Goal: Transaction & Acquisition: Purchase product/service

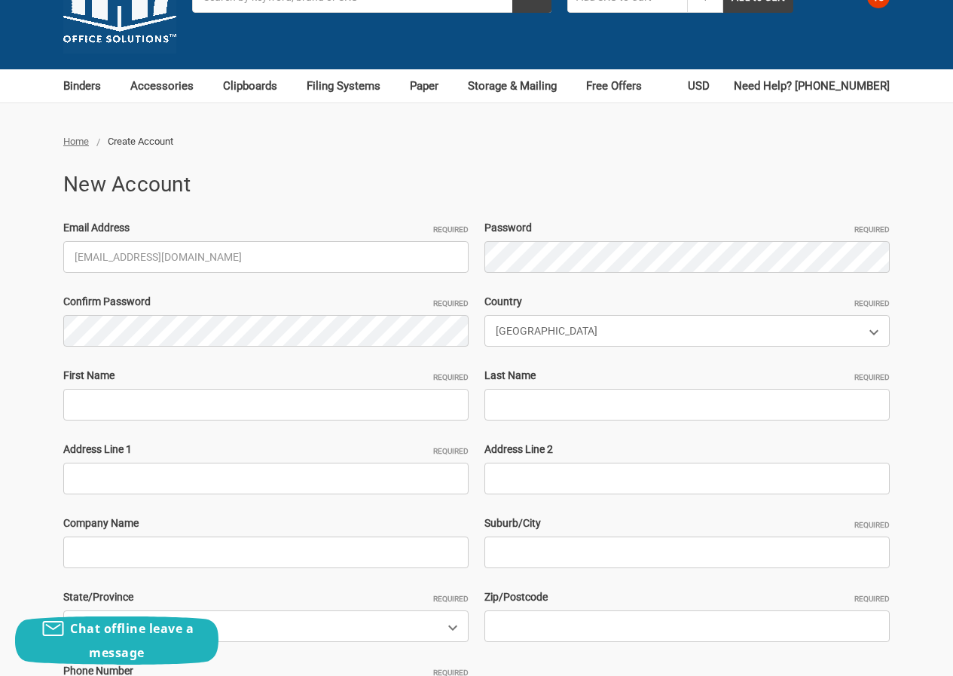
type input "[EMAIL_ADDRESS][DOMAIN_NAME]"
click at [133, 313] on div "Confirm Password Required" at bounding box center [266, 320] width 421 height 53
click at [163, 401] on input "First Name Required" at bounding box center [265, 405] width 405 height 32
paste input "KevinCristJohn Adams"
drag, startPoint x: 126, startPoint y: 404, endPoint x: 245, endPoint y: 415, distance: 119.6
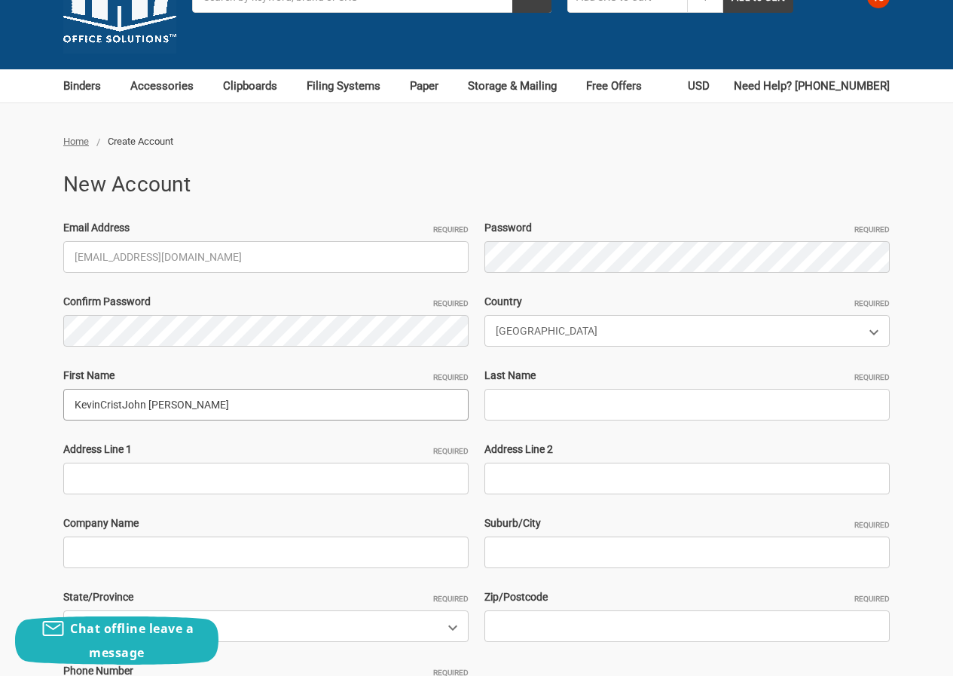
click at [245, 415] on input "KevinCristJohn Adams" at bounding box center [265, 405] width 405 height 32
click at [146, 415] on input "KevinCristJohn Adams" at bounding box center [265, 405] width 405 height 32
drag, startPoint x: 123, startPoint y: 413, endPoint x: 246, endPoint y: 413, distance: 123.6
click at [246, 413] on input "KevinCristJohn Adams" at bounding box center [265, 405] width 405 height 32
type input "KevinCrist"
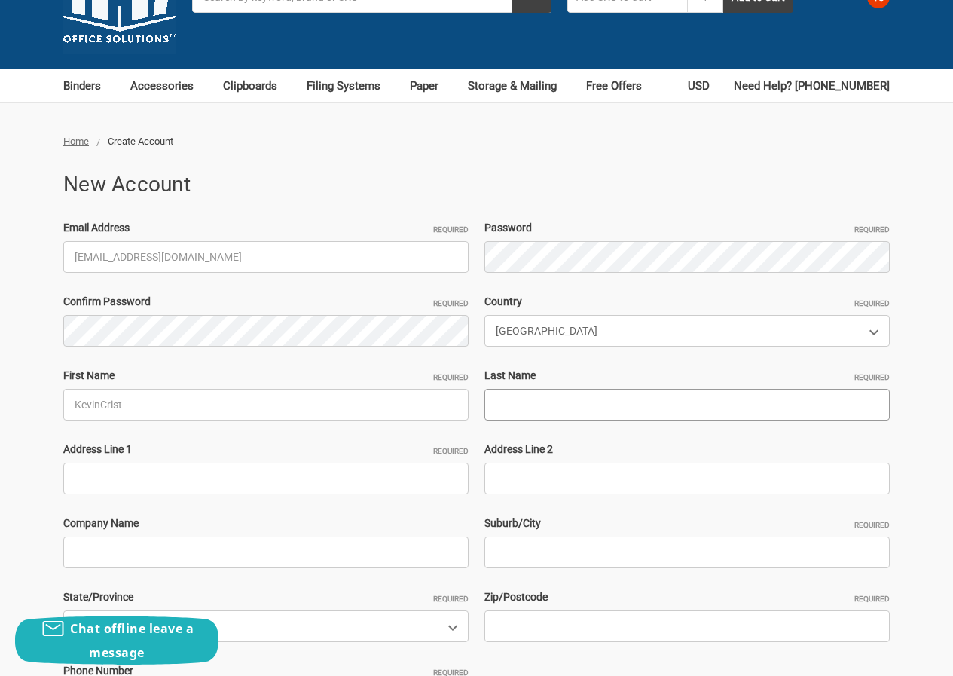
click at [591, 412] on input "Last Name Required" at bounding box center [687, 405] width 405 height 32
paste input "[PERSON_NAME]"
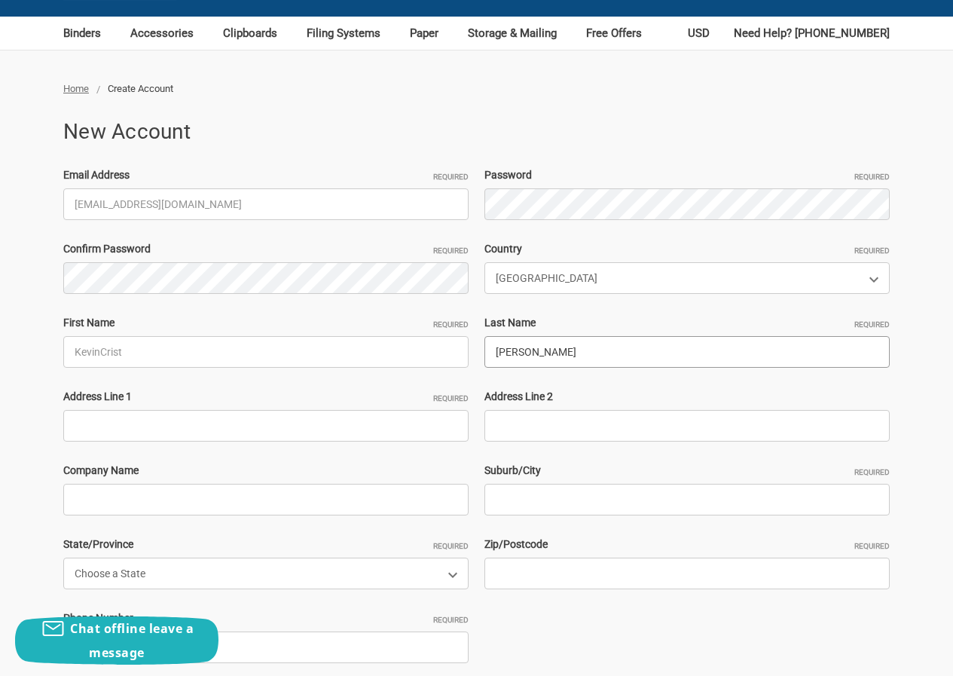
scroll to position [151, 0]
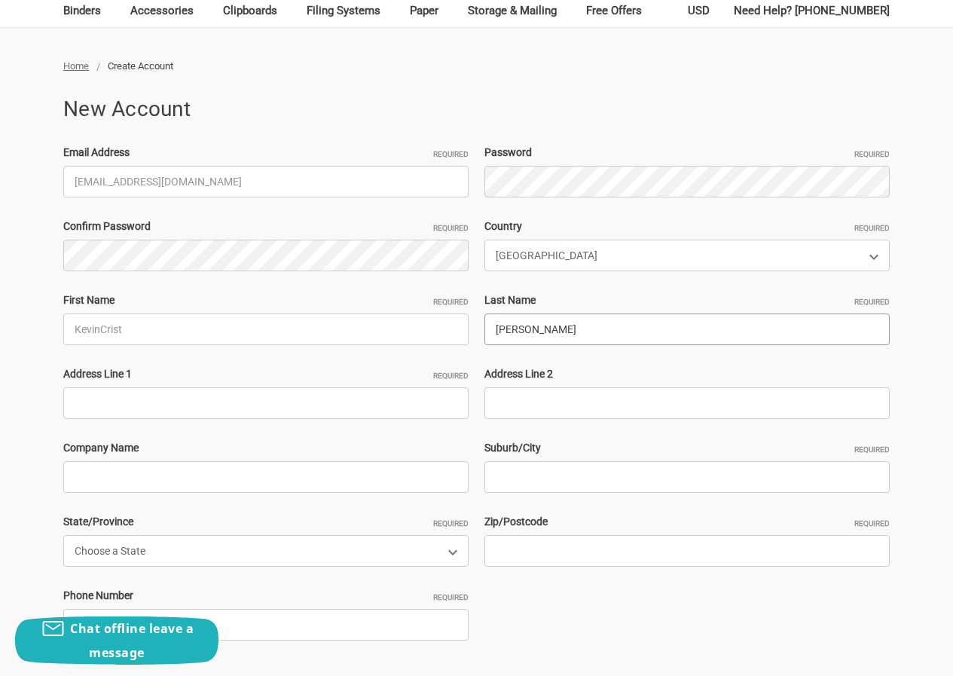
type input "[PERSON_NAME]"
click at [166, 403] on input "Address Line 1 Required" at bounding box center [265, 403] width 405 height 32
paste input "5 Timberlane Pl, Long Valley, NJ 07853"
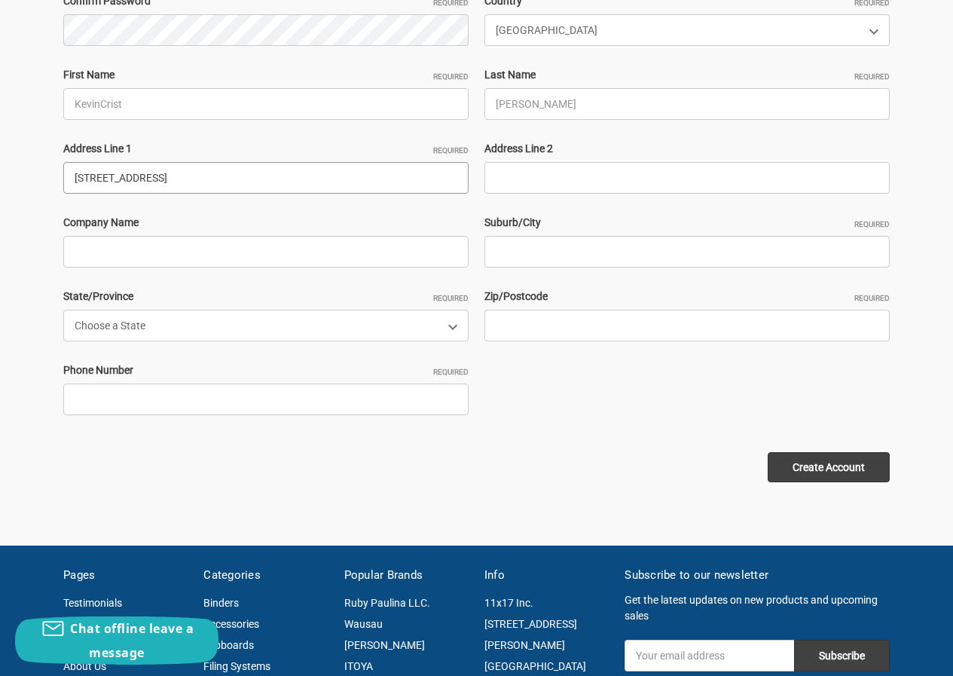
scroll to position [377, 0]
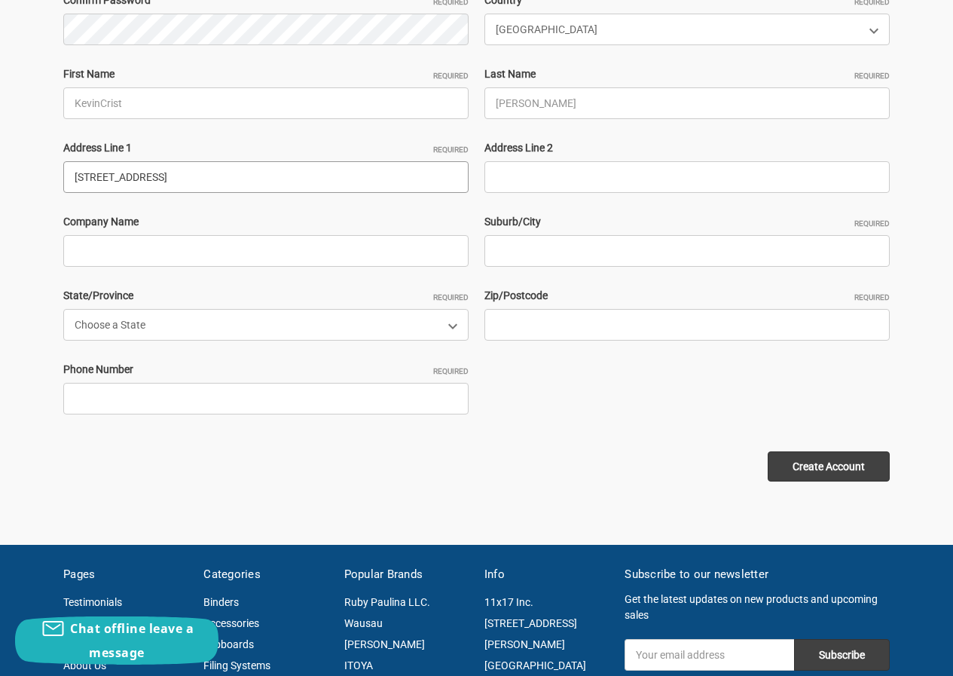
click at [250, 176] on input "5 Timberlane Pl, Long Valley, NJ 07853" at bounding box center [265, 177] width 405 height 32
type input "5 Timberlane Pl, Long Valley, NJ"
click at [589, 335] on input "Zip/Postcode Required" at bounding box center [687, 325] width 405 height 32
paste input "07853"
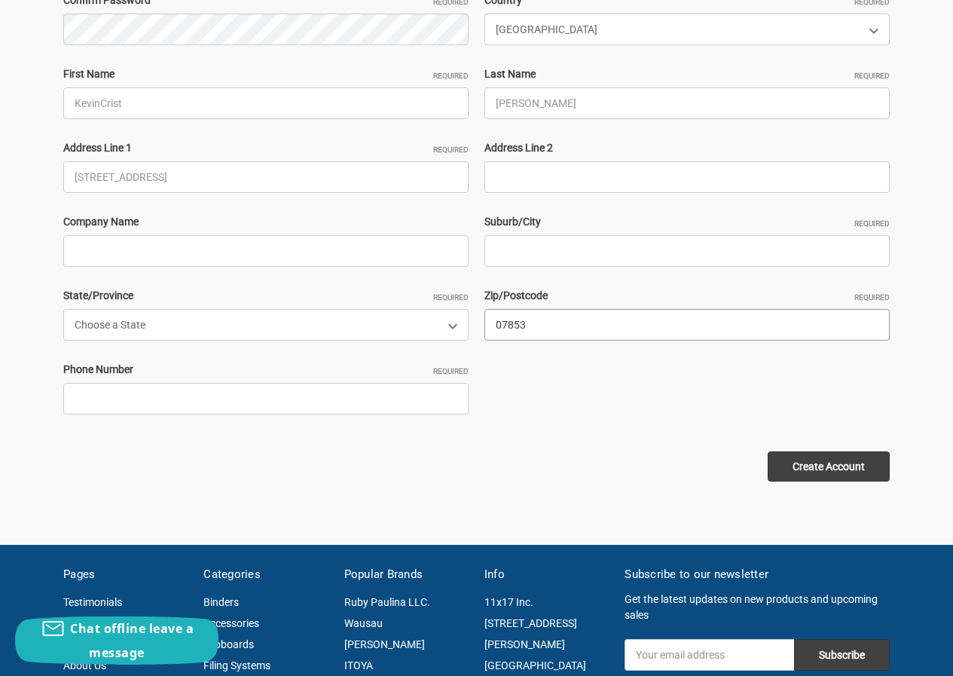
type input "07853"
drag, startPoint x: 151, startPoint y: 179, endPoint x: 292, endPoint y: 193, distance: 142.4
click at [292, 193] on input "5 Timberlane Pl, Long Valley, NJ" at bounding box center [265, 177] width 405 height 32
type input "5 Timberlane Pl,"
click at [507, 250] on input "Suburb/City Required" at bounding box center [687, 251] width 405 height 32
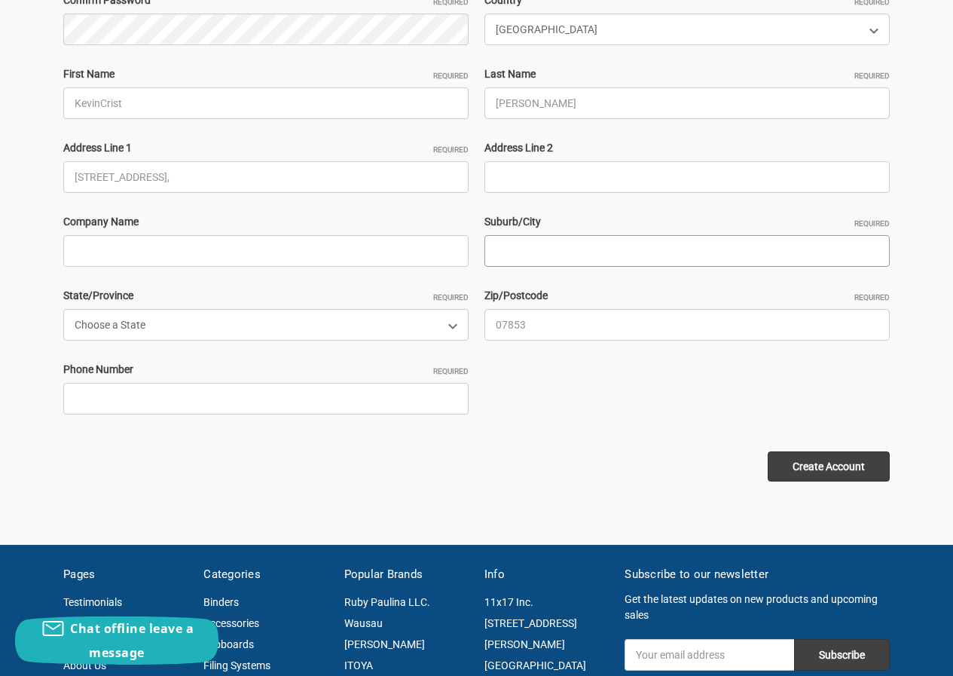
paste input "Long Valley, NJ"
drag, startPoint x: 558, startPoint y: 249, endPoint x: 592, endPoint y: 249, distance: 34.7
click at [592, 249] on input "Long Valley, NJ" at bounding box center [687, 251] width 405 height 32
type input "Long Valley"
click at [153, 179] on input "5 Timberlane Pl," at bounding box center [265, 177] width 405 height 32
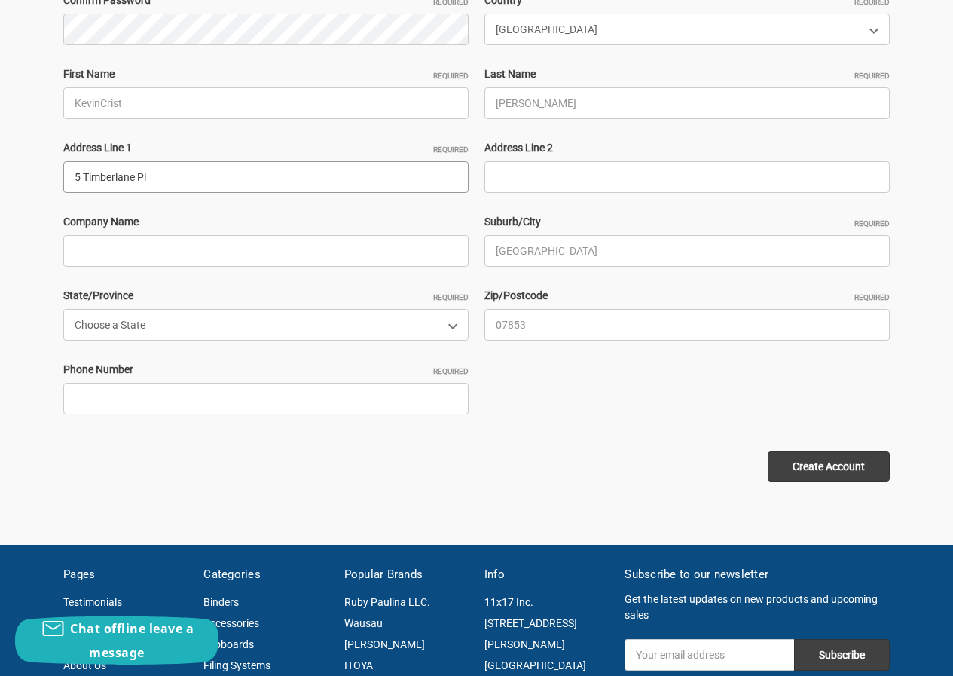
type input "5 Timberlane Pl"
click at [146, 333] on select "Choose a State Alabama Alaska American Samoa Arizona Arkansas Armed Forces Afri…" at bounding box center [265, 325] width 405 height 32
select select "[US_STATE]"
click at [63, 309] on select "Choose a State Alabama Alaska American Samoa Arizona Arkansas Armed Forces Afri…" at bounding box center [265, 325] width 405 height 32
click at [182, 404] on input "Phone Number Required" at bounding box center [265, 399] width 405 height 32
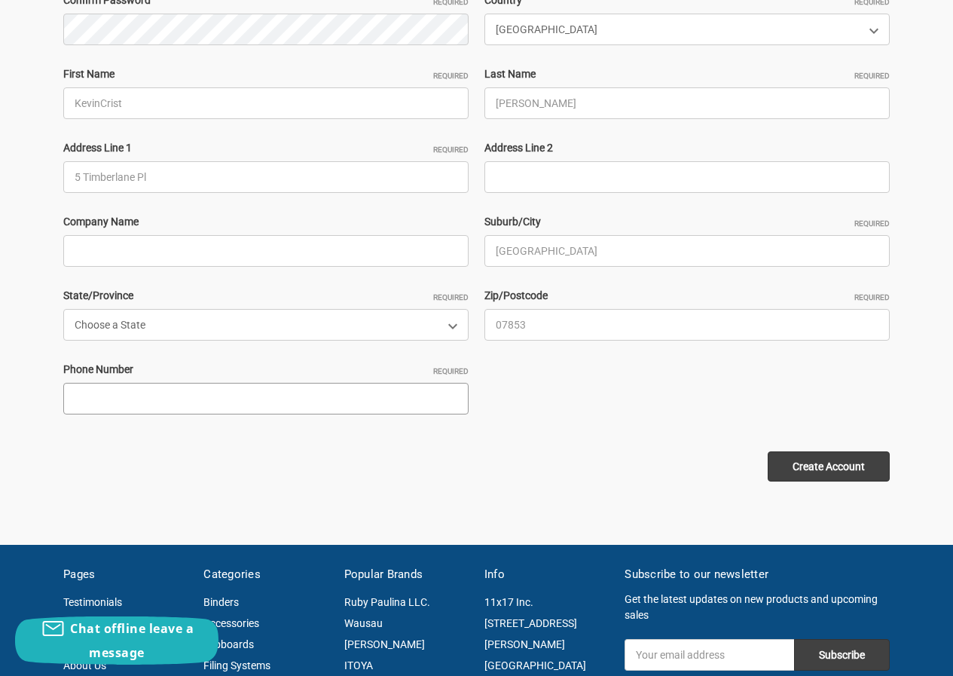
type input "23063252112"
click at [797, 460] on input "Create Account" at bounding box center [829, 466] width 122 height 30
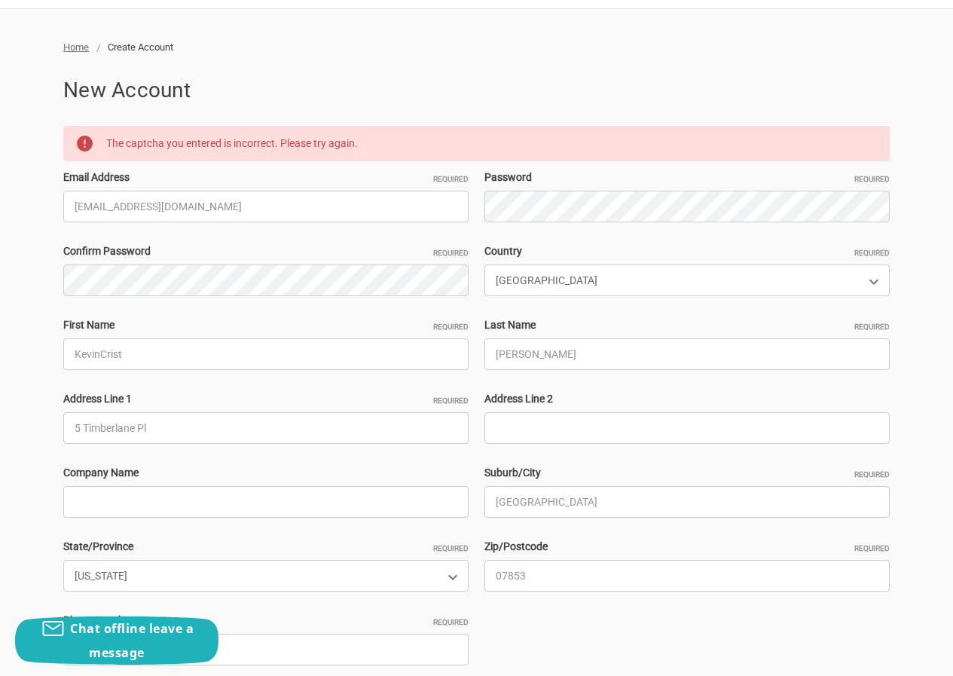
scroll to position [301, 0]
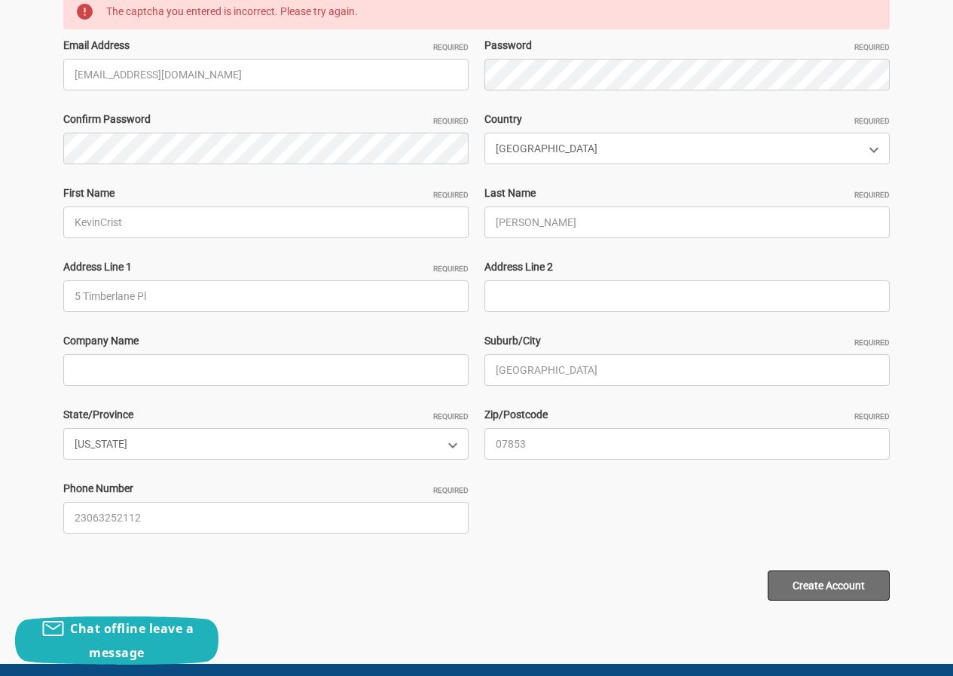
click at [792, 594] on input "Create Account" at bounding box center [829, 585] width 122 height 30
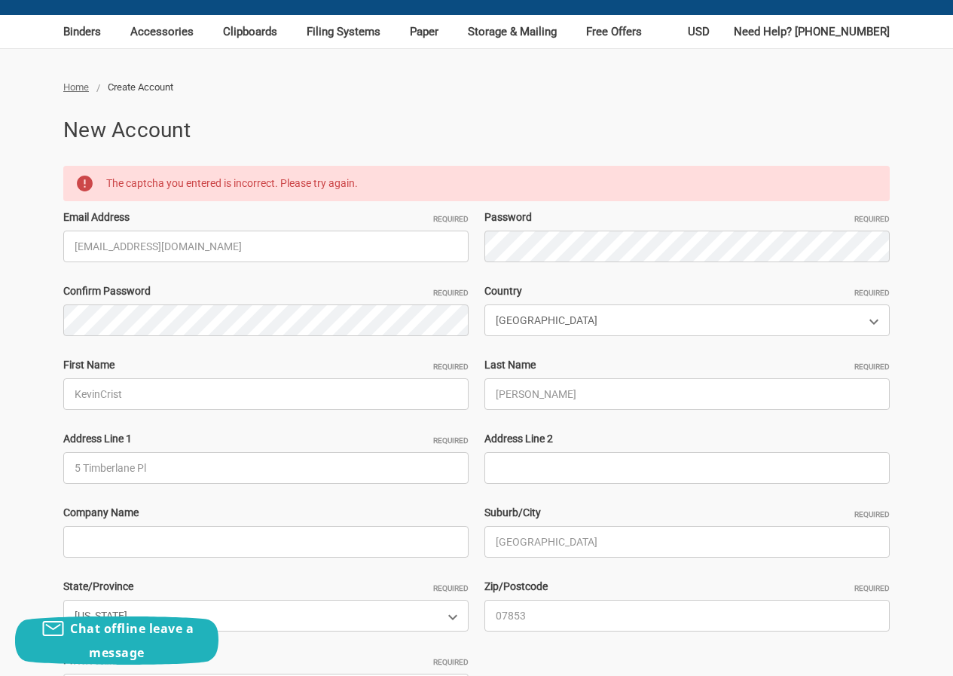
scroll to position [0, 0]
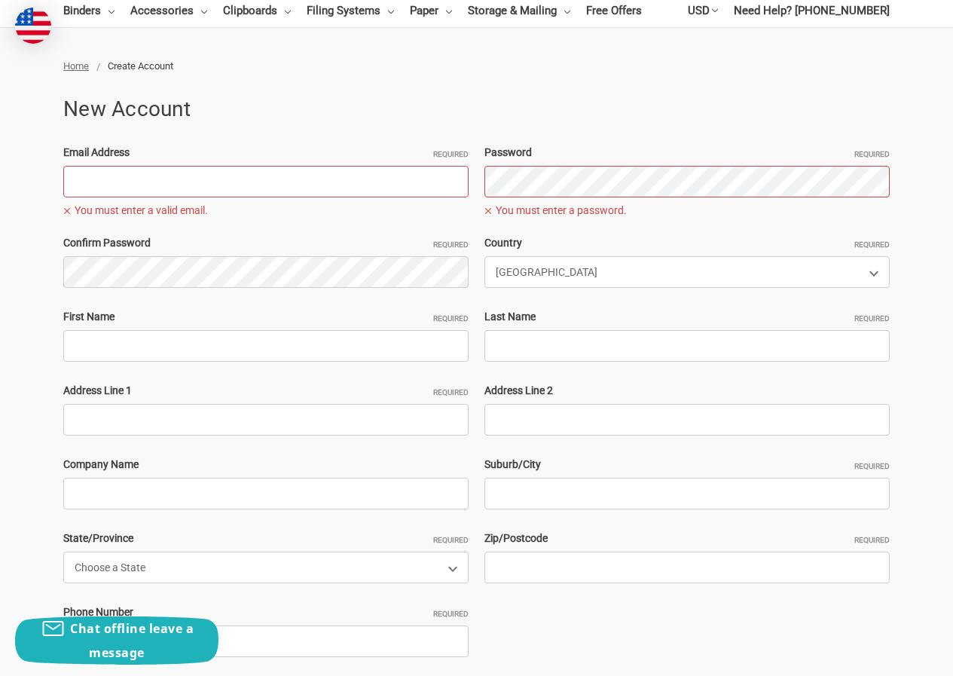
click at [179, 186] on input "Email Address Required" at bounding box center [265, 182] width 405 height 32
click at [195, 184] on input "Email Address Required" at bounding box center [265, 182] width 405 height 32
paste input "[EMAIL_ADDRESS][DOMAIN_NAME]"
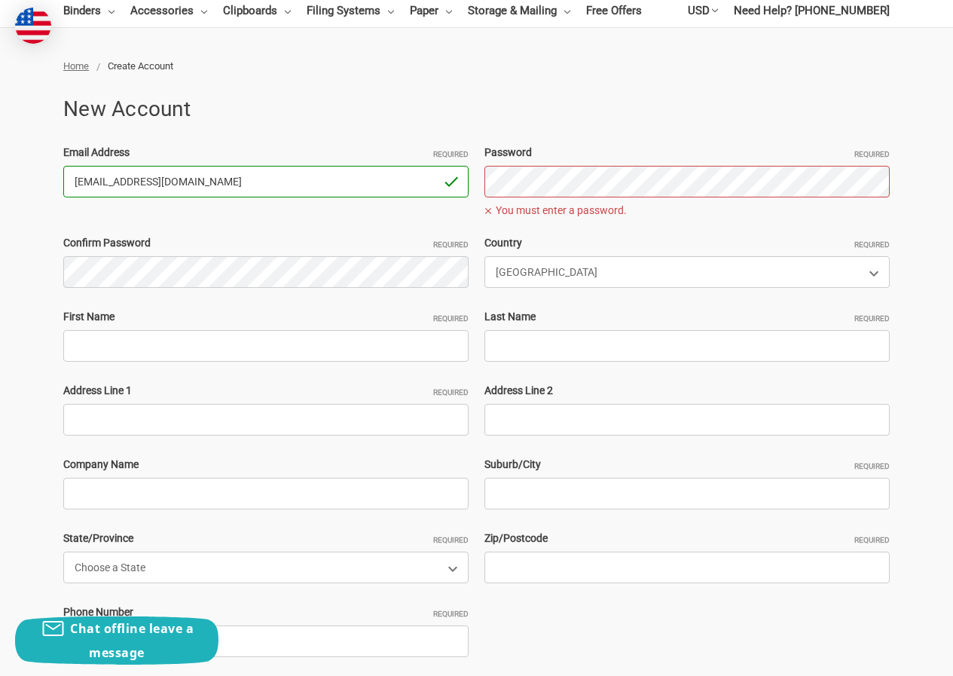
type input "[EMAIL_ADDRESS][DOMAIN_NAME]"
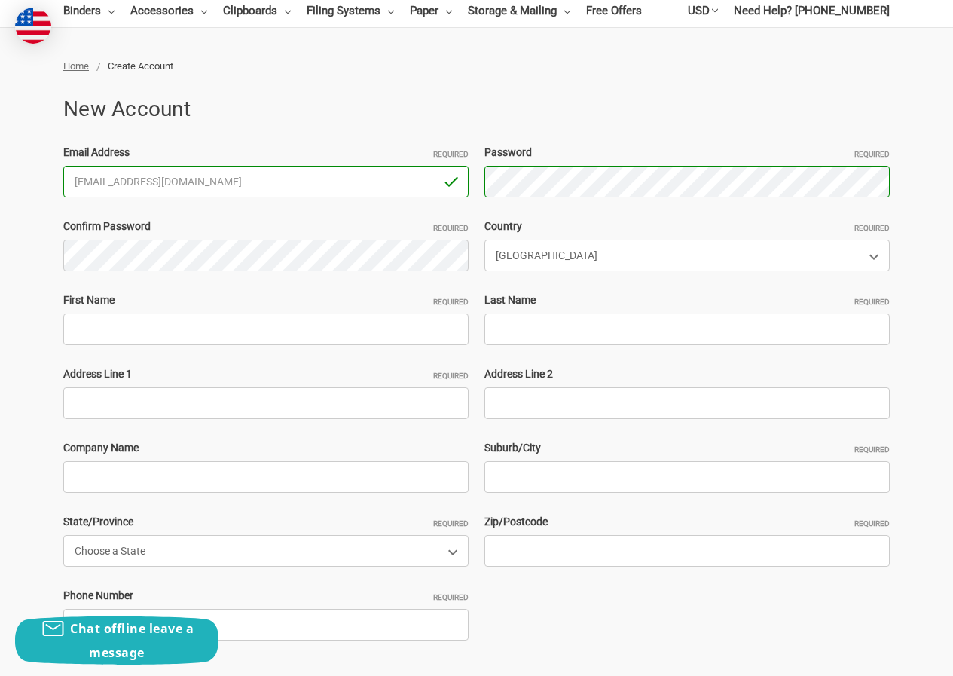
click at [194, 350] on div "Email Address Required KevinCrist922@hotmail.com You must enter a valid email. …" at bounding box center [477, 403] width 843 height 517
click at [109, 324] on input "First Name Required" at bounding box center [265, 330] width 405 height 32
paste input "KevinCristJohn Adams"
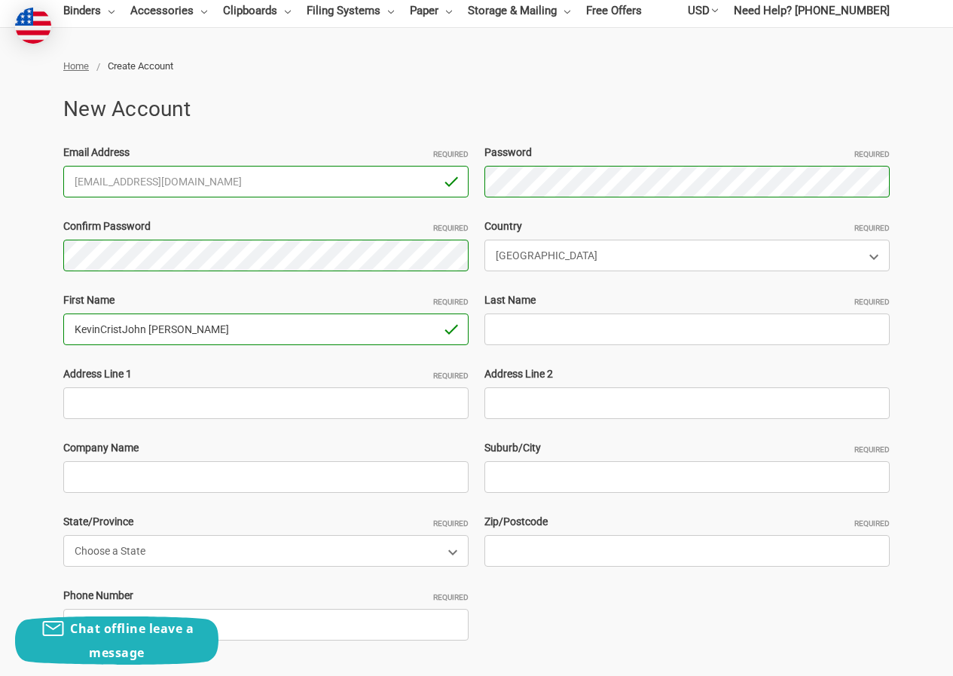
drag, startPoint x: 127, startPoint y: 319, endPoint x: 164, endPoint y: 317, distance: 37.0
click at [164, 317] on input "KevinCristJohn Adams" at bounding box center [265, 330] width 405 height 32
click at [197, 319] on input "KevinCristJohn Adams" at bounding box center [265, 330] width 405 height 32
drag, startPoint x: 126, startPoint y: 318, endPoint x: 240, endPoint y: 317, distance: 114.6
click at [240, 317] on input "KevinCristJohn Adams" at bounding box center [265, 330] width 405 height 32
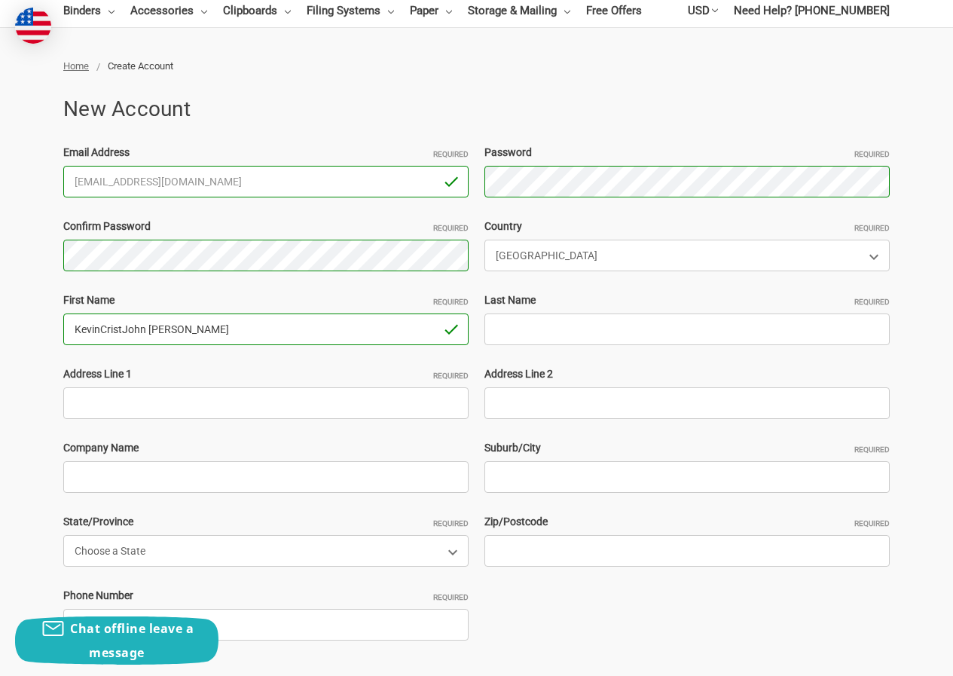
click at [210, 321] on input "KevinCristJohn Adams" at bounding box center [265, 330] width 405 height 32
drag, startPoint x: 123, startPoint y: 326, endPoint x: 316, endPoint y: 327, distance: 192.9
click at [316, 327] on input "KevinCristJohn Adams" at bounding box center [265, 330] width 405 height 32
type input "KevinCrist"
click at [569, 335] on input "Last Name Required" at bounding box center [687, 330] width 405 height 32
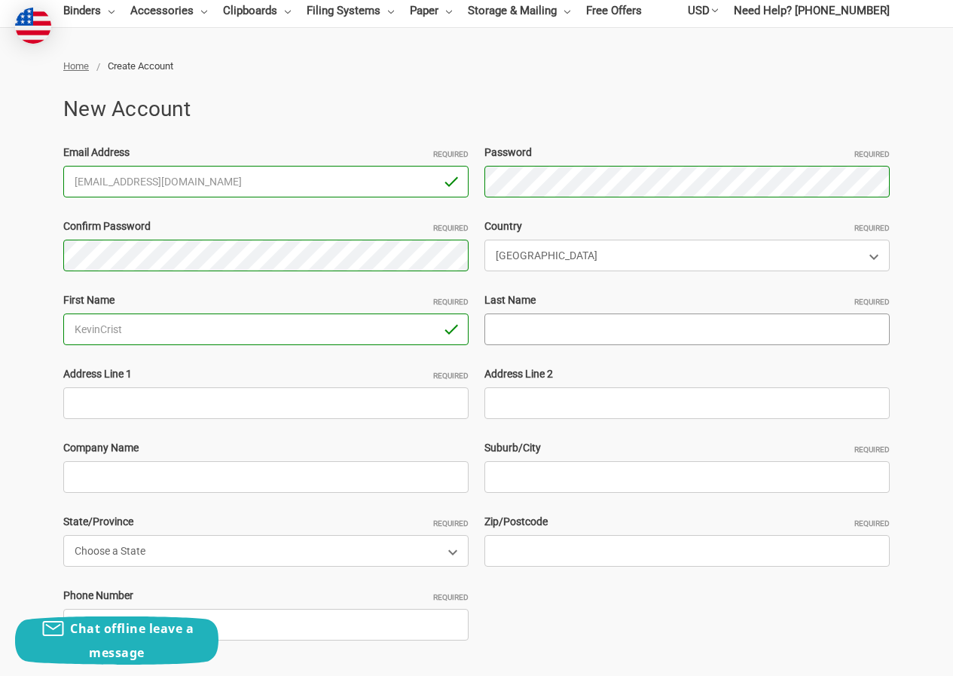
paste input "[PERSON_NAME]"
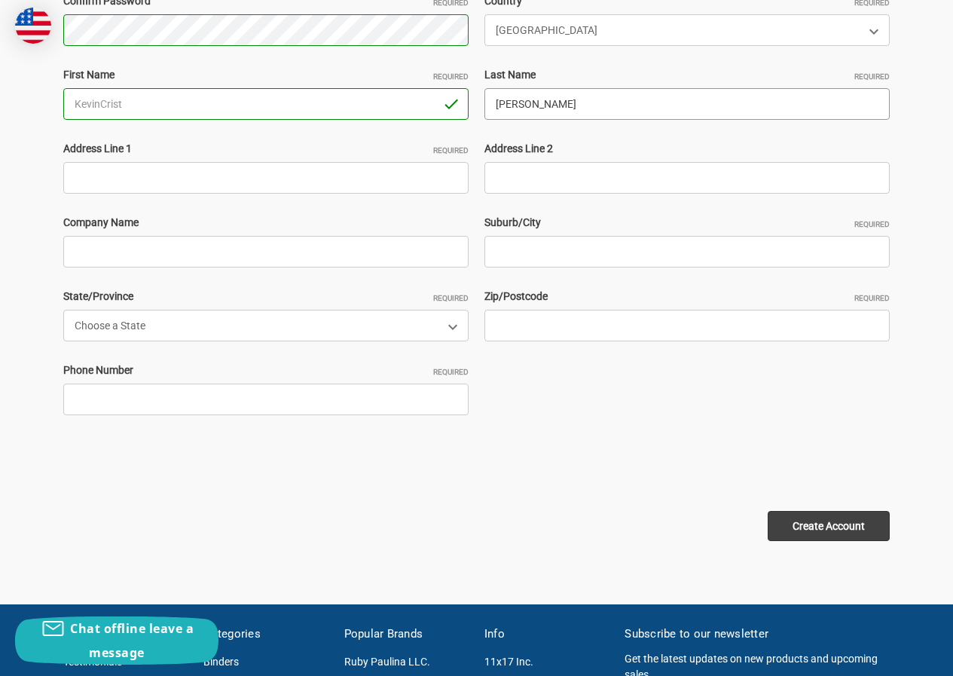
scroll to position [377, 0]
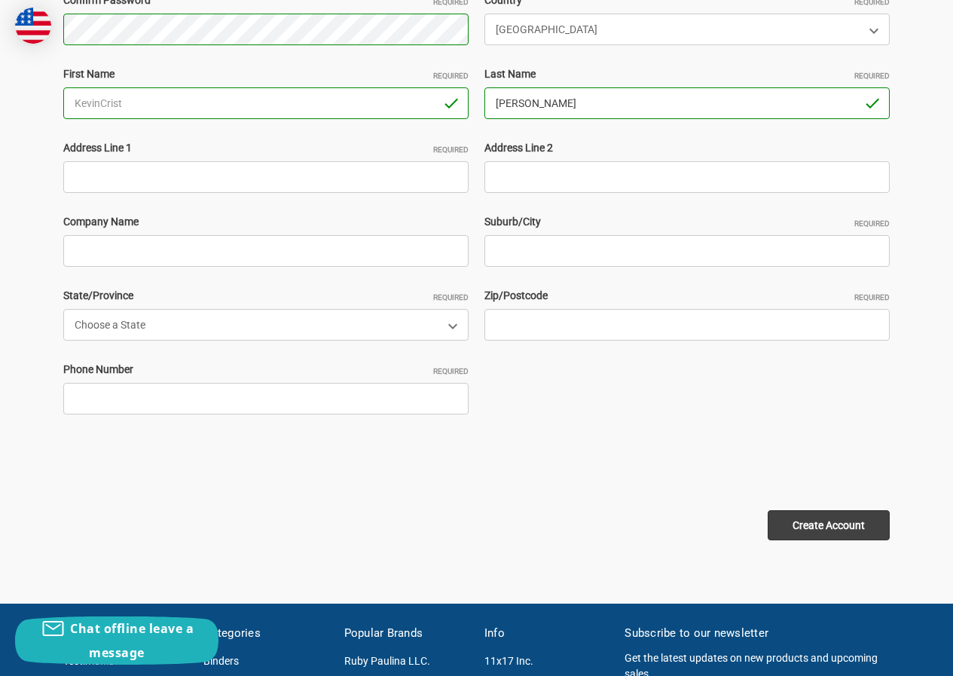
type input "[PERSON_NAME]"
click at [184, 185] on input "Address Line 1 Required" at bounding box center [265, 177] width 405 height 32
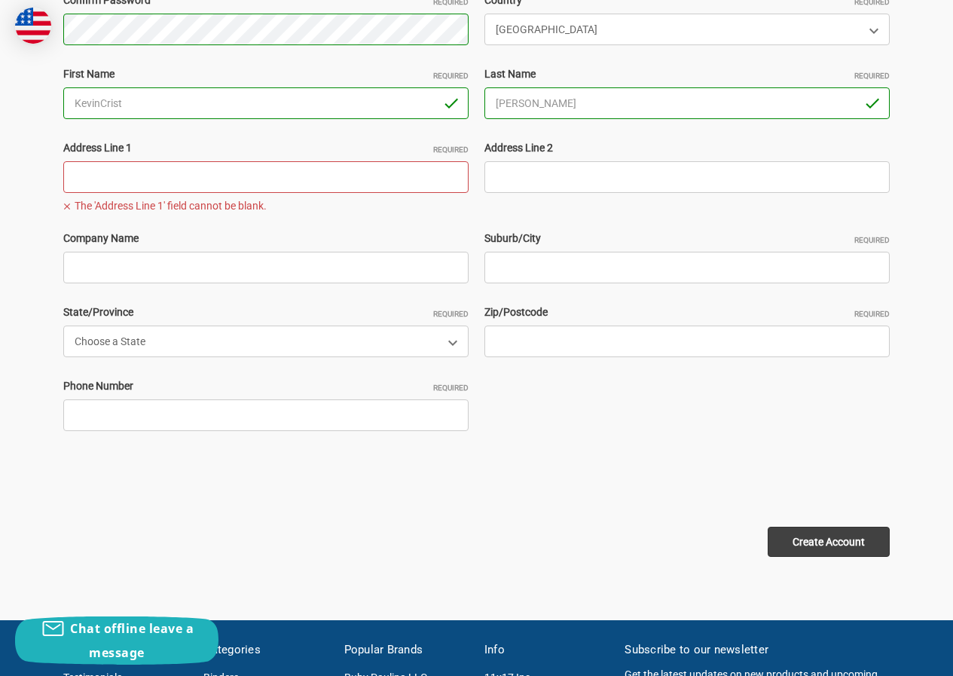
paste input "5 Timberlane Pl, Long Valley, NJ 07853"
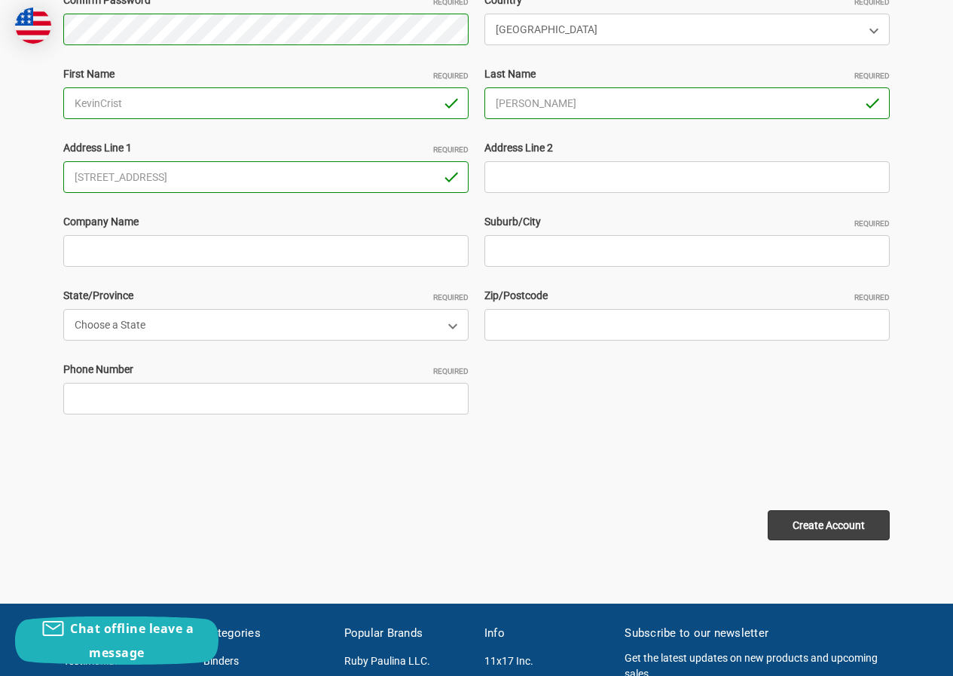
click at [247, 198] on div "Email Address Required KevinCrist922@hotmail.com You must enter a valid email. …" at bounding box center [477, 177] width 843 height 517
click at [246, 170] on input "5 Timberlane Pl, Long Valley, NJ 07853" at bounding box center [265, 177] width 405 height 32
type input "5 Timberlane Pl, Long Valley, NJ"
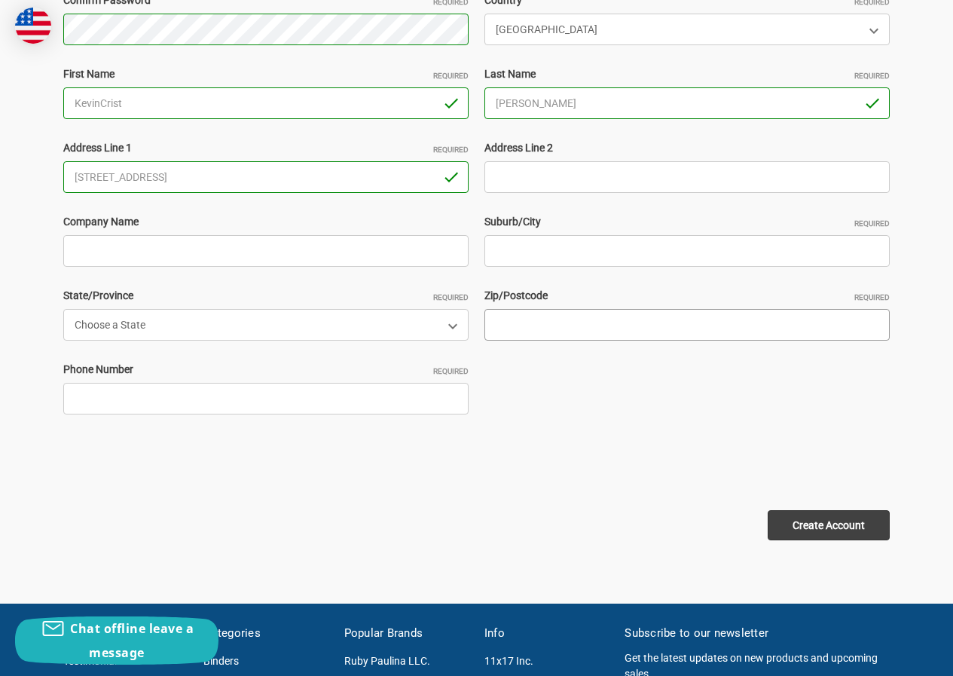
click at [512, 330] on input "Zip/Postcode Required" at bounding box center [687, 325] width 405 height 32
paste input "07853"
type input "07853"
drag, startPoint x: 150, startPoint y: 169, endPoint x: 372, endPoint y: 179, distance: 221.8
click at [372, 179] on input "5 Timberlane Pl, Long Valley, NJ" at bounding box center [265, 177] width 405 height 32
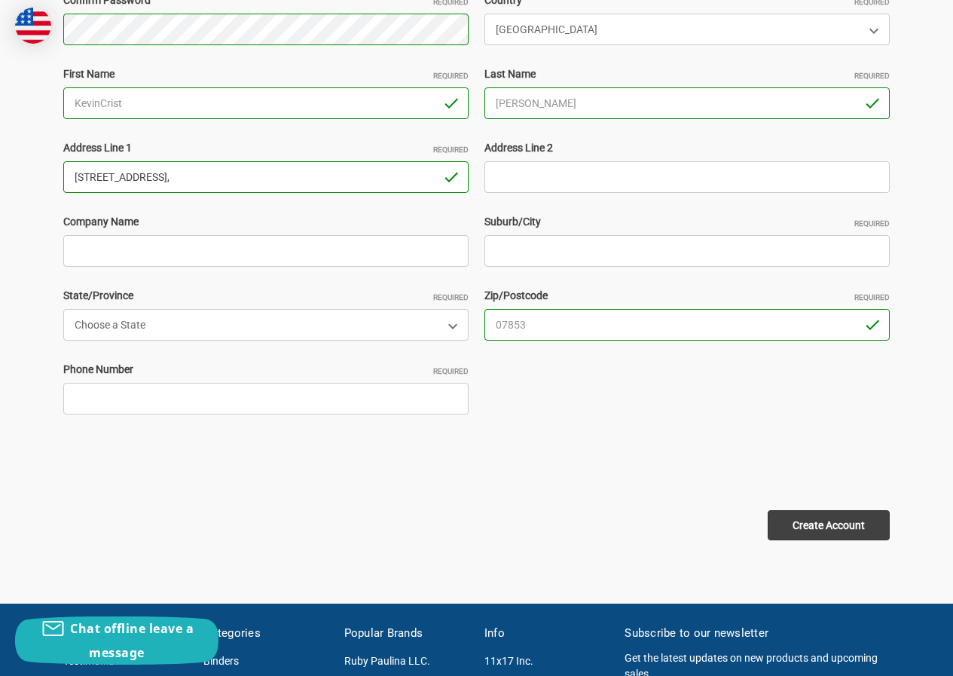
type input "5 Timberlane Pl,"
click at [544, 170] on input "Address Line 2" at bounding box center [687, 177] width 405 height 32
click at [537, 242] on input "Suburb/City Required" at bounding box center [687, 251] width 405 height 32
paste input "Long Valley, NJ"
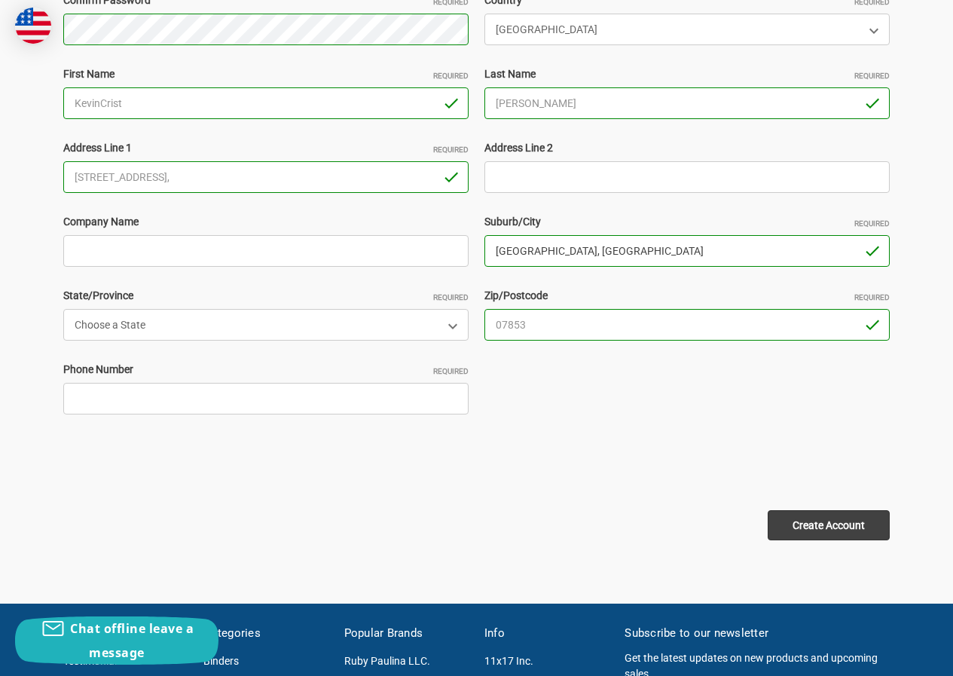
drag, startPoint x: 552, startPoint y: 255, endPoint x: 635, endPoint y: 261, distance: 82.3
click at [633, 261] on input "Long Valley, NJ" at bounding box center [687, 251] width 405 height 32
type input "Long Valley"
click at [143, 191] on input "5 Timberlane Pl," at bounding box center [265, 177] width 405 height 32
click at [153, 188] on input "5 Timberlane Pl," at bounding box center [265, 177] width 405 height 32
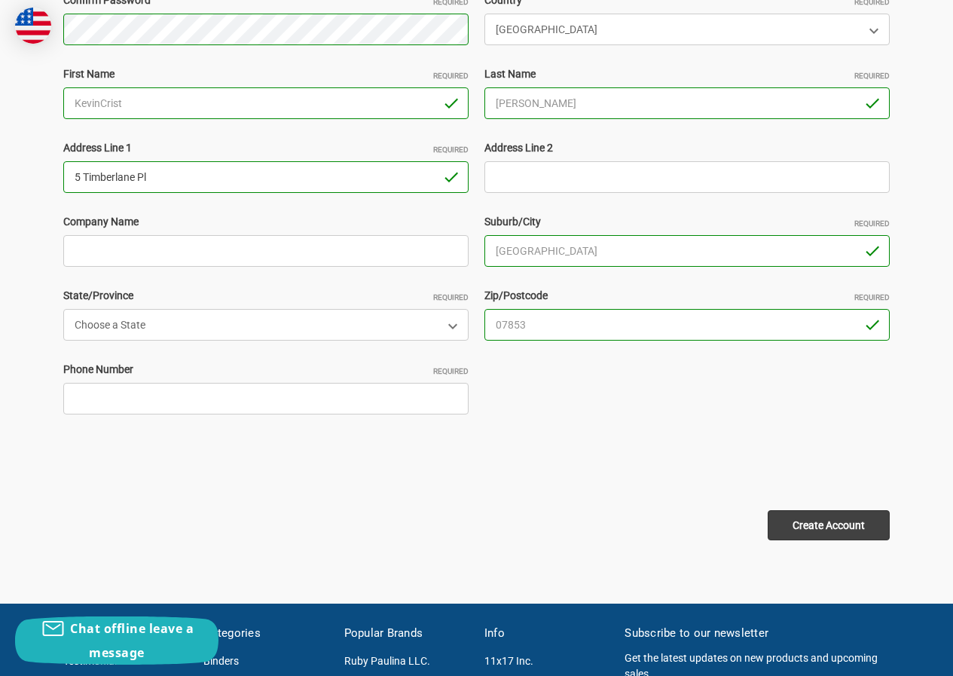
type input "5 Timberlane Pl"
click at [281, 338] on select "Choose a State Alabama Alaska American Samoa Arizona Arkansas Armed Forces Afri…" at bounding box center [265, 325] width 405 height 32
select select "[US_STATE]"
click at [63, 309] on select "Choose a State Alabama Alaska American Samoa Arizona Arkansas Armed Forces Afri…" at bounding box center [265, 325] width 405 height 32
drag, startPoint x: 188, startPoint y: 377, endPoint x: 184, endPoint y: 391, distance: 14.8
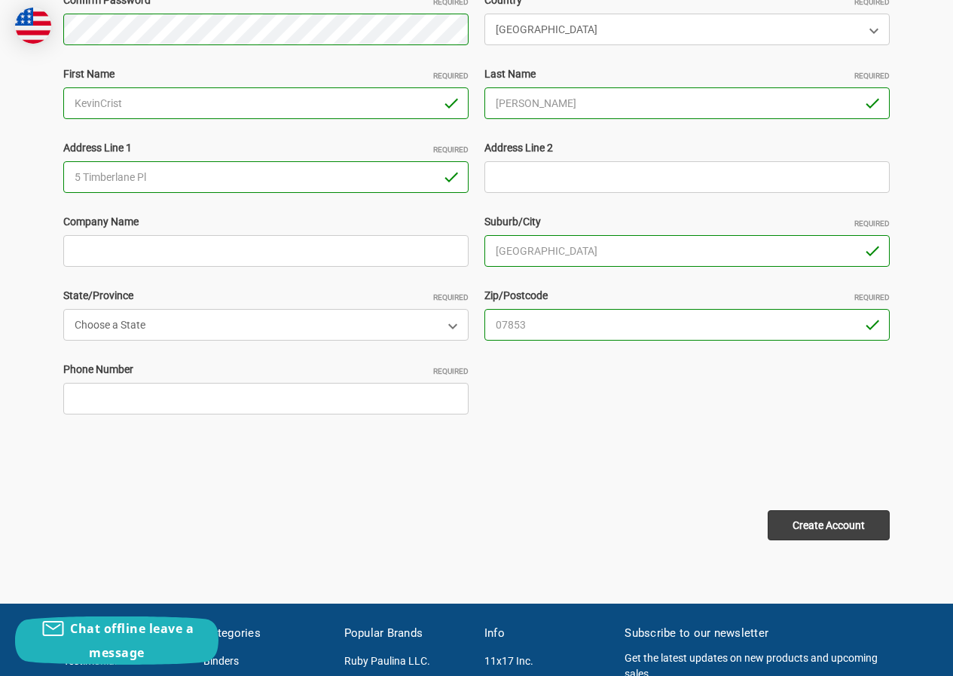
click at [186, 389] on div "Phone Number Required" at bounding box center [266, 388] width 421 height 53
click at [183, 391] on input "Phone Number Required" at bounding box center [265, 399] width 405 height 32
type input "23063252112"
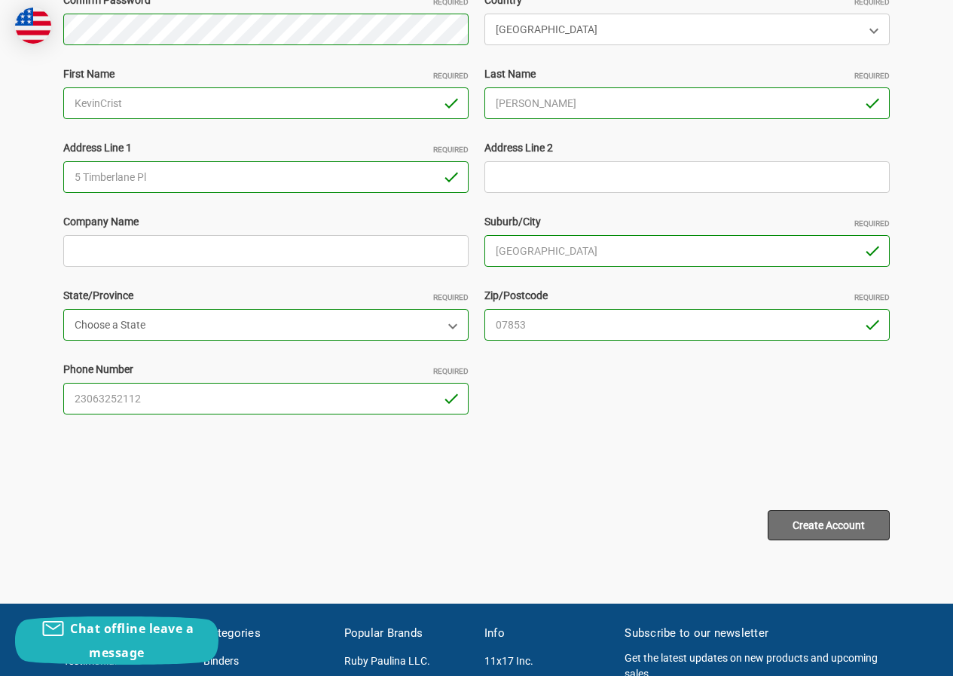
click at [812, 531] on input "Create Account" at bounding box center [829, 525] width 122 height 30
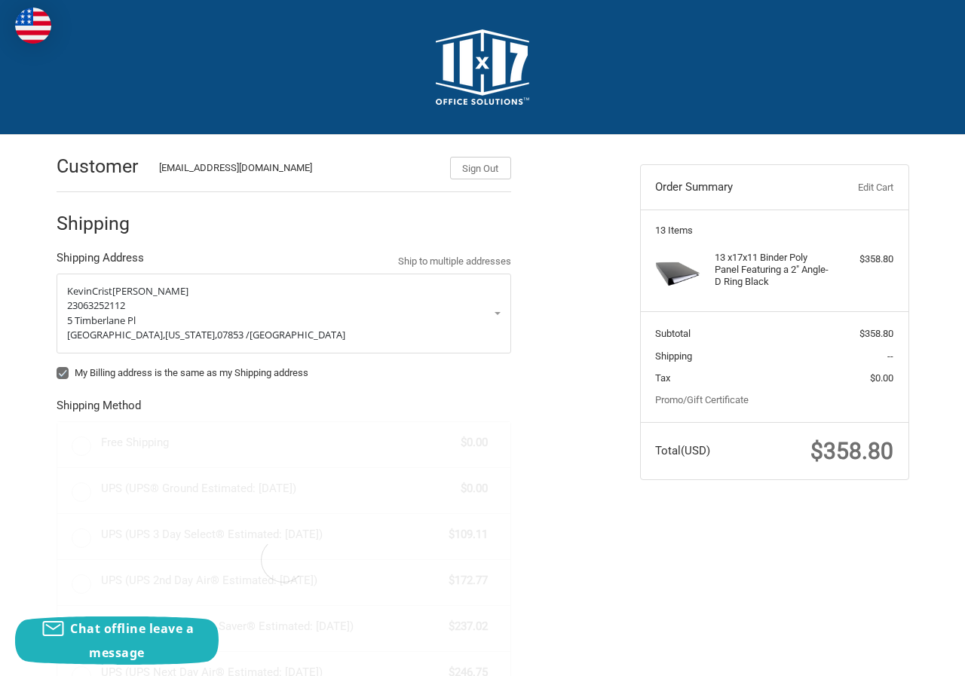
radio input "true"
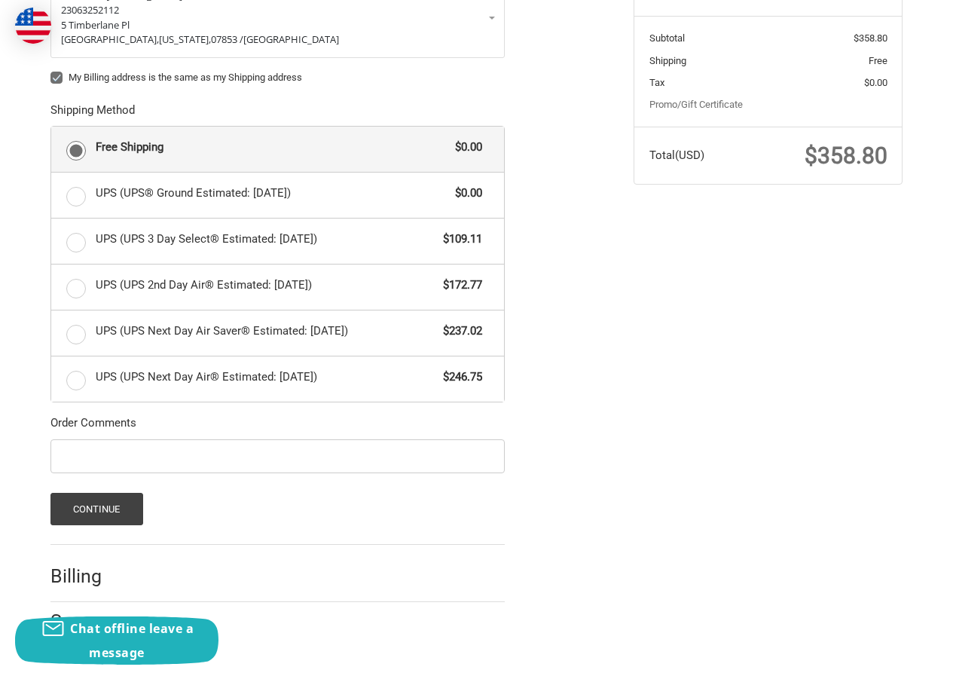
scroll to position [301, 0]
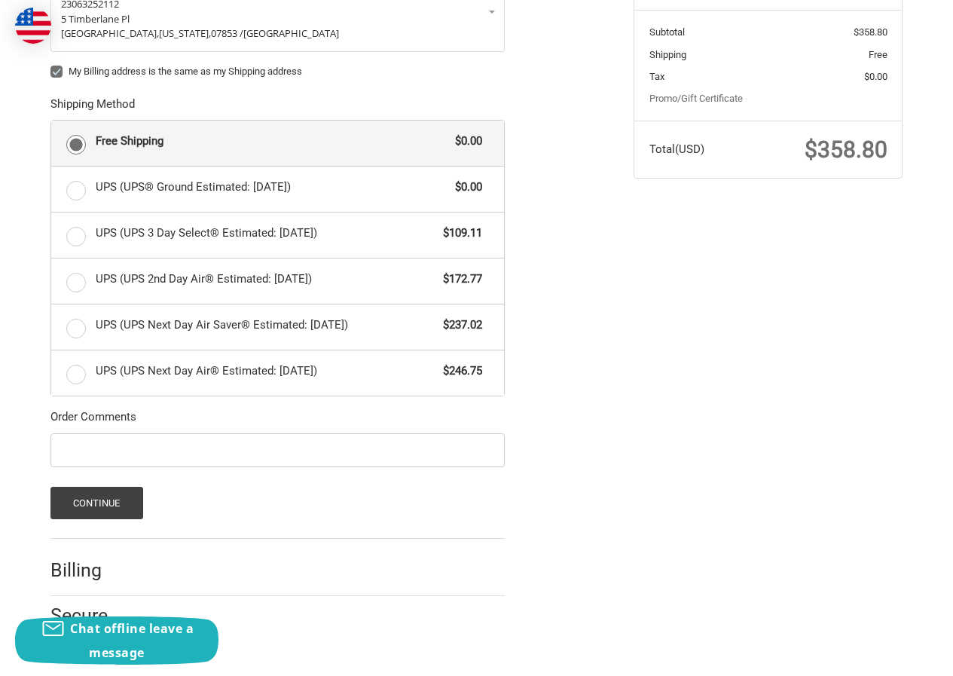
click at [60, 72] on label "My Billing address is the same as my Shipping address" at bounding box center [277, 72] width 454 height 12
click at [35, 121] on div "Customer [EMAIL_ADDRESS][DOMAIN_NAME] Sign Out Shipping Shipping Address Ship t…" at bounding box center [477, 250] width 904 height 834
click at [60, 78] on div "My Billing address is the same as my Shipping address" at bounding box center [277, 74] width 454 height 20
click at [54, 66] on label "My Billing address is the same as my Shipping address" at bounding box center [277, 72] width 454 height 12
click at [51, 65] on input "My Billing address is the same as my Shipping address" at bounding box center [50, 64] width 1 height 1
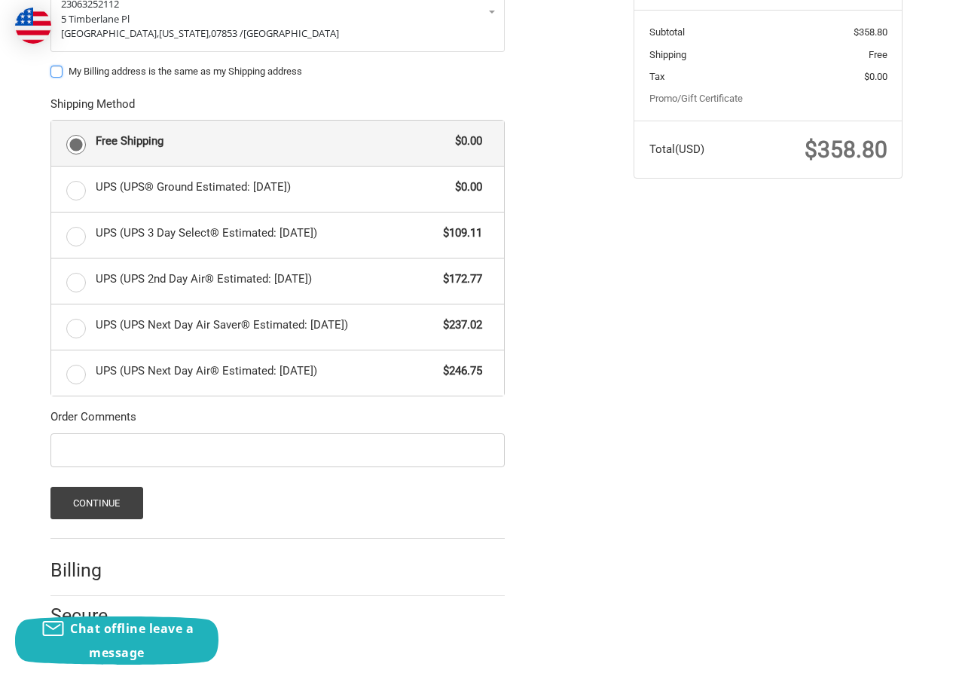
checkbox input "false"
click at [98, 502] on button "Continue" at bounding box center [96, 503] width 93 height 32
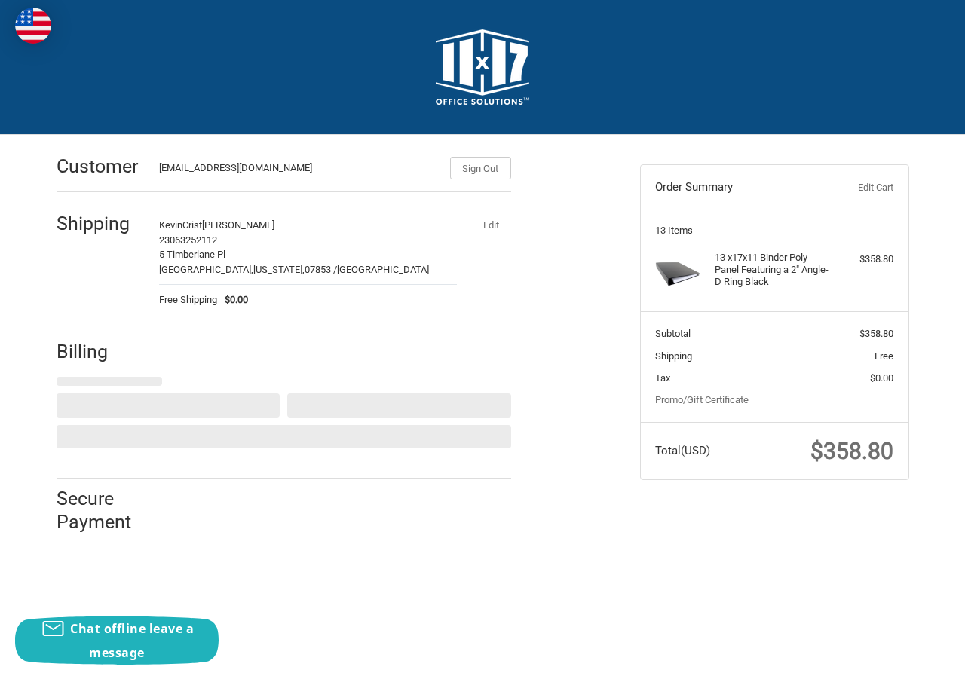
select select "US"
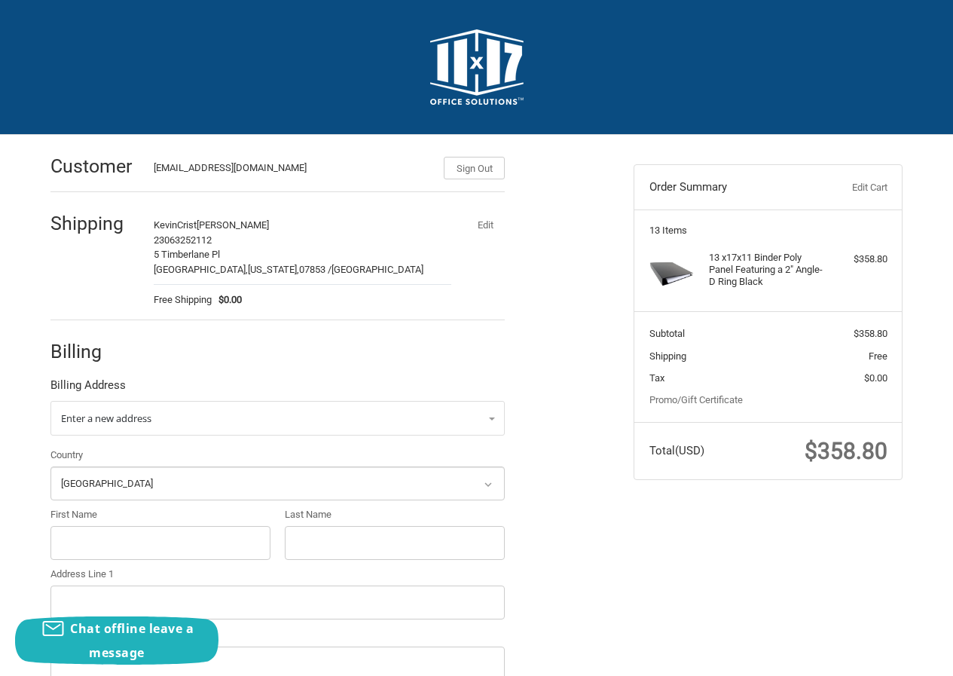
select select "US"
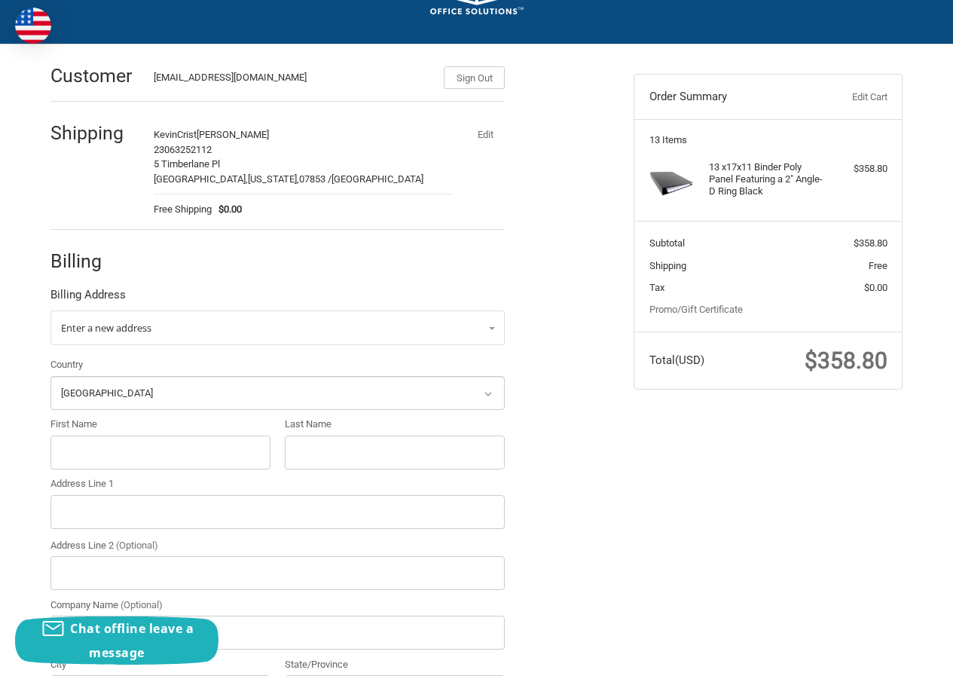
scroll to position [226, 0]
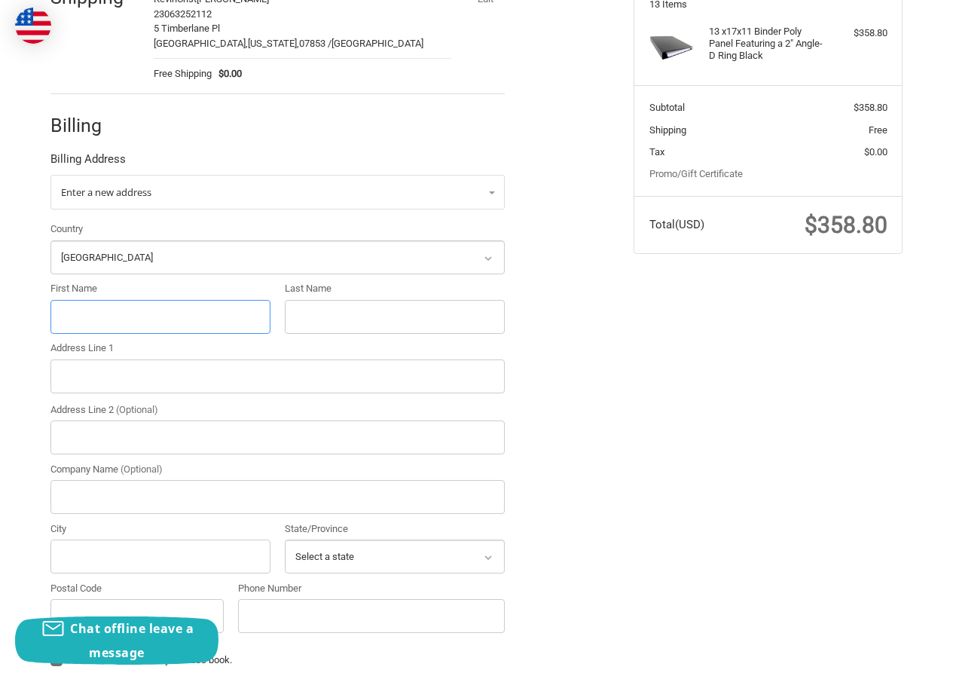
click at [95, 311] on input "First Name" at bounding box center [160, 317] width 220 height 34
paste input ""Tamra Whittenburg ""
drag, startPoint x: 97, startPoint y: 308, endPoint x: 259, endPoint y: 309, distance: 162.0
click at [259, 309] on input ""Tamra Whittenburg "" at bounding box center [160, 317] width 220 height 34
type input ""Tamra"
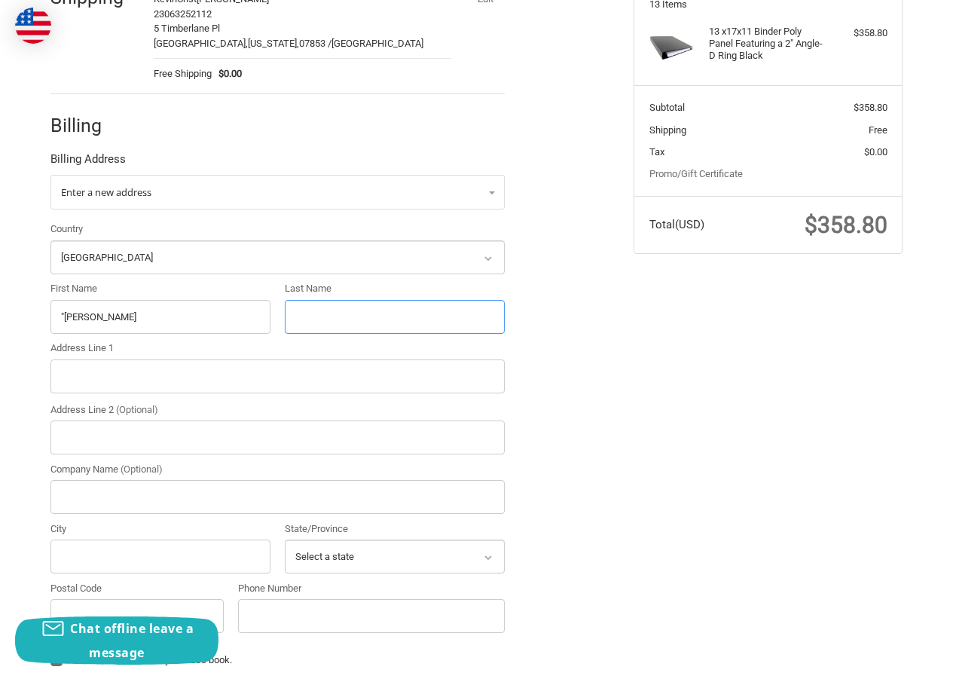
drag, startPoint x: 358, startPoint y: 314, endPoint x: 287, endPoint y: 320, distance: 71.1
click at [291, 320] on input "Last Name" at bounding box center [395, 317] width 220 height 34
paste input "Whittenburg ""
drag, startPoint x: 345, startPoint y: 322, endPoint x: 404, endPoint y: 320, distance: 58.8
click at [404, 320] on input "Whittenburg "" at bounding box center [395, 317] width 220 height 34
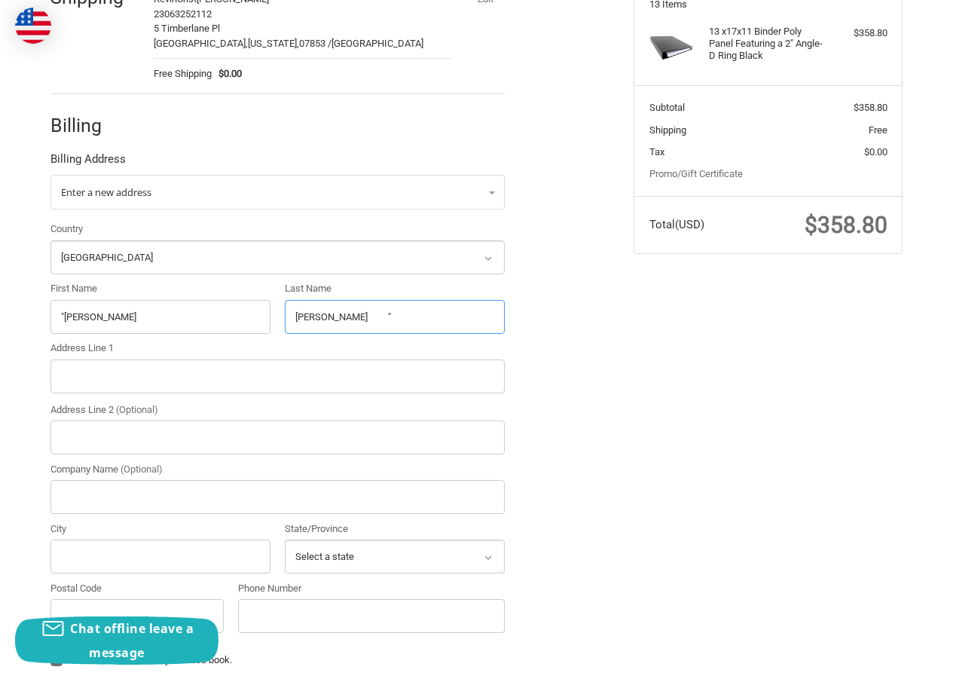
click at [361, 320] on input "Whittenburg "" at bounding box center [395, 317] width 220 height 34
drag, startPoint x: 350, startPoint y: 325, endPoint x: 429, endPoint y: 321, distance: 78.5
click at [429, 321] on input "Whittenburg "" at bounding box center [395, 317] width 220 height 34
type input "Whittenburg"
drag, startPoint x: 63, startPoint y: 310, endPoint x: 16, endPoint y: 320, distance: 48.5
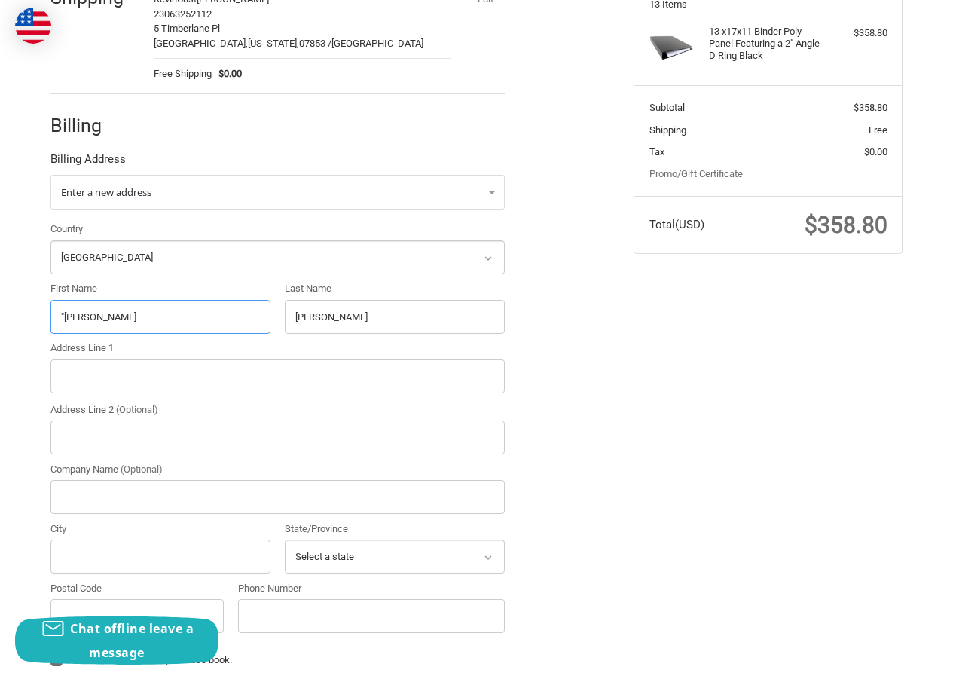
click at [21, 317] on div "Customer [EMAIL_ADDRESS][DOMAIN_NAME] Sign Out Shipping KevinCrist [PERSON_NAME…" at bounding box center [476, 361] width 953 height 904
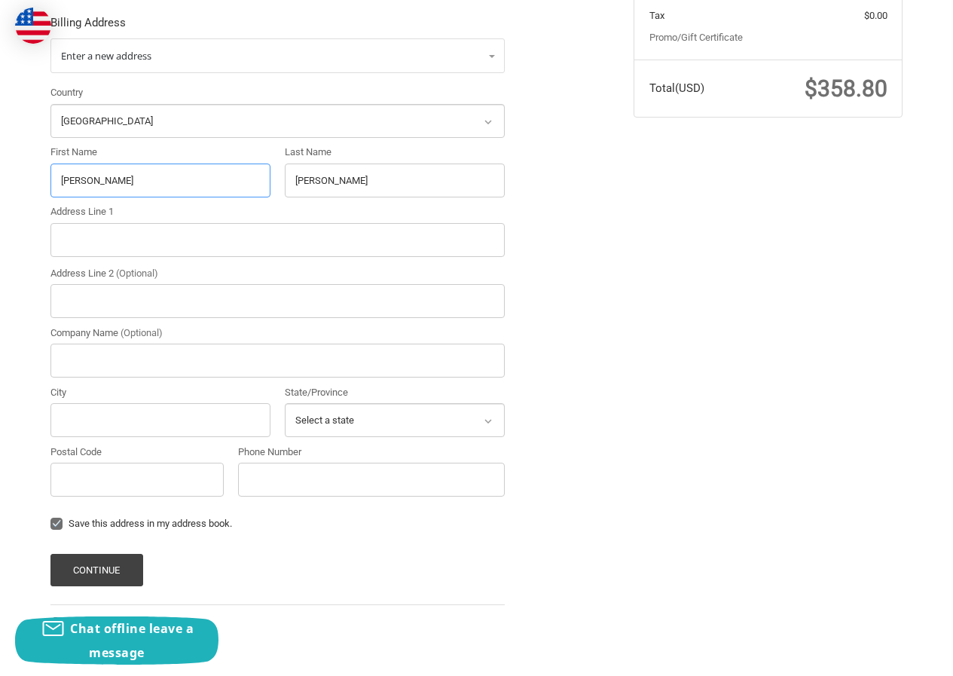
scroll to position [378, 0]
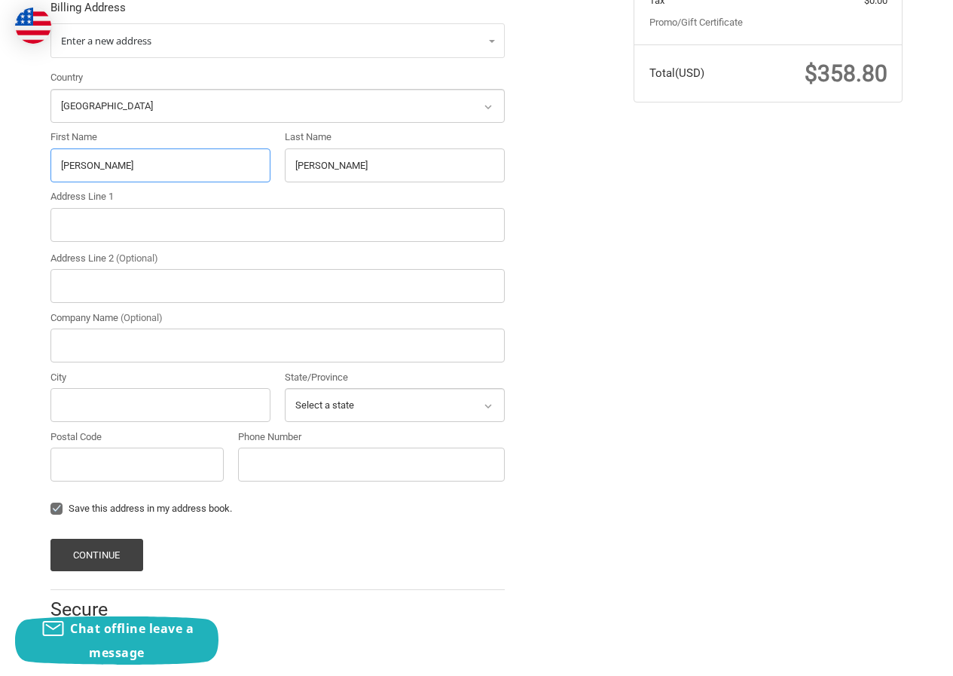
type input "Tamra"
click at [112, 210] on input "Address Line 1" at bounding box center [277, 225] width 454 height 34
paste input "100 Funston Ter Reno, TX 75462"
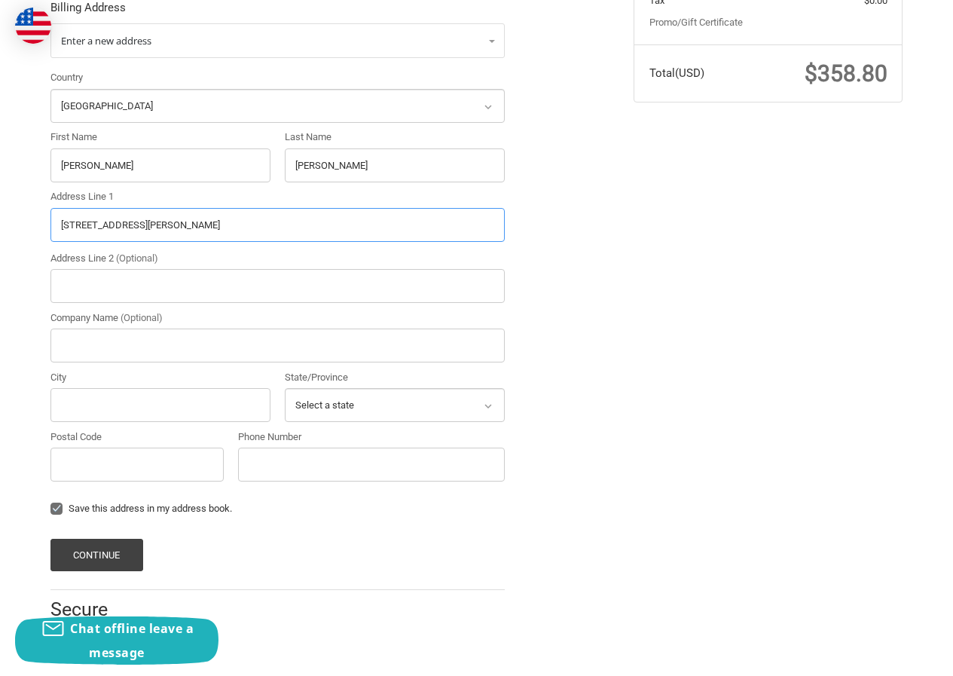
click at [208, 220] on input "100 Funston Ter Reno, TX 75462" at bounding box center [277, 225] width 454 height 34
click at [201, 218] on input "100 Funston Ter Reno, TX 75462" at bounding box center [277, 225] width 454 height 34
type input "100 Funston Ter Reno, TX"
click at [108, 465] on input "Postal Code" at bounding box center [136, 465] width 173 height 34
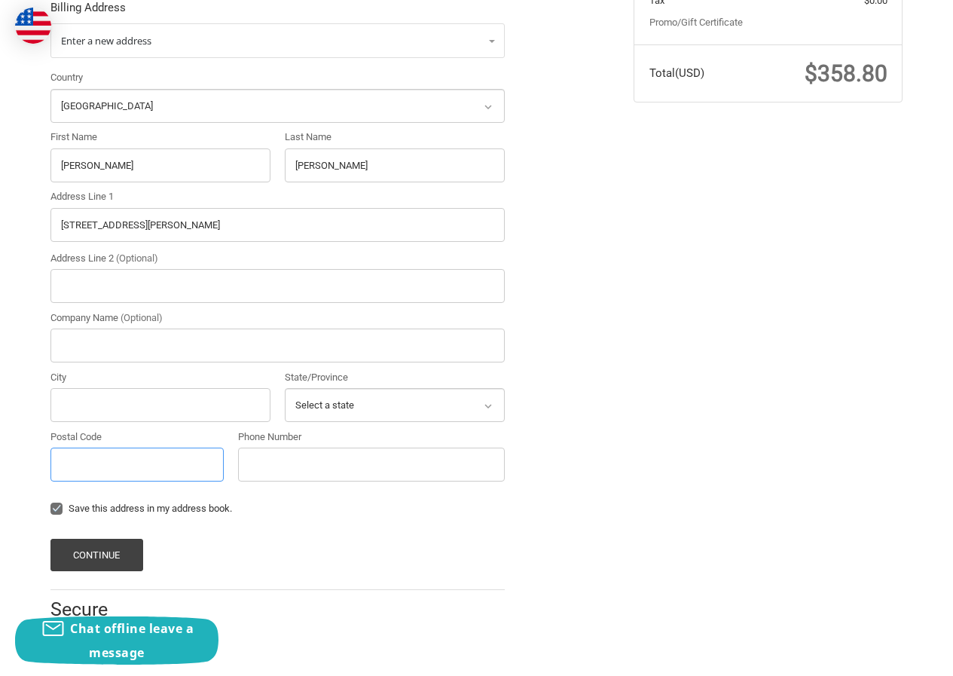
paste input "75462"
type input "75462"
click at [145, 220] on input "100 Funston Ter Reno, TX" at bounding box center [277, 225] width 454 height 34
type input "100 Funston Ter , TX"
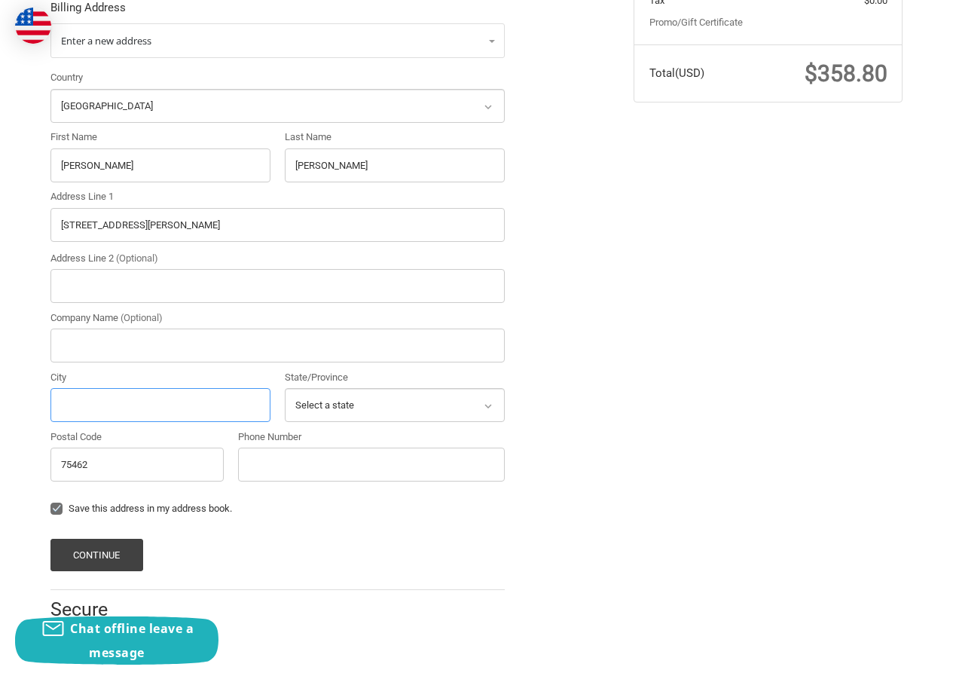
click at [100, 406] on input "City" at bounding box center [160, 405] width 220 height 34
paste input "Reno"
type input "Reno"
drag, startPoint x: 131, startPoint y: 228, endPoint x: 203, endPoint y: 228, distance: 72.3
click at [203, 228] on input "100 Funston Ter , TX" at bounding box center [277, 225] width 454 height 34
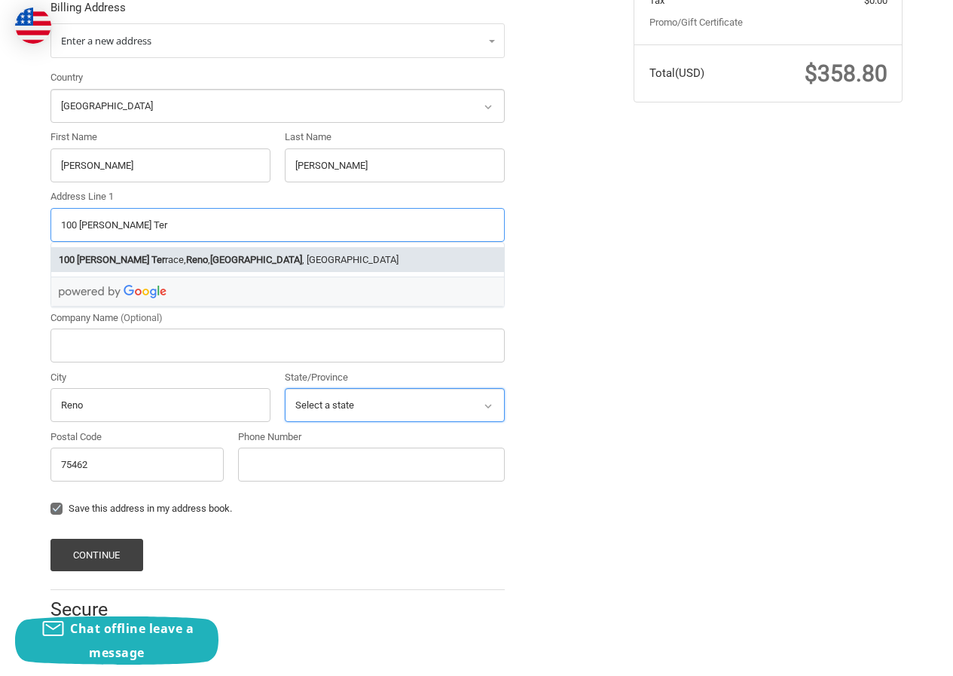
type input "100 [PERSON_NAME] Ter"
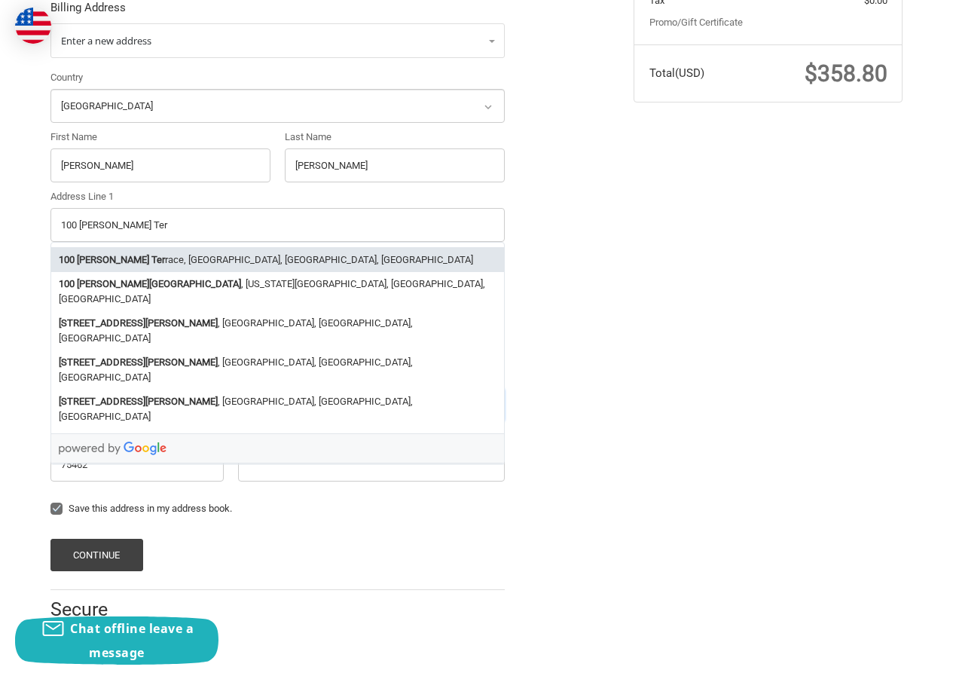
click at [362, 405] on select "Select a state Alabama Alaska American Samoa Arizona Arkansas Armed Forces Amer…" at bounding box center [395, 405] width 220 height 34
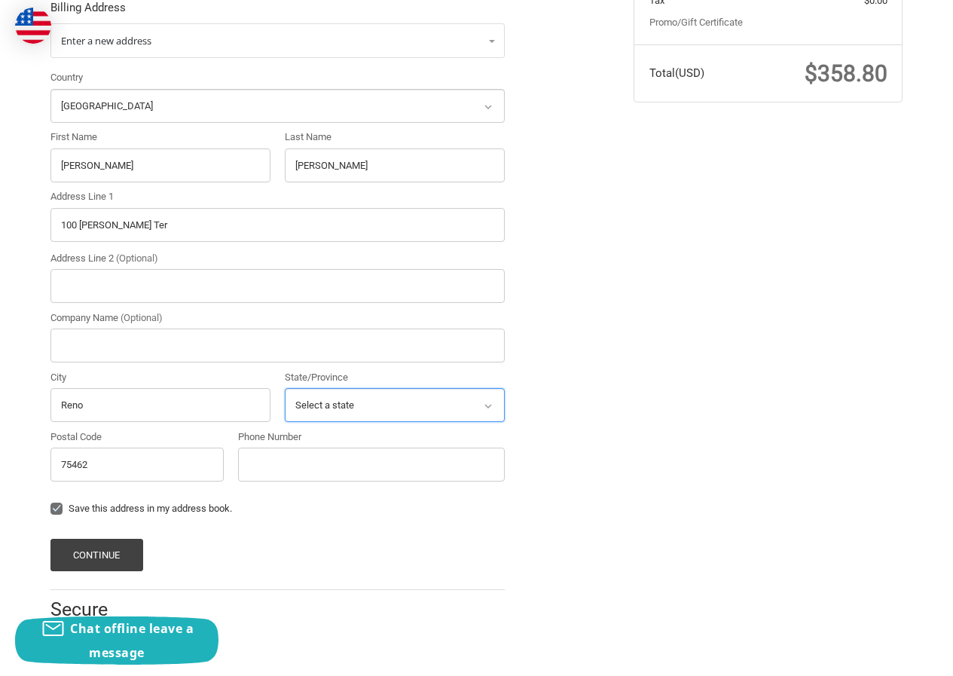
select select "TX"
click at [285, 388] on select "Select a state Alabama Alaska American Samoa Arizona Arkansas Armed Forces Amer…" at bounding box center [395, 405] width 220 height 34
drag, startPoint x: 314, startPoint y: 450, endPoint x: 315, endPoint y: 463, distance: 12.9
click at [314, 451] on input "Phone Number" at bounding box center [371, 465] width 267 height 34
type input "23054120211"
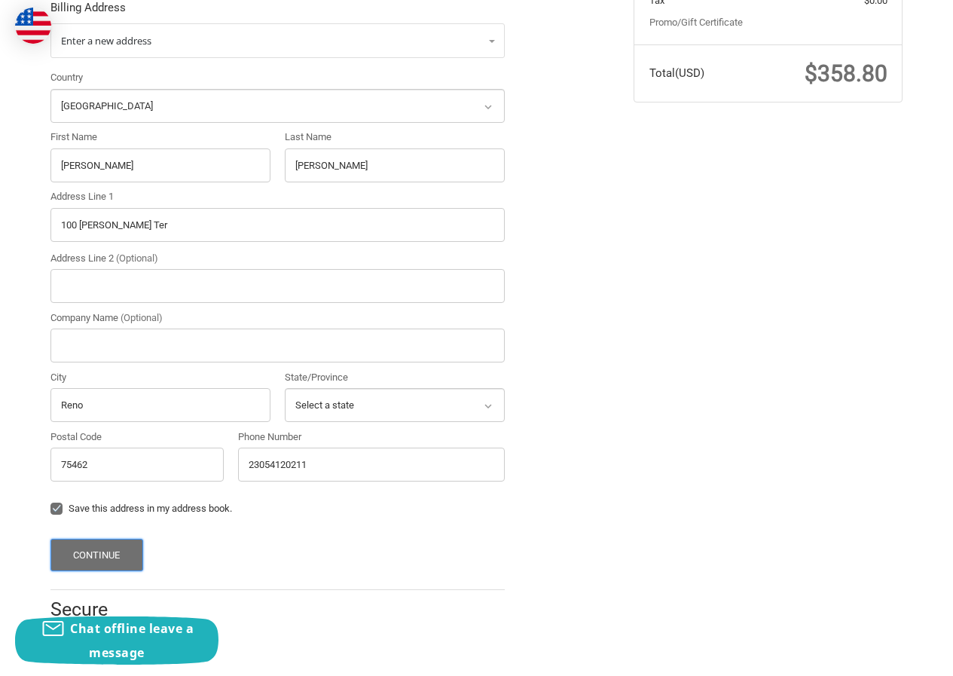
click at [115, 557] on button "Continue" at bounding box center [96, 555] width 93 height 32
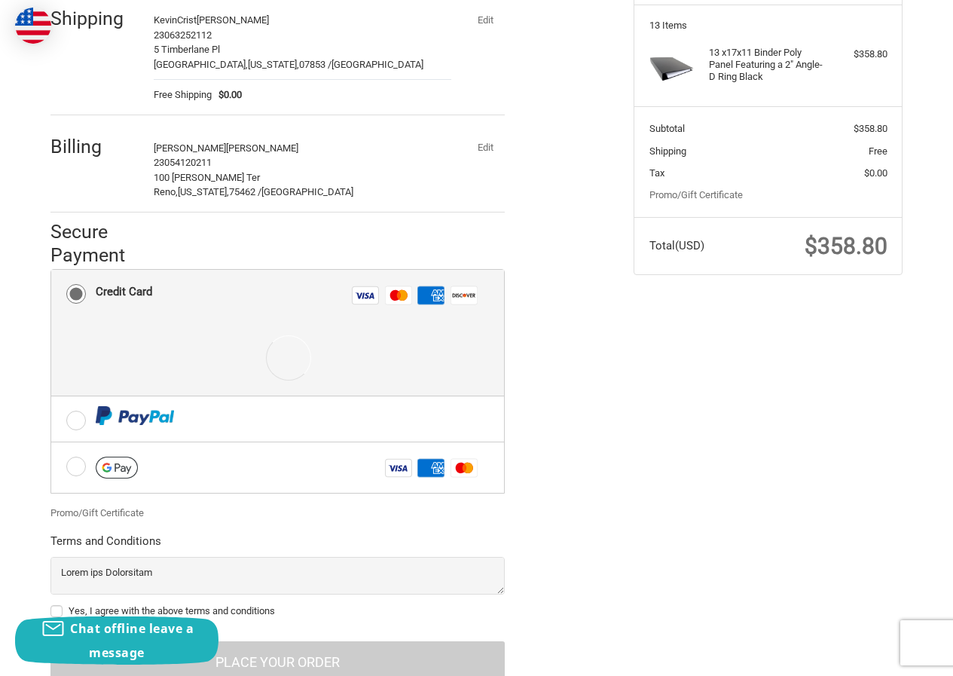
scroll to position [260, 0]
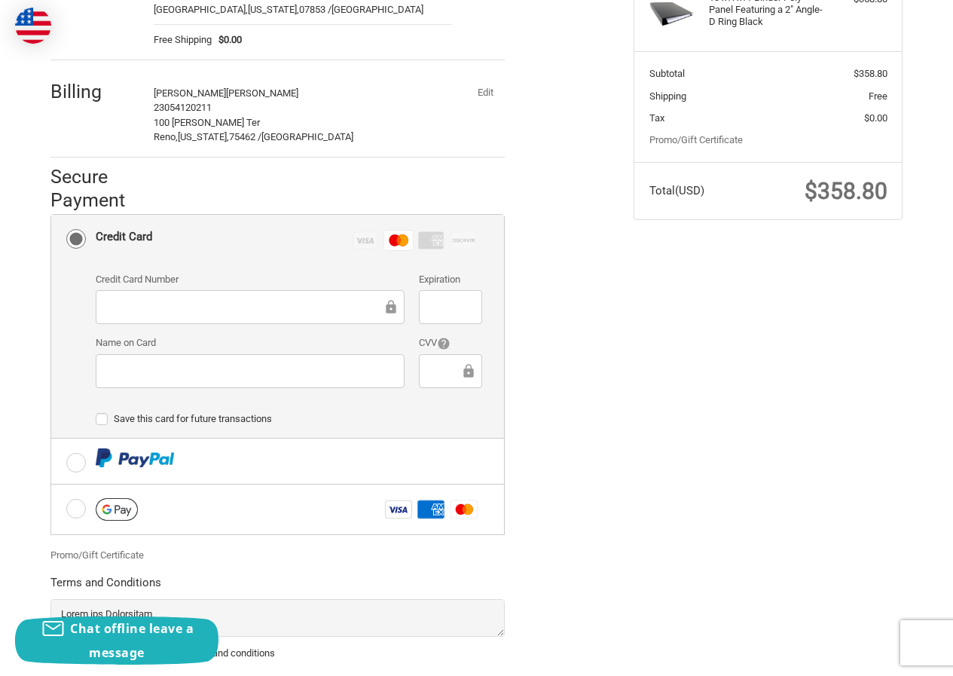
click at [424, 316] on div at bounding box center [450, 307] width 63 height 34
click at [461, 373] on icon at bounding box center [468, 371] width 15 height 34
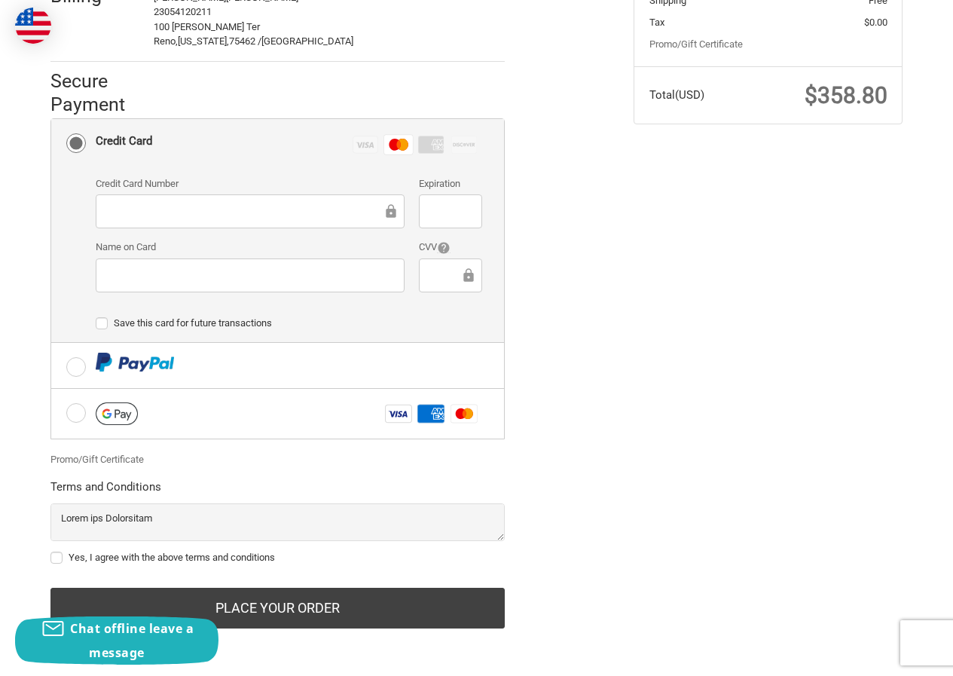
scroll to position [356, 0]
click at [114, 555] on label "Yes, I agree with the above terms and conditions" at bounding box center [277, 558] width 454 height 12
click at [51, 551] on input "Yes, I agree with the above terms and conditions" at bounding box center [50, 550] width 1 height 1
checkbox input "true"
click at [244, 633] on div "Customer KevinCrist922@hotmail.com Sign Out Shipping KevinCrist John Adams 2306…" at bounding box center [330, 212] width 583 height 867
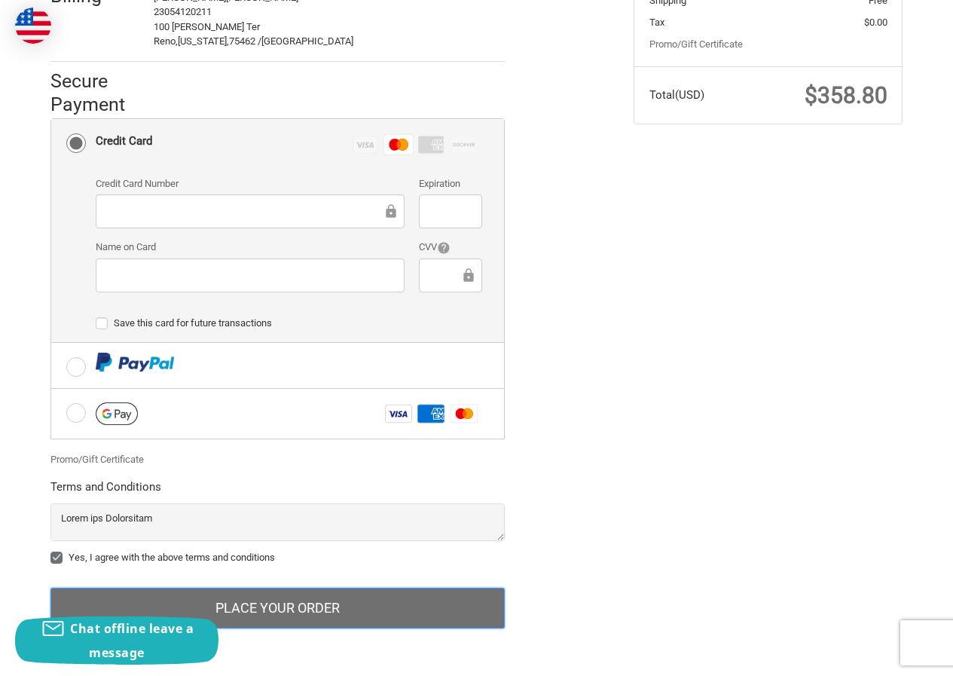
click at [250, 617] on button "Place Your Order" at bounding box center [277, 608] width 454 height 41
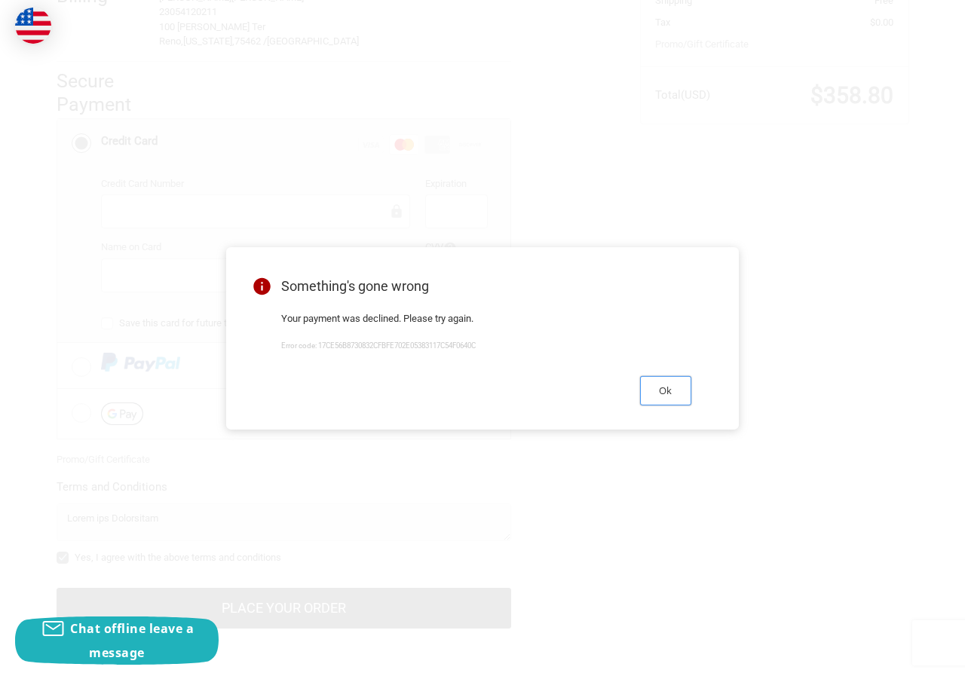
click at [682, 385] on button "Ok" at bounding box center [665, 390] width 51 height 29
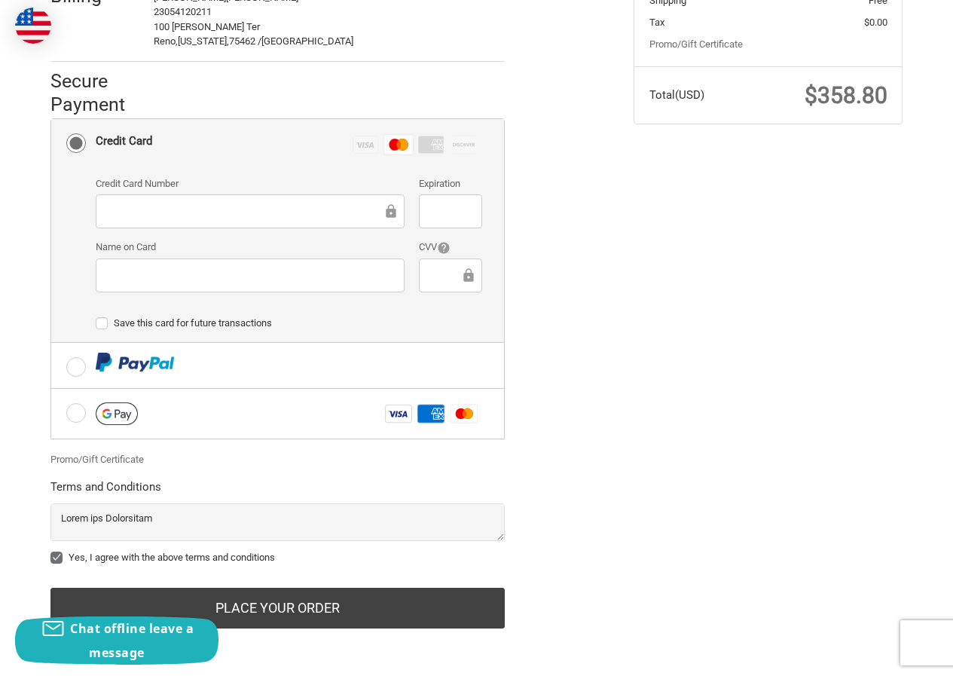
scroll to position [206, 0]
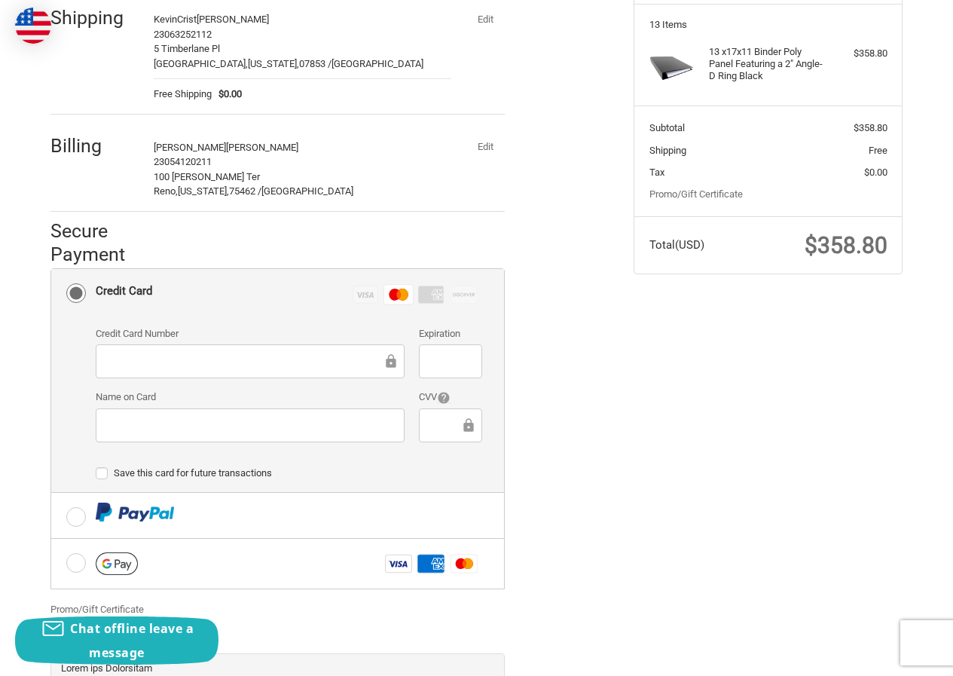
click at [479, 148] on button "Edit" at bounding box center [485, 146] width 39 height 21
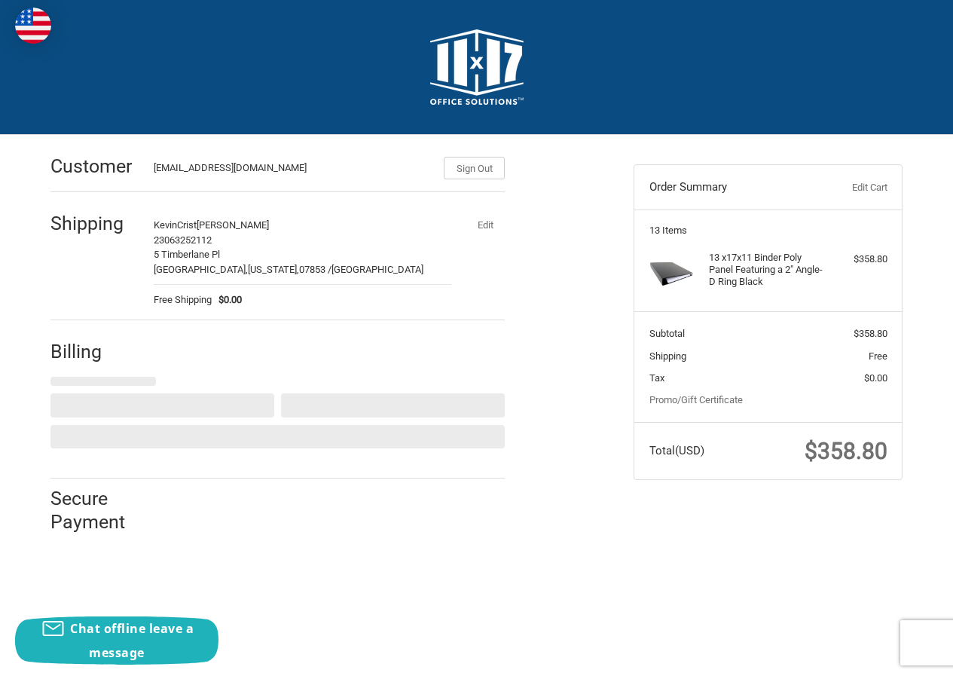
scroll to position [0, 0]
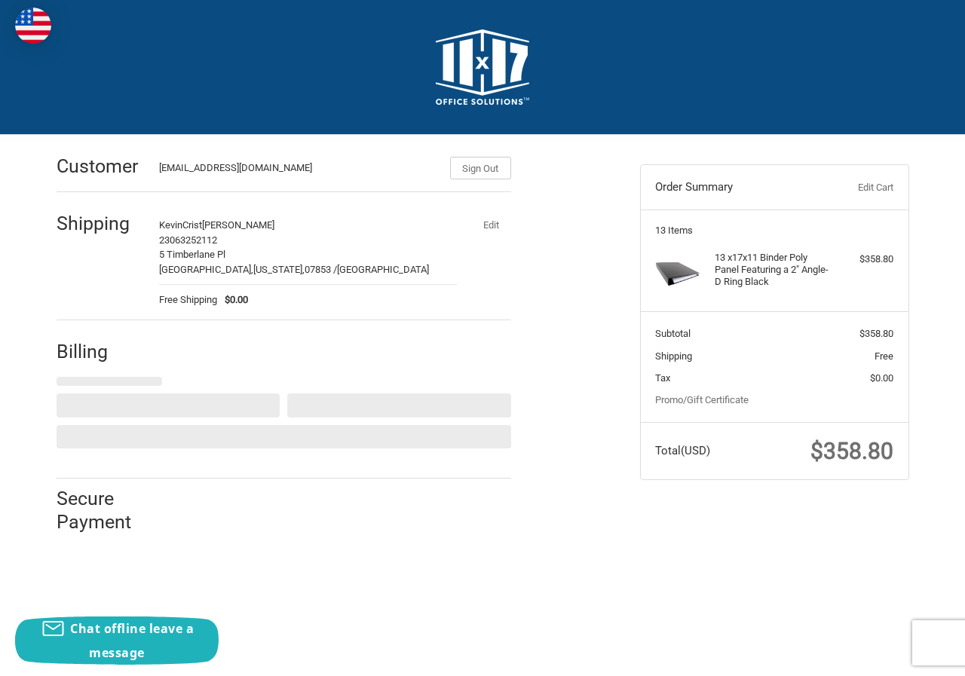
select select "US"
select select "TX"
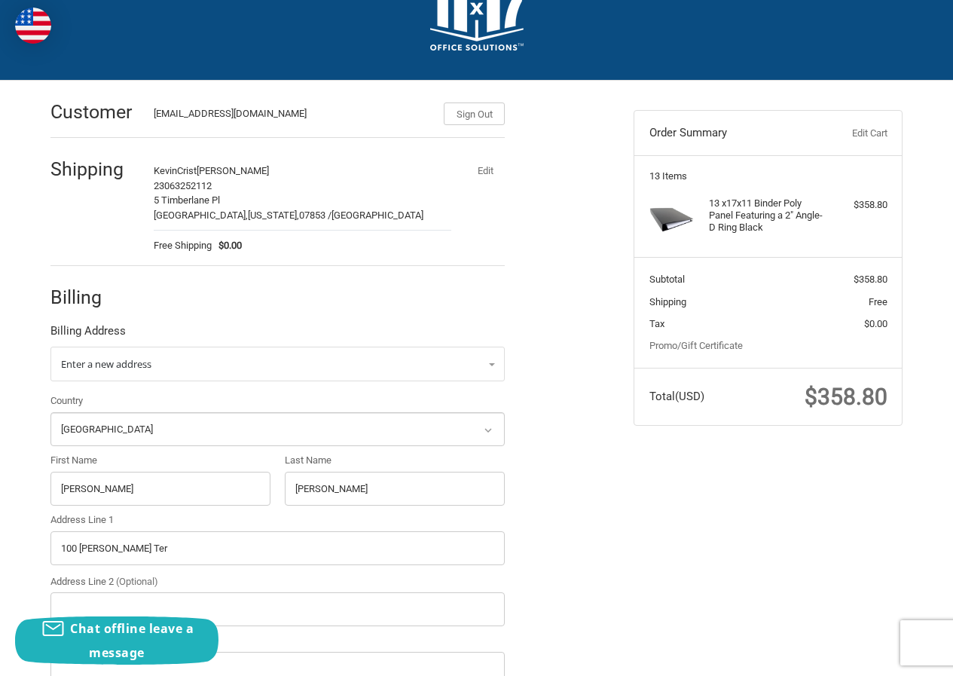
scroll to position [226, 0]
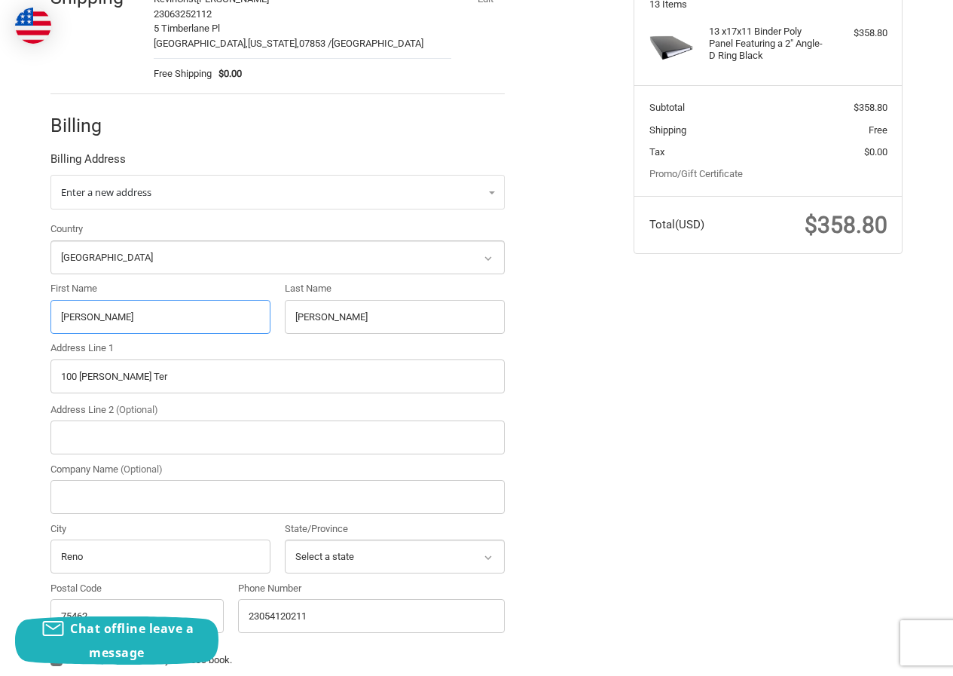
drag, startPoint x: 106, startPoint y: 322, endPoint x: 32, endPoint y: 319, distance: 74.7
click at [32, 319] on div "Customer KevinCrist922@hotmail.com Sign Out Shipping KevinCrist John Adams 2306…" at bounding box center [477, 361] width 904 height 904
paste input "Yien Dak Chiek"
drag, startPoint x: 86, startPoint y: 317, endPoint x: 194, endPoint y: 323, distance: 108.7
click at [194, 323] on input "Yien Dak Chiek" at bounding box center [160, 317] width 220 height 34
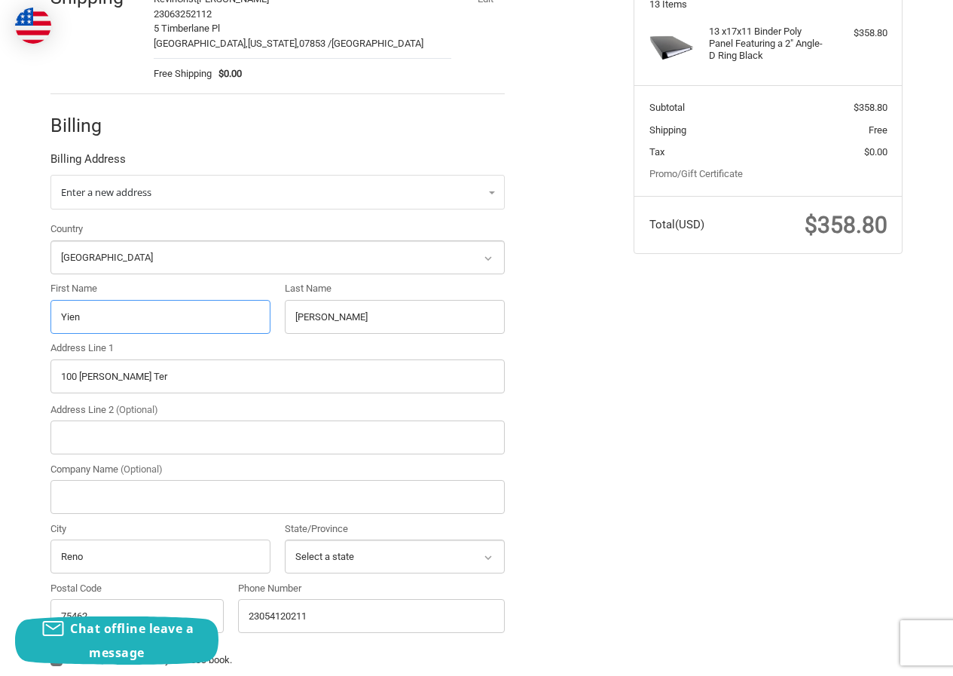
type input "Yien"
drag, startPoint x: 294, startPoint y: 322, endPoint x: 163, endPoint y: 319, distance: 131.2
click at [163, 319] on div "Country Select a country Afghanistan Åland Islands Albania Algeria American Sam…" at bounding box center [277, 431] width 469 height 418
paste input "Dak Chiek"
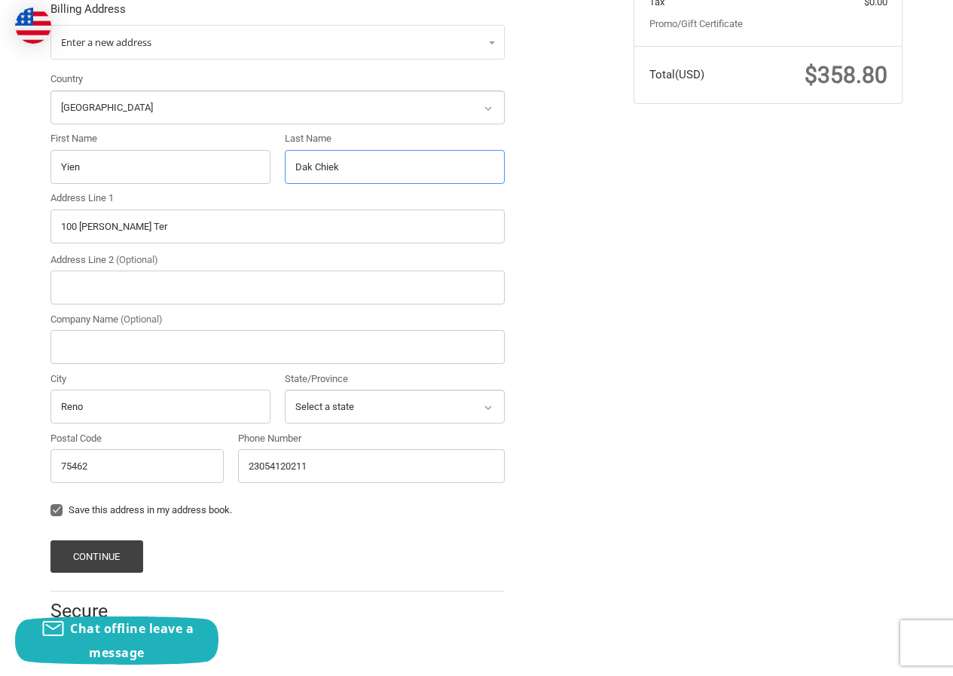
scroll to position [377, 0]
type input "Dak Chiek"
drag, startPoint x: 162, startPoint y: 227, endPoint x: 41, endPoint y: 233, distance: 121.5
click at [41, 233] on div "Customer KevinCrist922@hotmail.com Sign Out Shipping KevinCrist John Adams 2306…" at bounding box center [330, 202] width 583 height 889
paste input "9413 W Karmya Cir #49Sioux Falls, SD 57106"
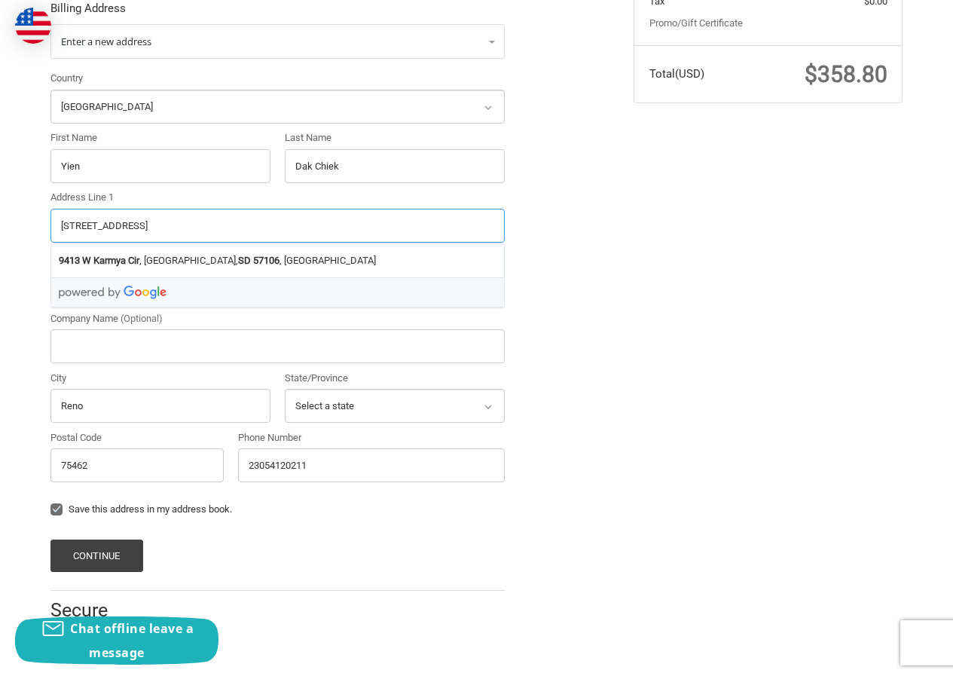
click at [249, 225] on input "9413 W Karmya Cir #49Sioux Falls, SD 57106" at bounding box center [277, 226] width 454 height 34
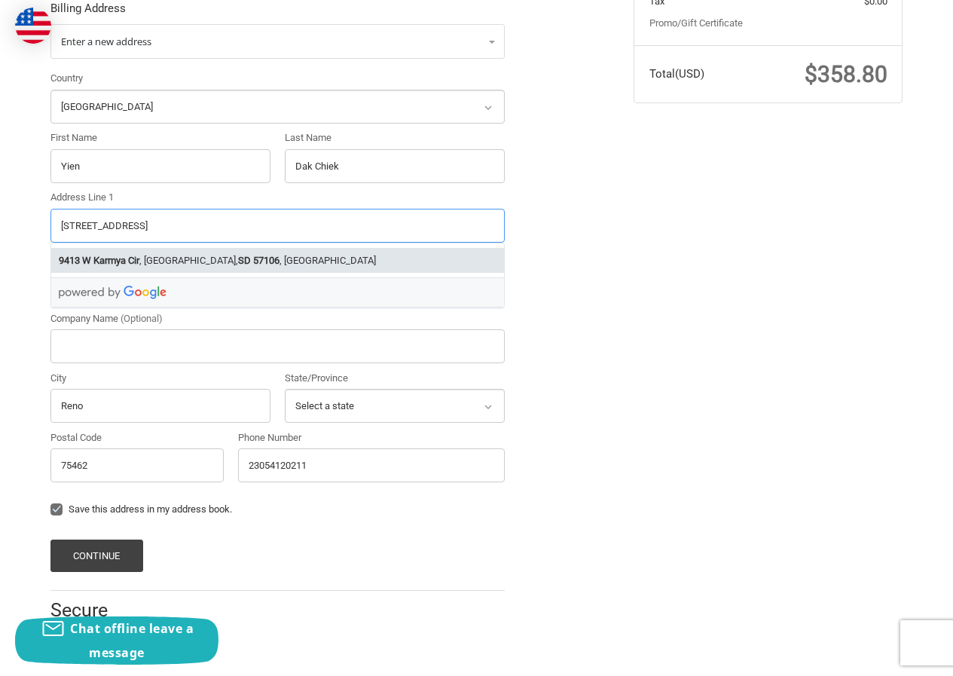
click at [253, 262] on strong "57106" at bounding box center [266, 260] width 26 height 15
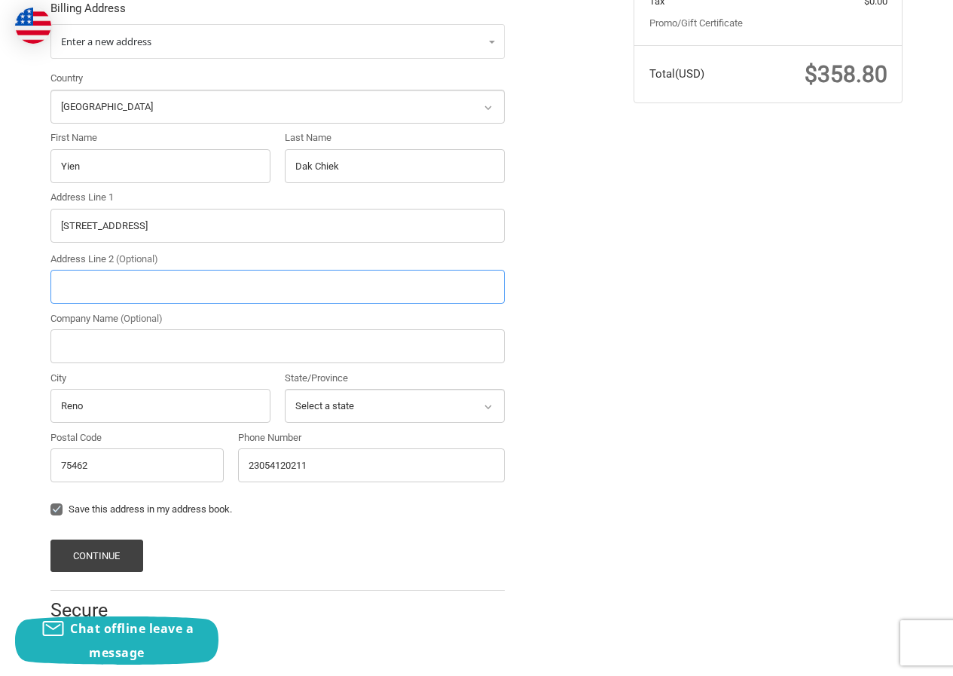
type input "9413 W Karmya Cir"
type input "Sioux Falls"
select select "SD"
type input "57106"
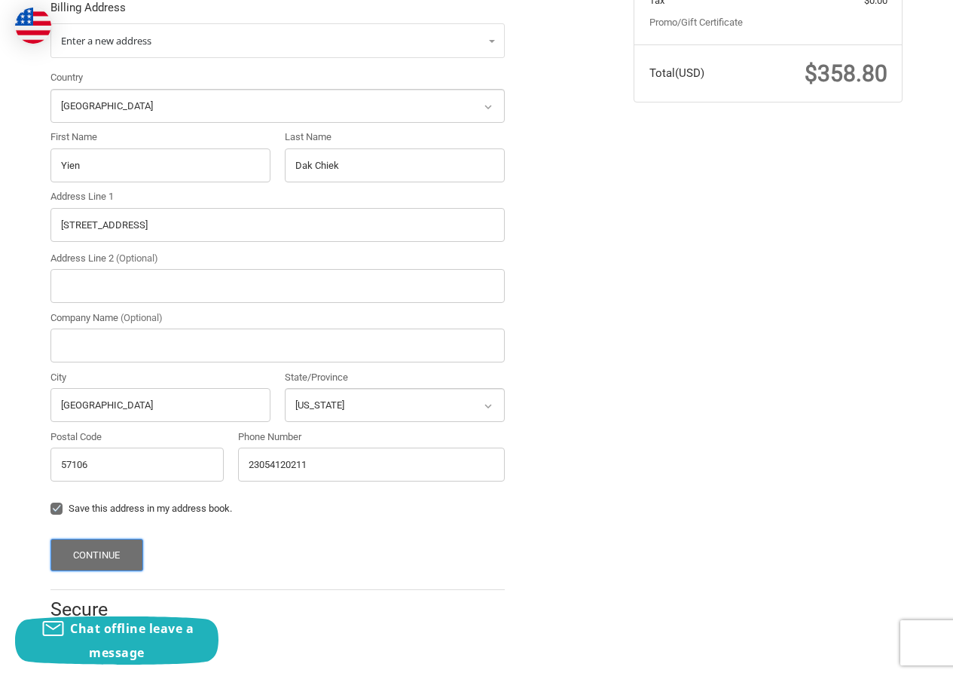
click at [123, 551] on button "Continue" at bounding box center [96, 555] width 93 height 32
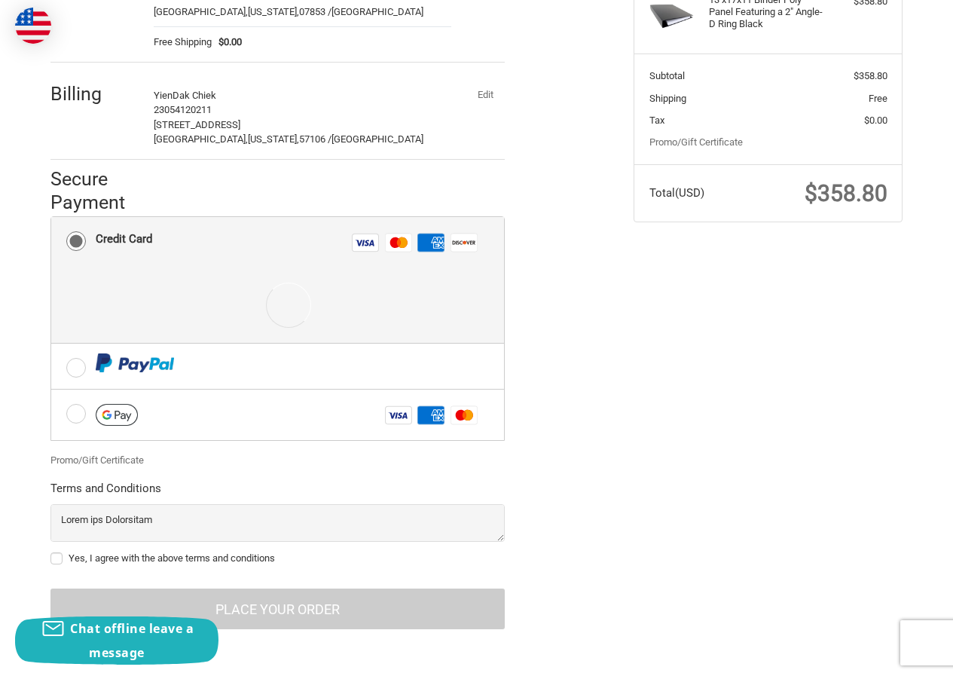
scroll to position [260, 0]
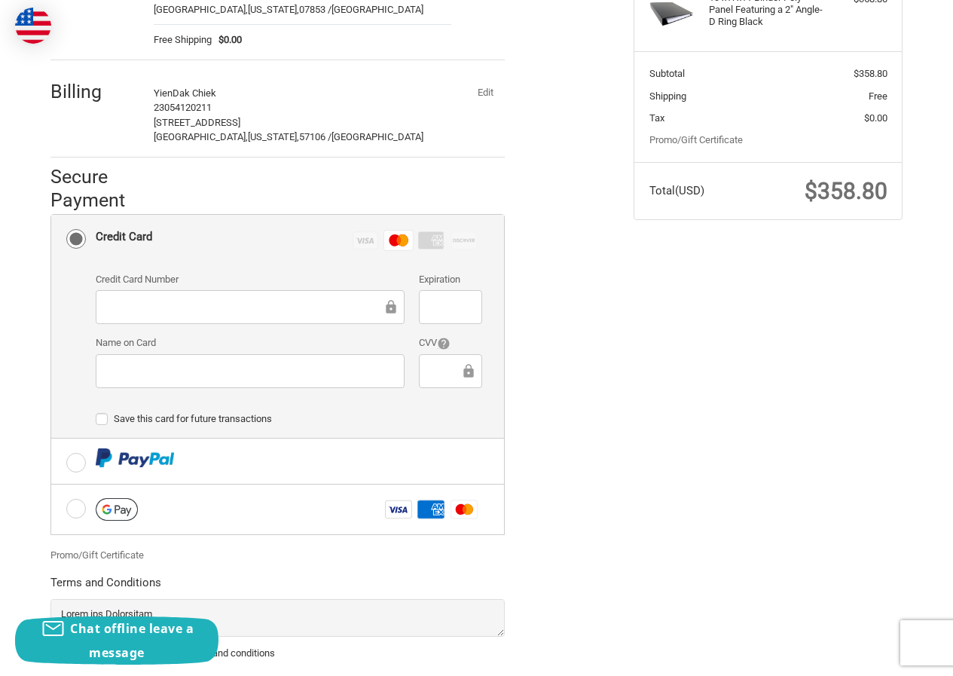
click at [181, 357] on div at bounding box center [250, 371] width 309 height 34
click at [439, 293] on div at bounding box center [450, 307] width 63 height 34
click at [434, 316] on iframe at bounding box center [450, 306] width 41 height 17
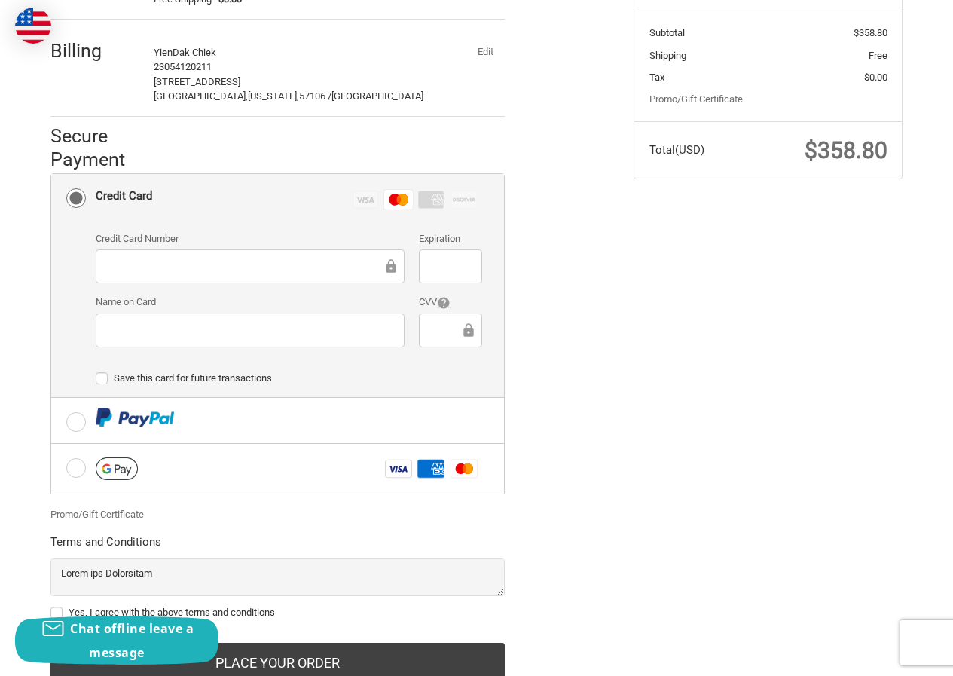
scroll to position [356, 0]
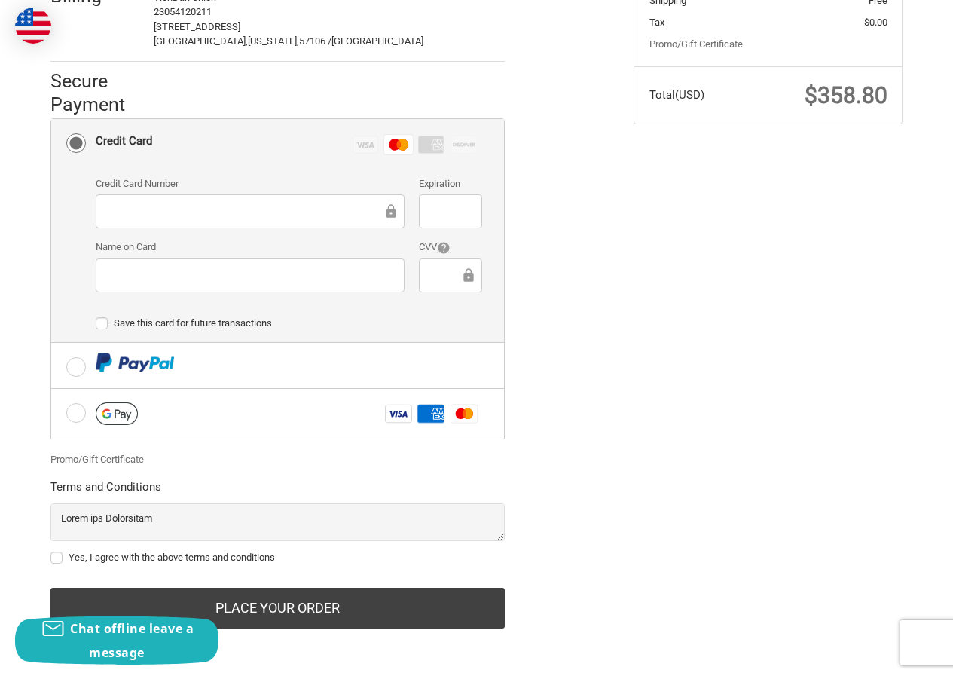
click at [168, 568] on div "Yes, I agree with the above terms and conditions" at bounding box center [277, 560] width 454 height 20
click at [167, 564] on div "Yes, I agree with the above terms and conditions" at bounding box center [277, 560] width 454 height 20
click at [178, 550] on div "Yes, I agree with the above terms and conditions" at bounding box center [277, 560] width 454 height 20
click at [201, 568] on div "Yes, I agree with the above terms and conditions" at bounding box center [277, 560] width 454 height 20
click at [154, 557] on label "Yes, I agree with the above terms and conditions" at bounding box center [277, 558] width 454 height 12
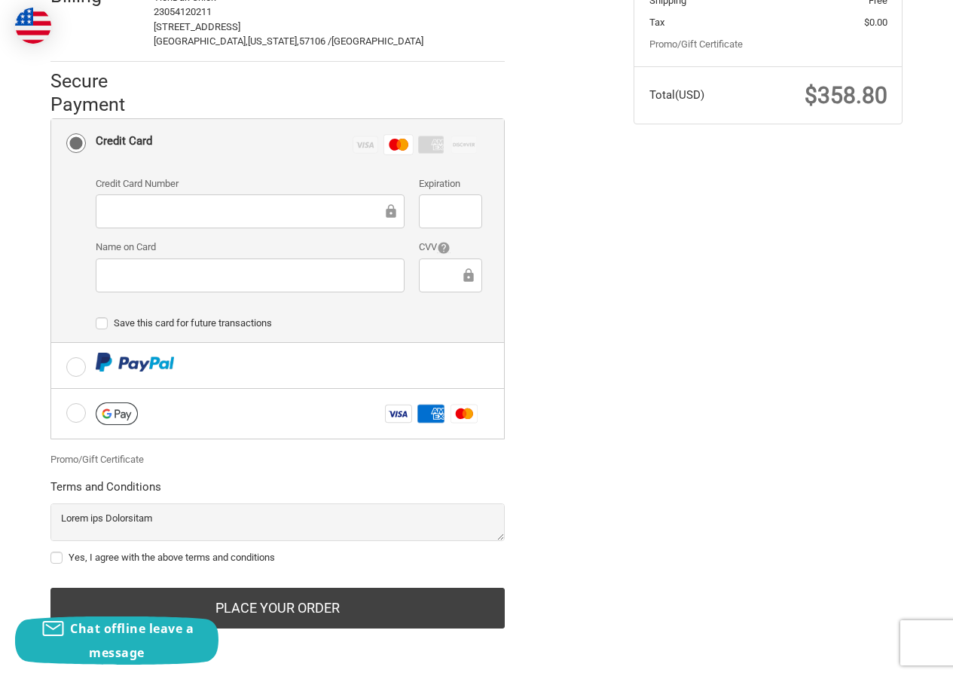
click at [51, 551] on input "Yes, I agree with the above terms and conditions" at bounding box center [50, 550] width 1 height 1
checkbox input "true"
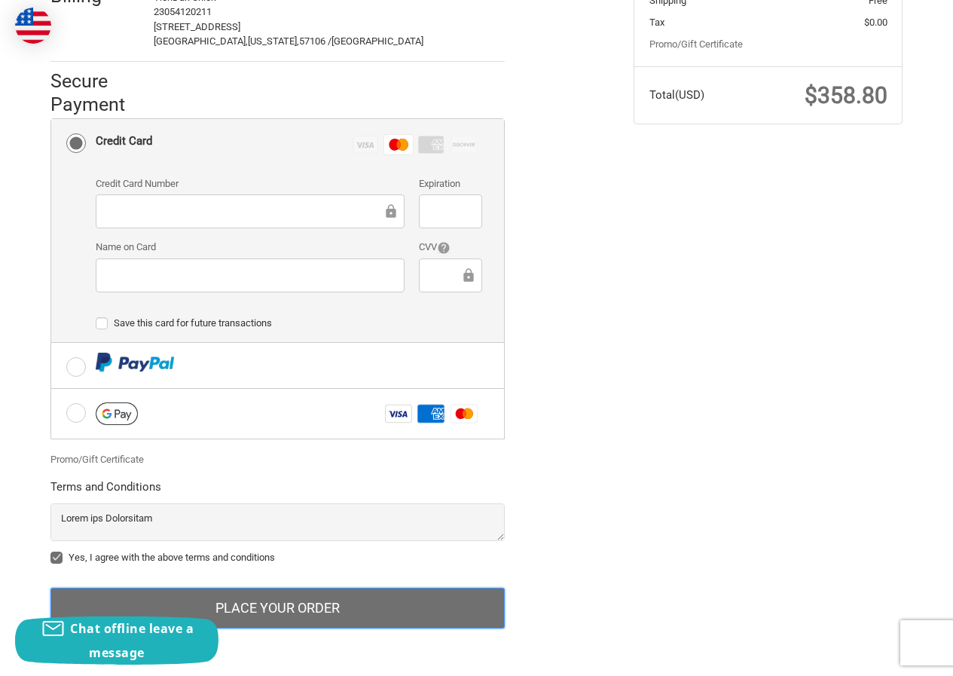
click at [246, 598] on button "Place Your Order" at bounding box center [277, 608] width 454 height 41
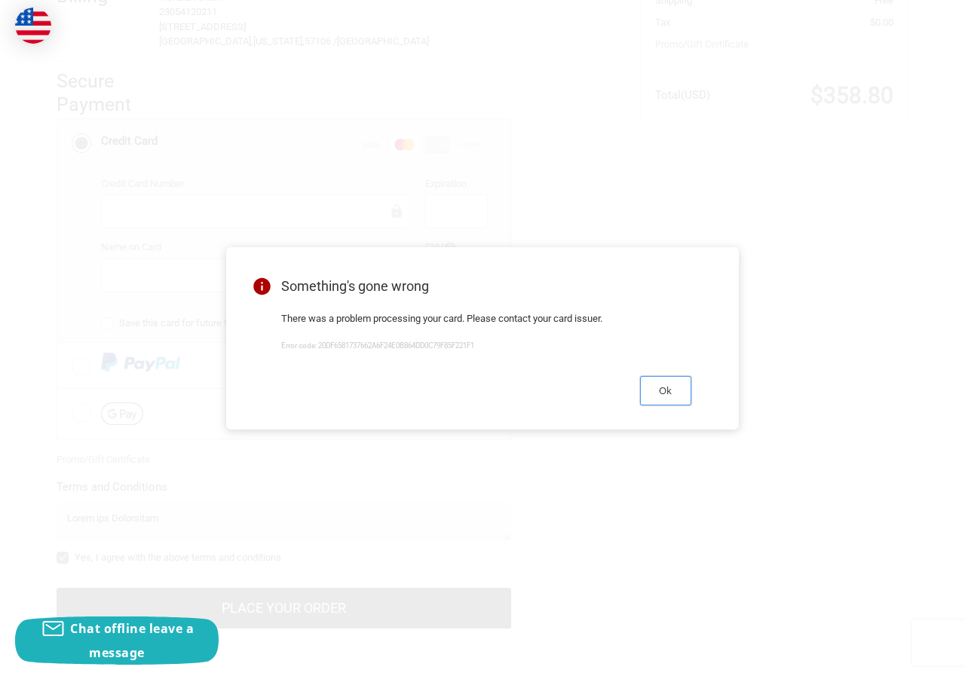
click at [688, 387] on button "Ok" at bounding box center [665, 390] width 51 height 29
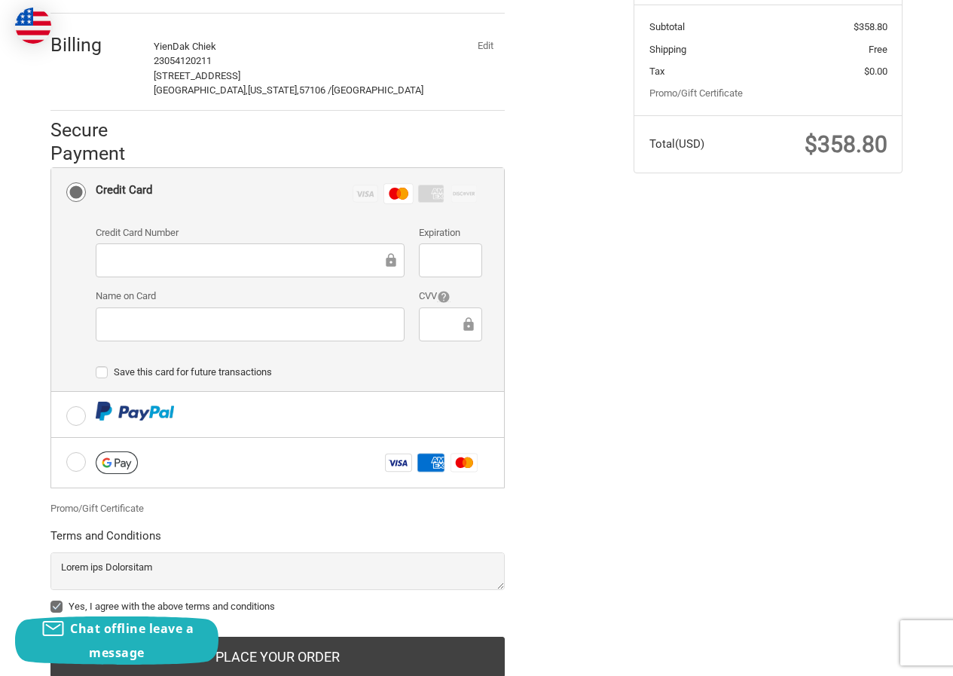
scroll to position [281, 0]
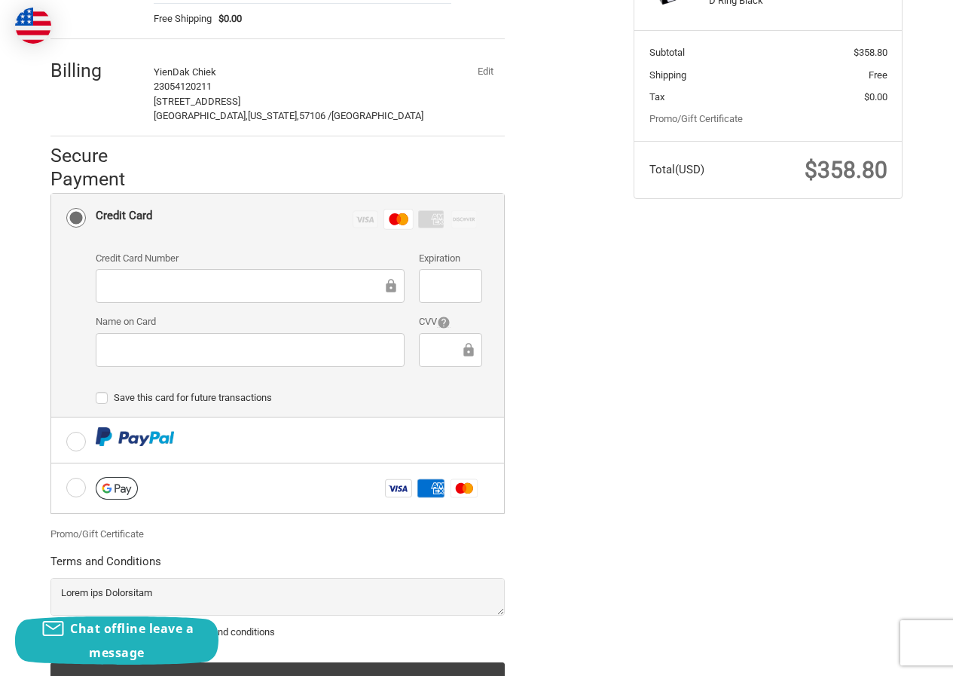
click at [485, 79] on button "Edit" at bounding box center [485, 71] width 39 height 21
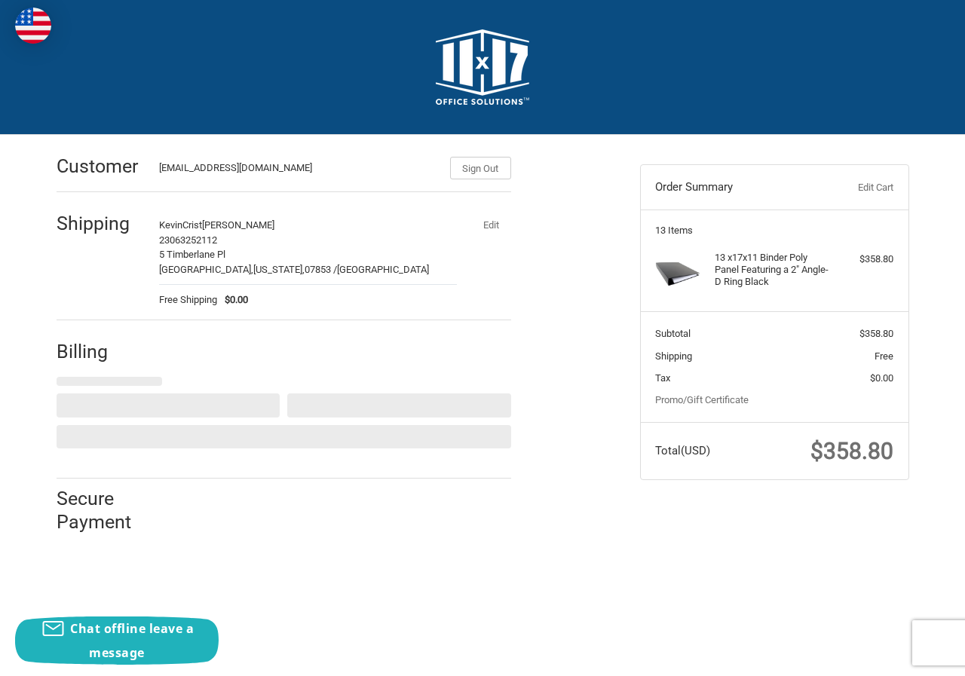
select select "US"
select select "SD"
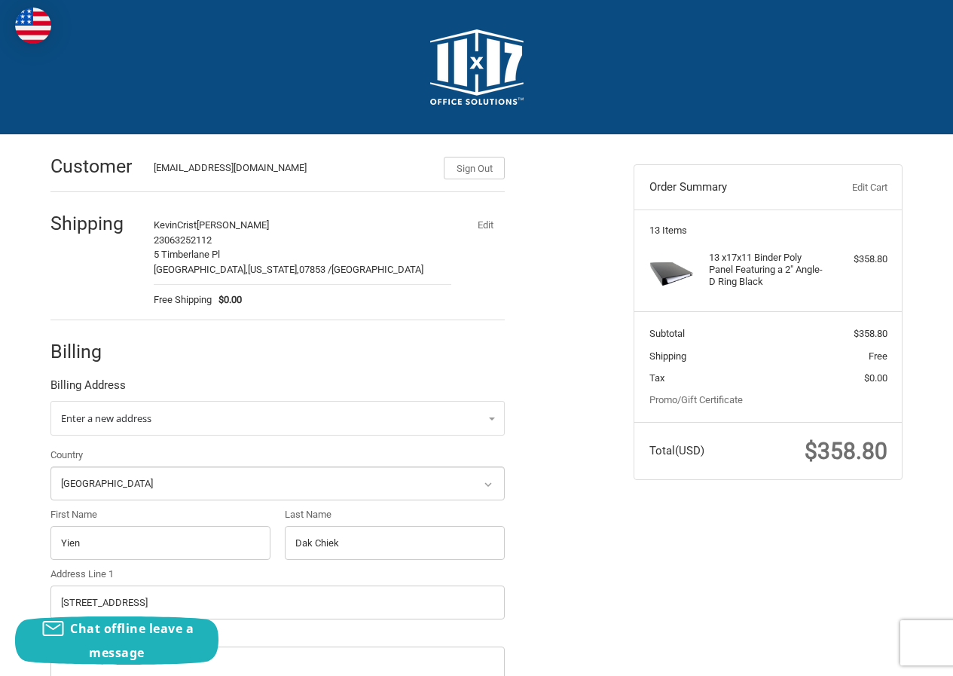
select select "US"
select select "SD"
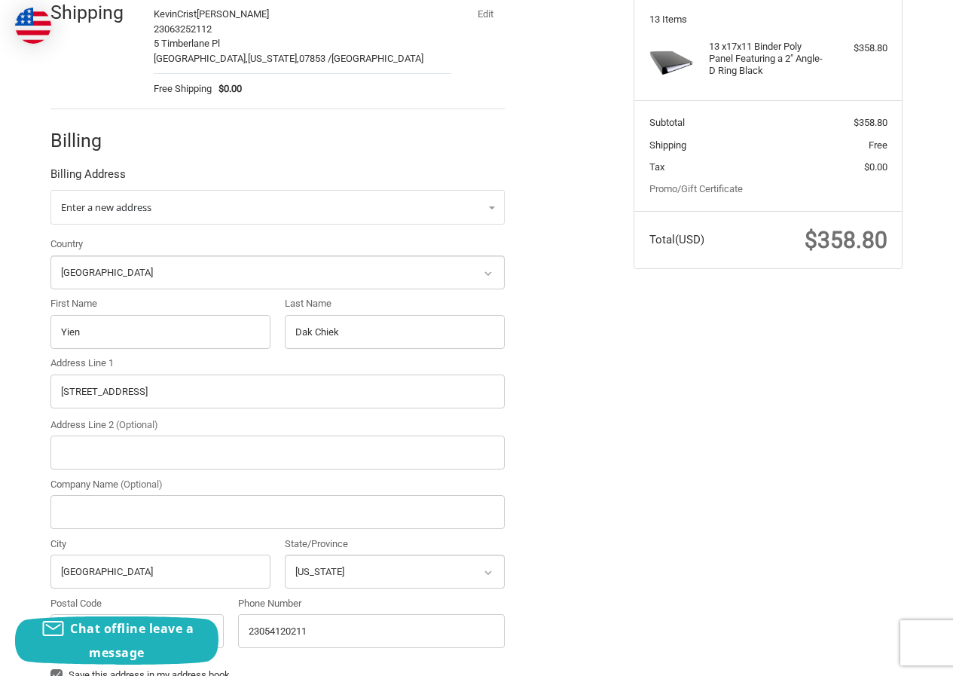
scroll to position [378, 0]
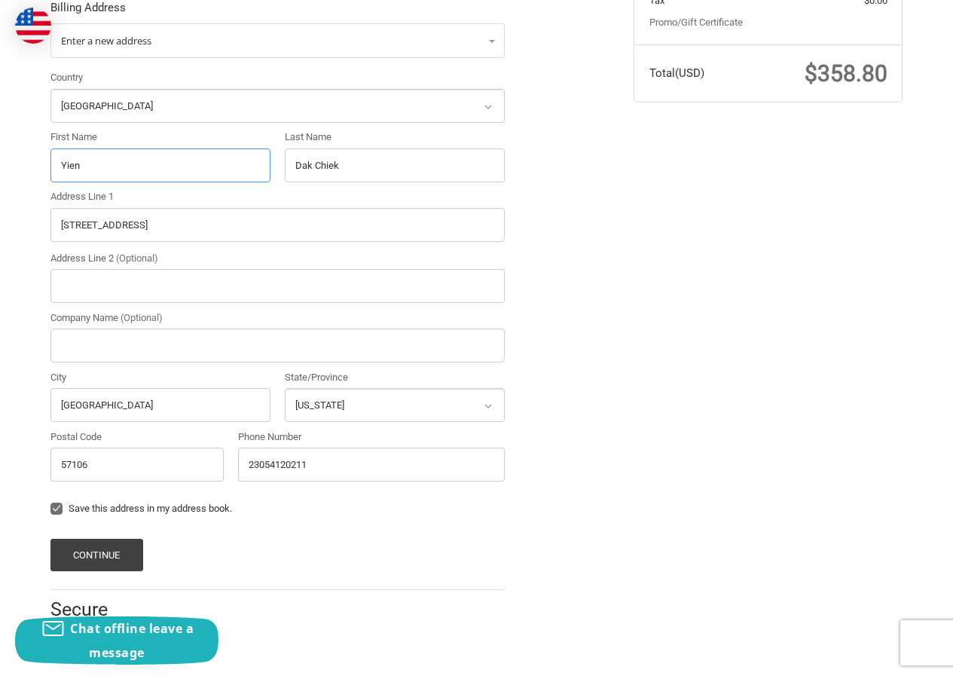
drag, startPoint x: 101, startPoint y: 167, endPoint x: 30, endPoint y: 176, distance: 71.3
click at [30, 176] on div "Customer [EMAIL_ADDRESS][DOMAIN_NAME] Sign Out Shipping KevinCrist [PERSON_NAME…" at bounding box center [477, 209] width 904 height 904
paste input "[PERSON_NAME]"
drag, startPoint x: 106, startPoint y: 164, endPoint x: 292, endPoint y: 167, distance: 186.2
click at [292, 167] on div "Country Select a country [GEOGRAPHIC_DATA] [GEOGRAPHIC_DATA] [GEOGRAPHIC_DATA] …" at bounding box center [277, 279] width 469 height 418
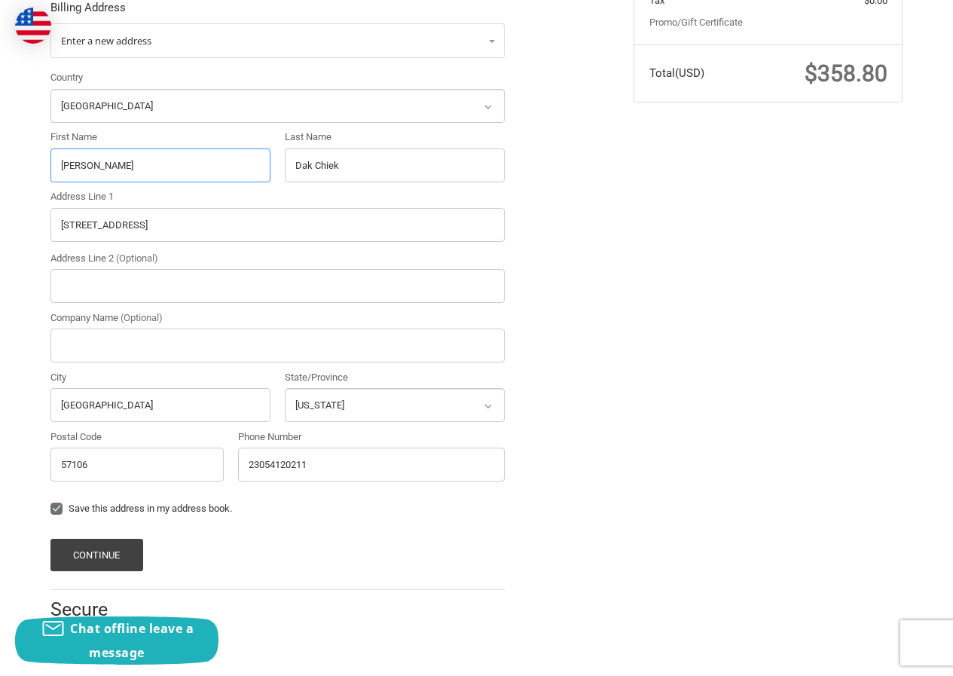
type input "[PERSON_NAME]"
drag, startPoint x: 412, startPoint y: 159, endPoint x: 148, endPoint y: 179, distance: 265.2
click at [148, 179] on div "Country Select a country [GEOGRAPHIC_DATA] [GEOGRAPHIC_DATA] [GEOGRAPHIC_DATA] …" at bounding box center [277, 279] width 469 height 418
paste input "[PERSON_NAME]"
type input "[PERSON_NAME]"
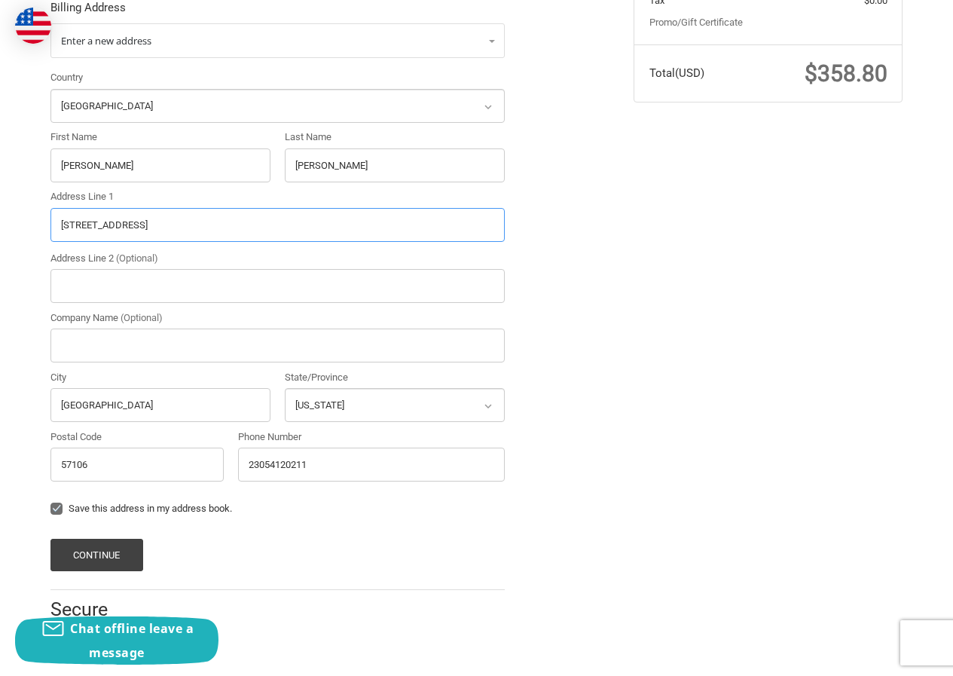
drag, startPoint x: 208, startPoint y: 224, endPoint x: 0, endPoint y: 246, distance: 209.1
click at [0, 247] on div "Customer [EMAIL_ADDRESS][DOMAIN_NAME] Sign Out Shipping KevinCrist [PERSON_NAME…" at bounding box center [476, 209] width 953 height 904
paste input "[STREET_ADDRESS][PERSON_NAME]"
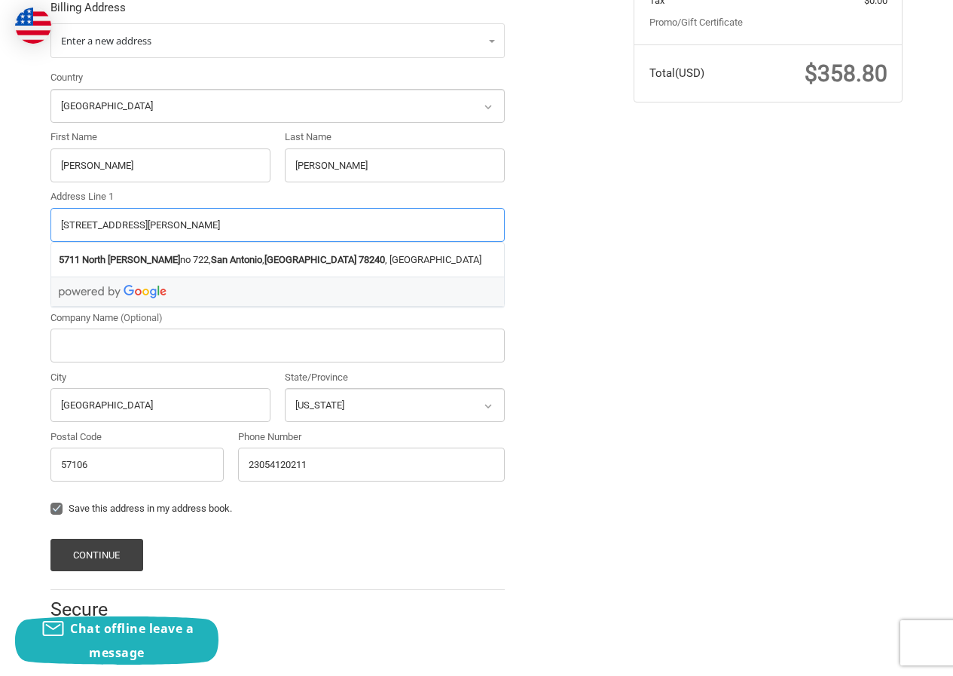
click at [272, 224] on input "[STREET_ADDRESS][PERSON_NAME]" at bounding box center [277, 225] width 454 height 34
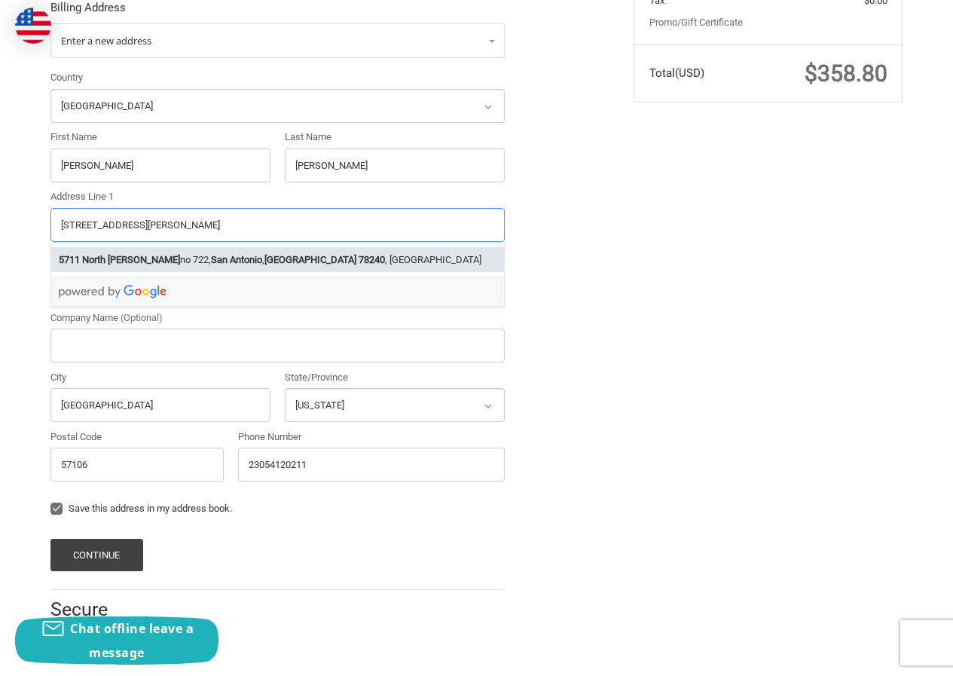
click at [359, 259] on strong "78240" at bounding box center [372, 259] width 26 height 15
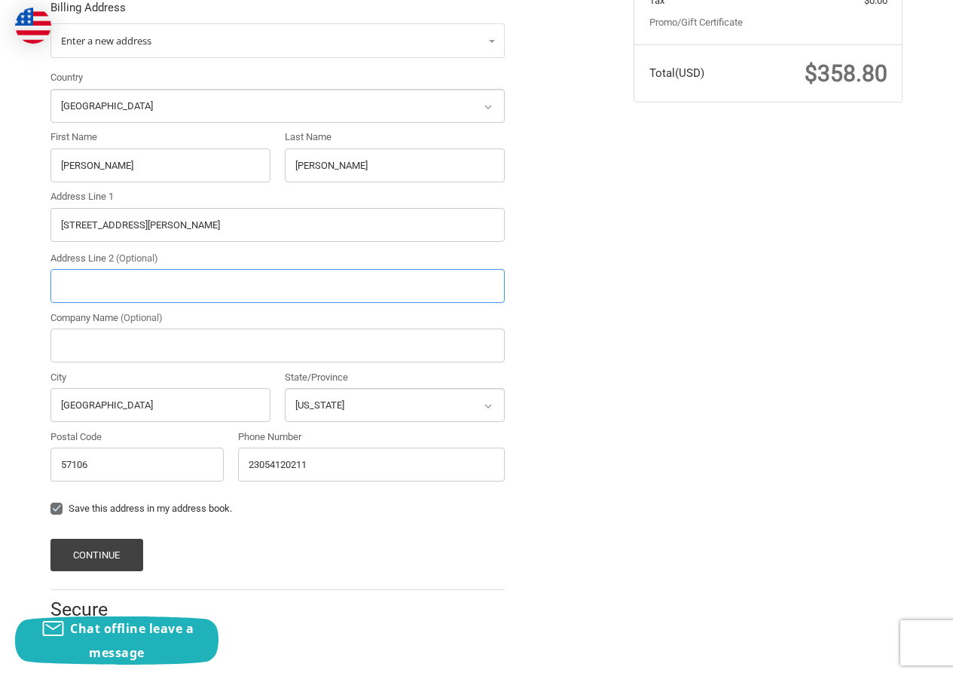
type input "[STREET_ADDRESS][PERSON_NAME]"
type input "no 722"
type input "San Antonio"
select select "[GEOGRAPHIC_DATA]"
type input "78240"
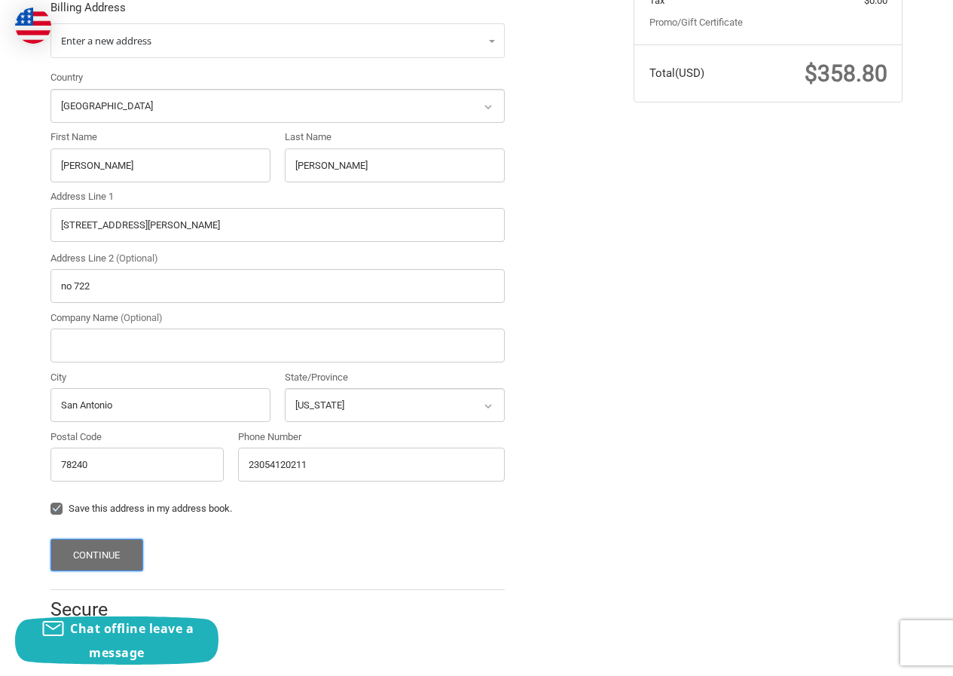
click at [114, 559] on button "Continue" at bounding box center [96, 555] width 93 height 32
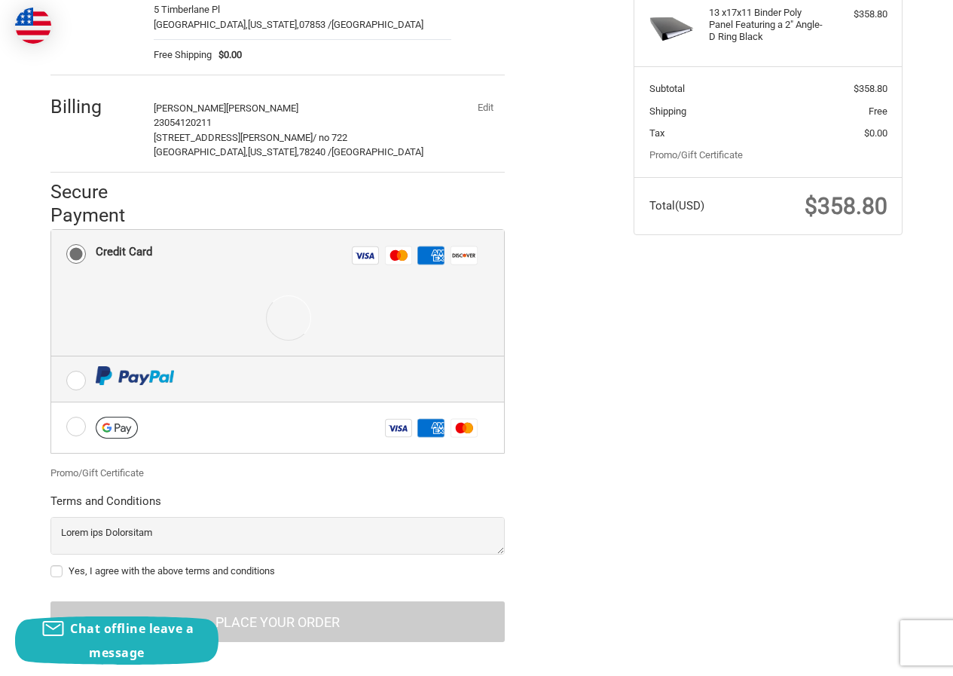
scroll to position [260, 0]
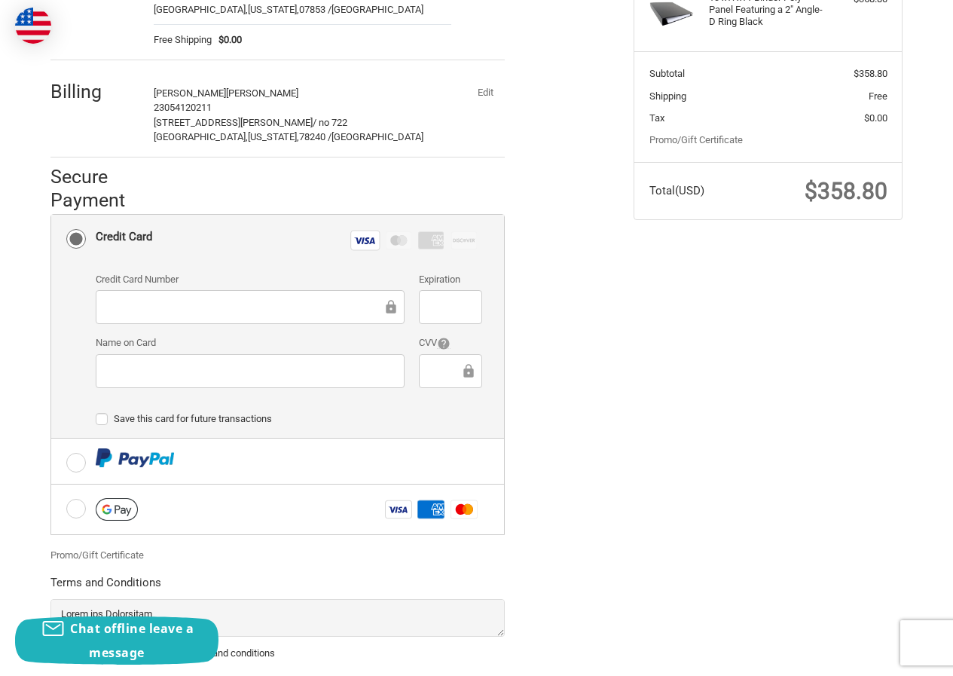
click at [433, 317] on div at bounding box center [450, 307] width 63 height 34
click at [450, 380] on div at bounding box center [450, 371] width 63 height 34
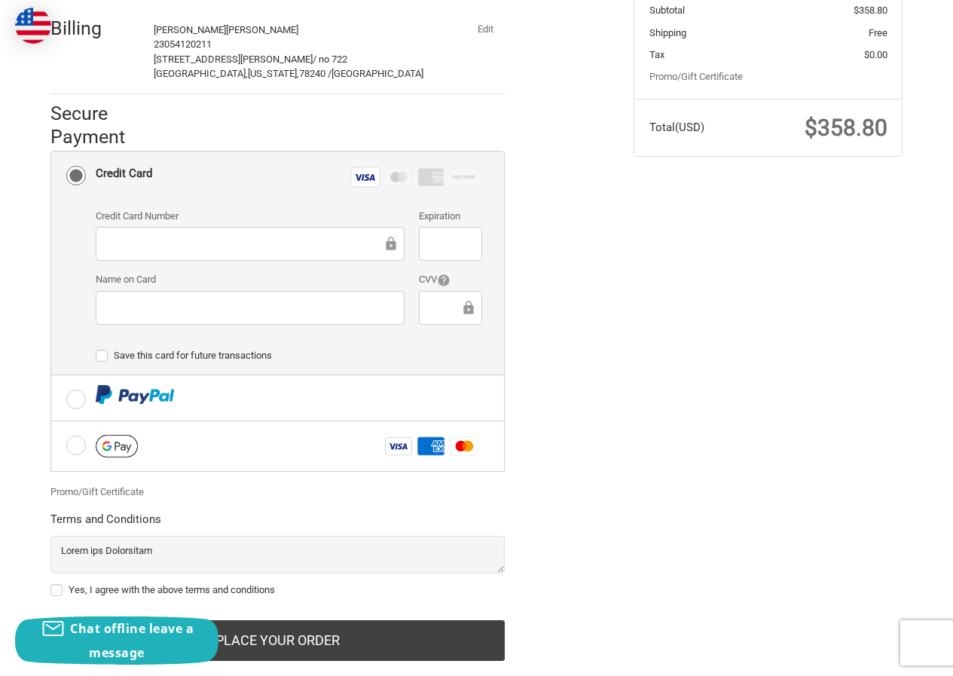
scroll to position [356, 0]
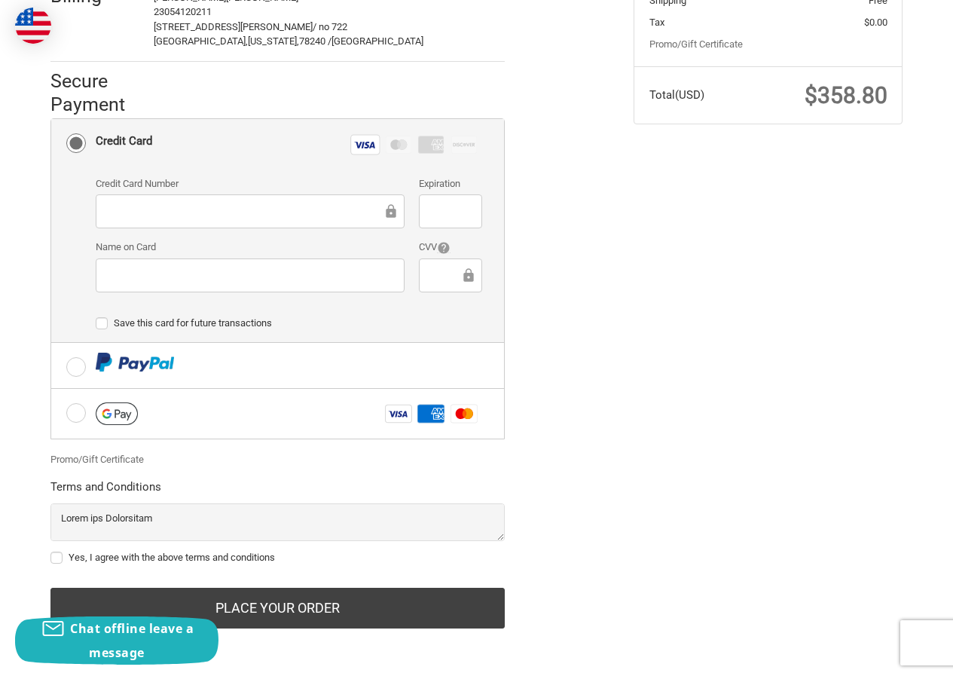
click at [108, 554] on label "Yes, I agree with the above terms and conditions" at bounding box center [277, 558] width 454 height 12
click at [51, 551] on input "Yes, I agree with the above terms and conditions" at bounding box center [50, 550] width 1 height 1
checkbox input "true"
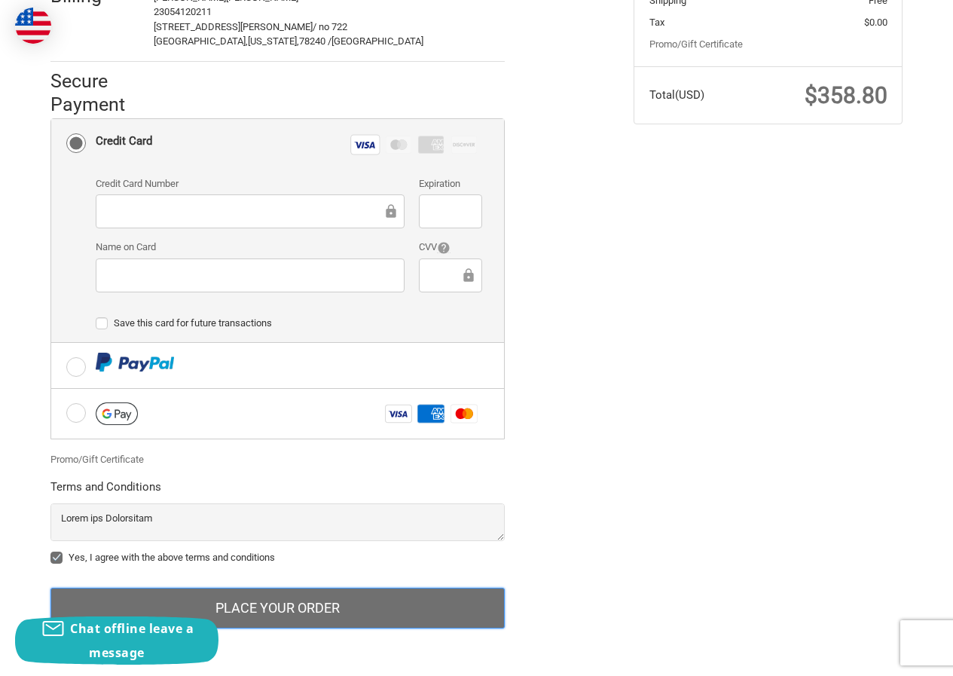
click at [283, 606] on button "Place Your Order" at bounding box center [277, 608] width 454 height 41
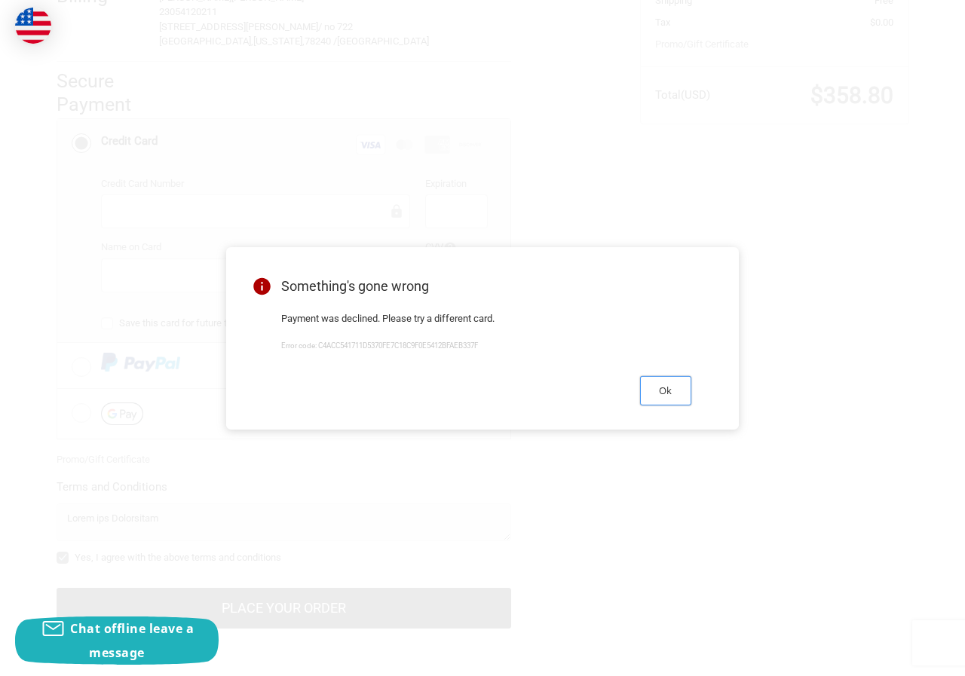
click at [654, 394] on button "Ok" at bounding box center [665, 390] width 51 height 29
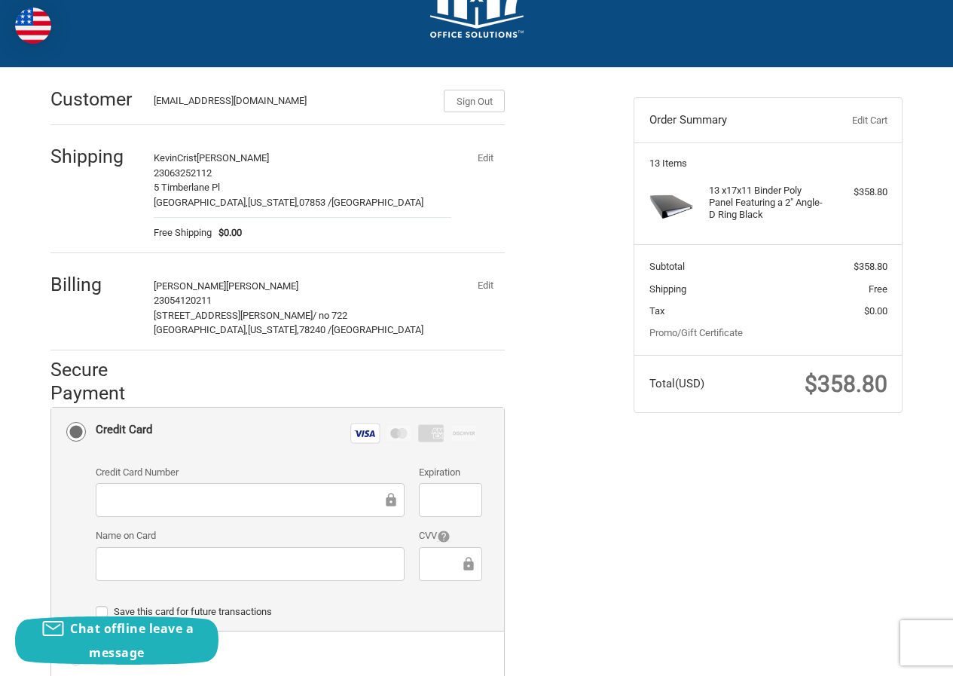
scroll to position [55, 0]
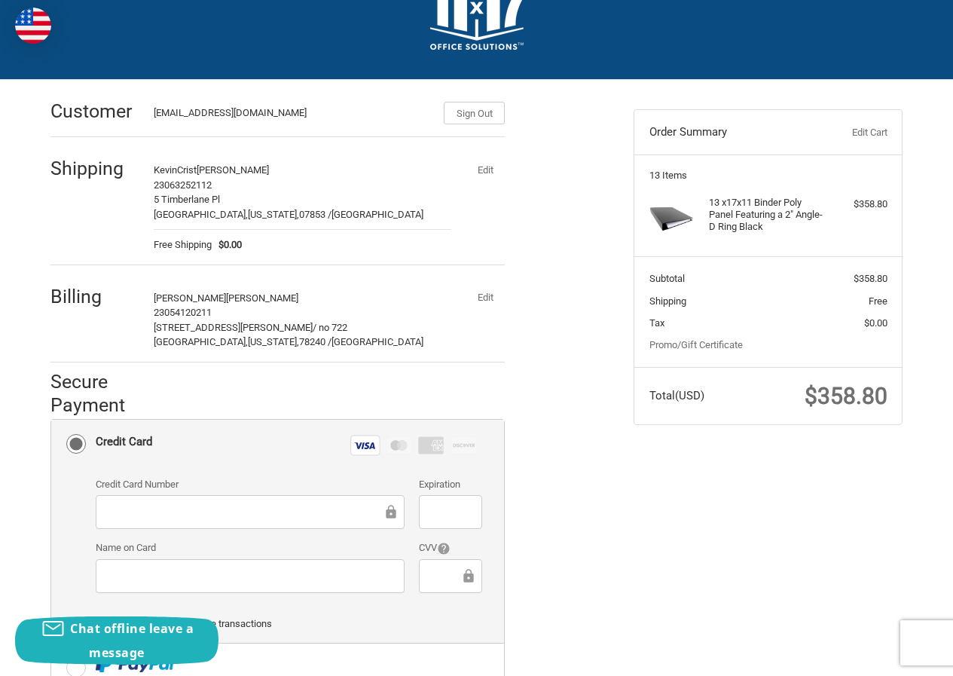
click at [487, 294] on button "Edit" at bounding box center [485, 297] width 39 height 21
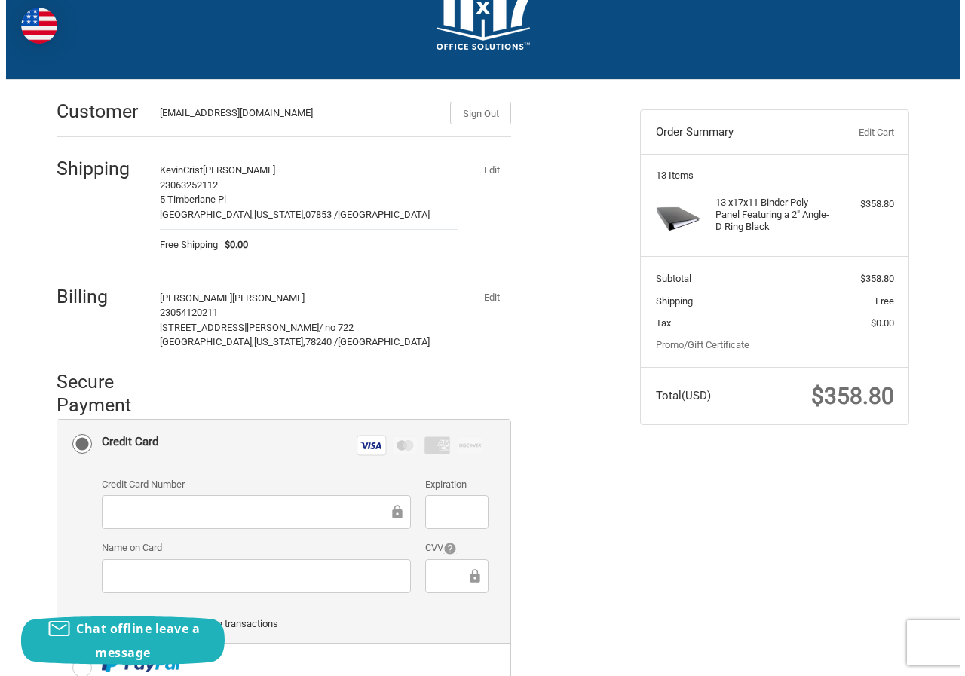
scroll to position [0, 0]
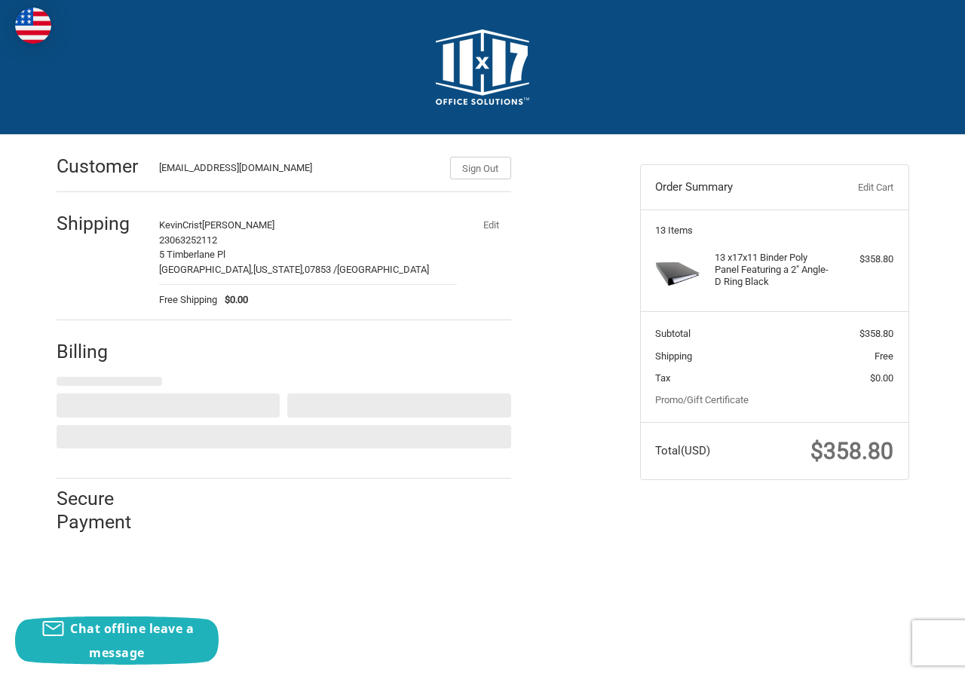
select select "US"
select select "[GEOGRAPHIC_DATA]"
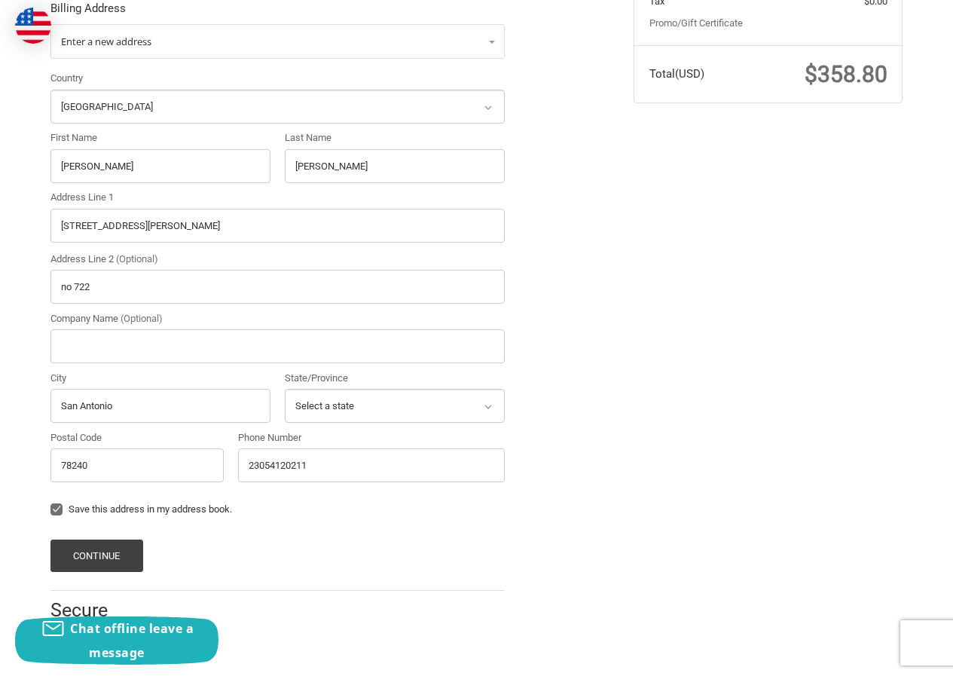
scroll to position [378, 0]
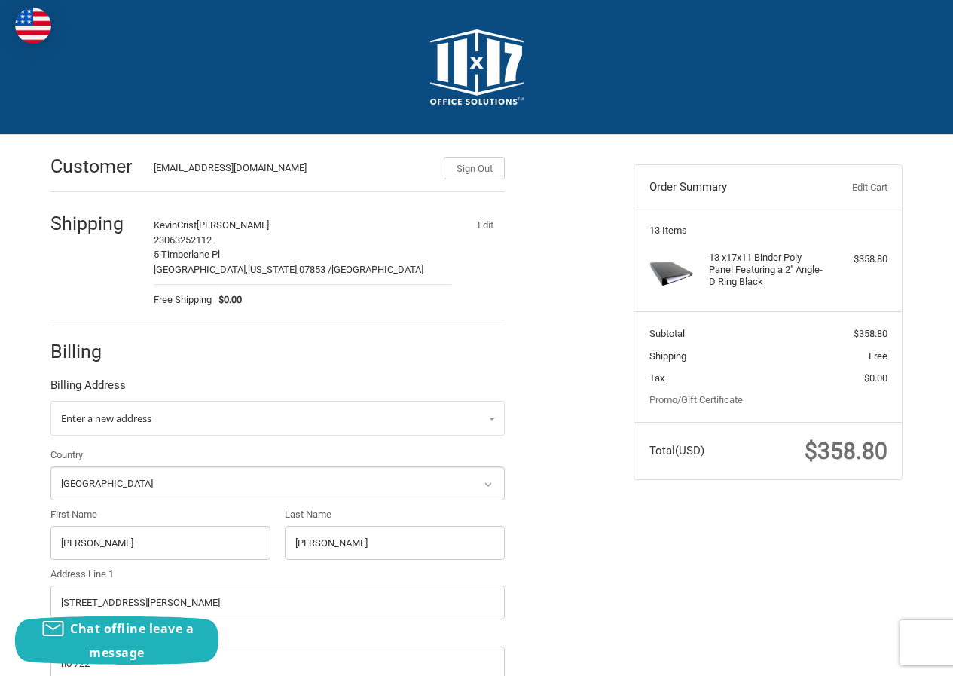
select select "US"
select select "[GEOGRAPHIC_DATA]"
select select "US"
select select "[GEOGRAPHIC_DATA]"
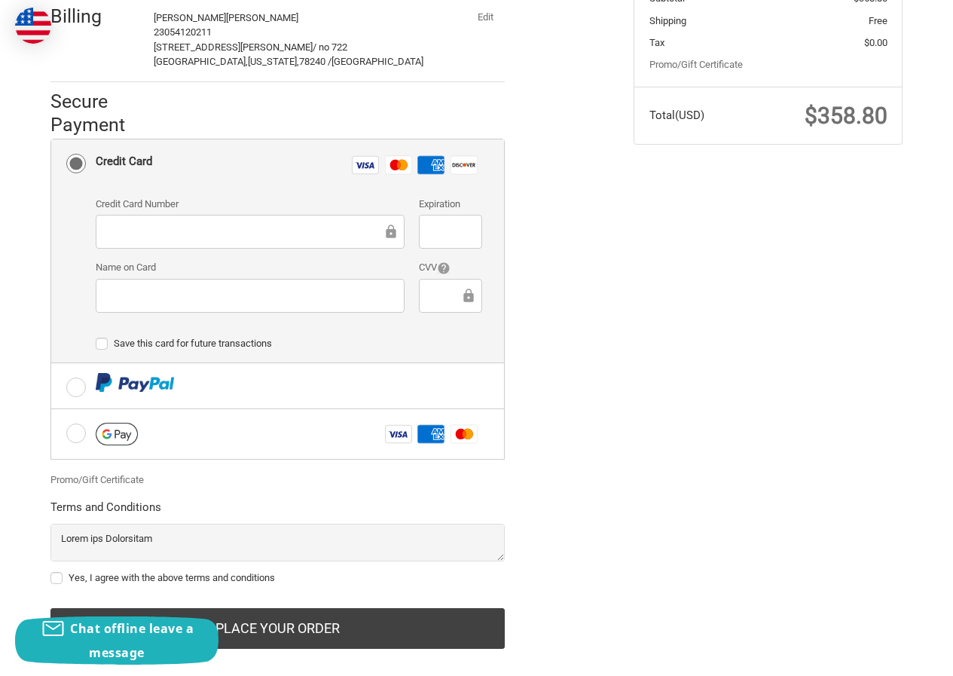
scroll to position [356, 0]
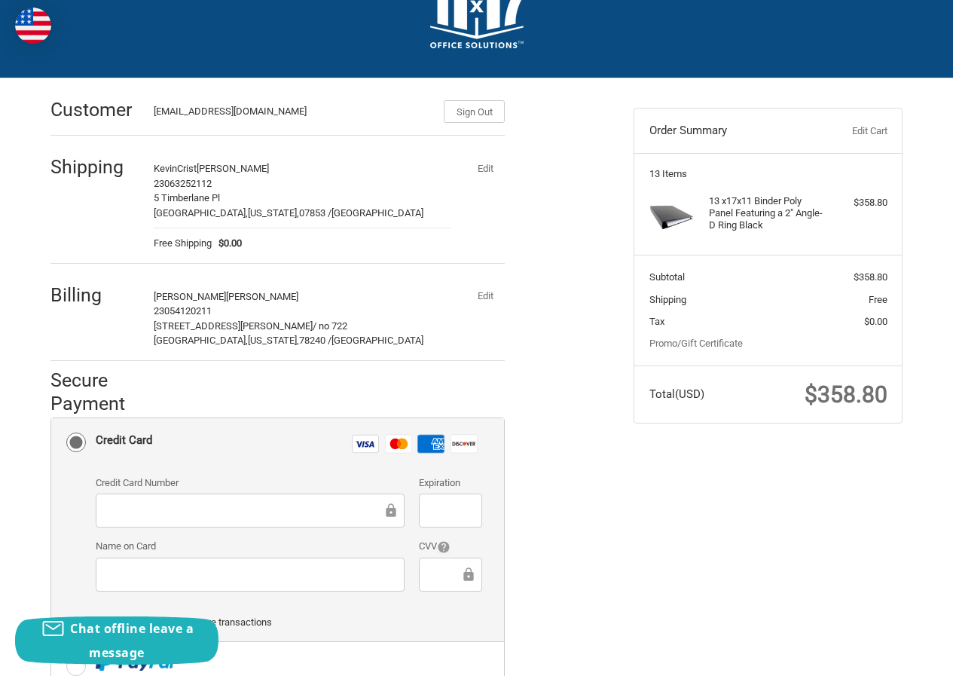
scroll to position [55, 0]
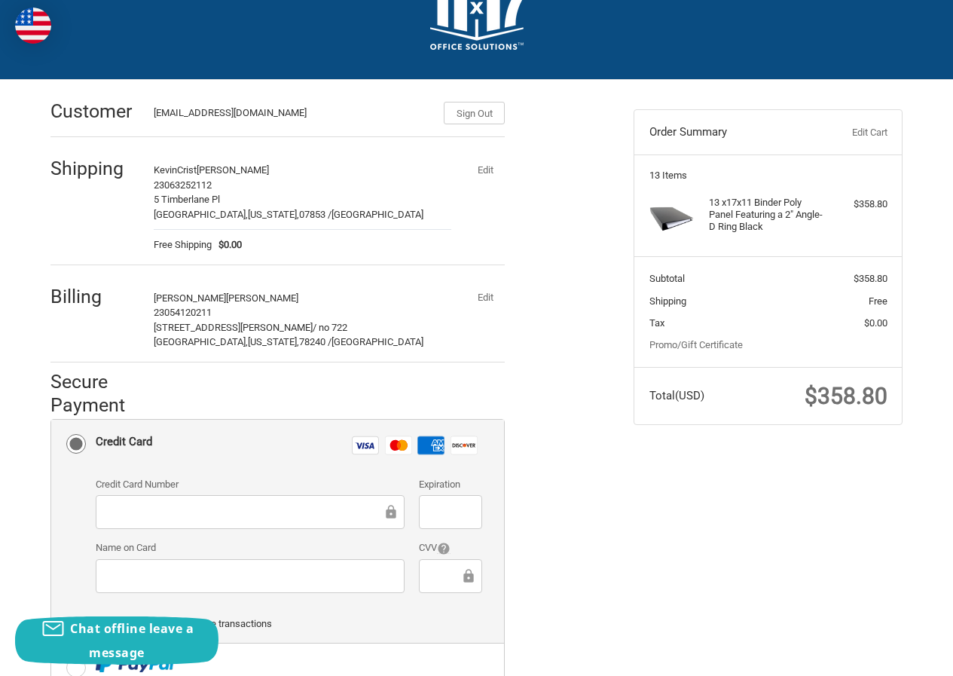
click at [482, 283] on div "Billing BARBARA BEVERLY 23054120211 5711 North Knoll no 722 / no 722 San Antoni…" at bounding box center [277, 316] width 454 height 91
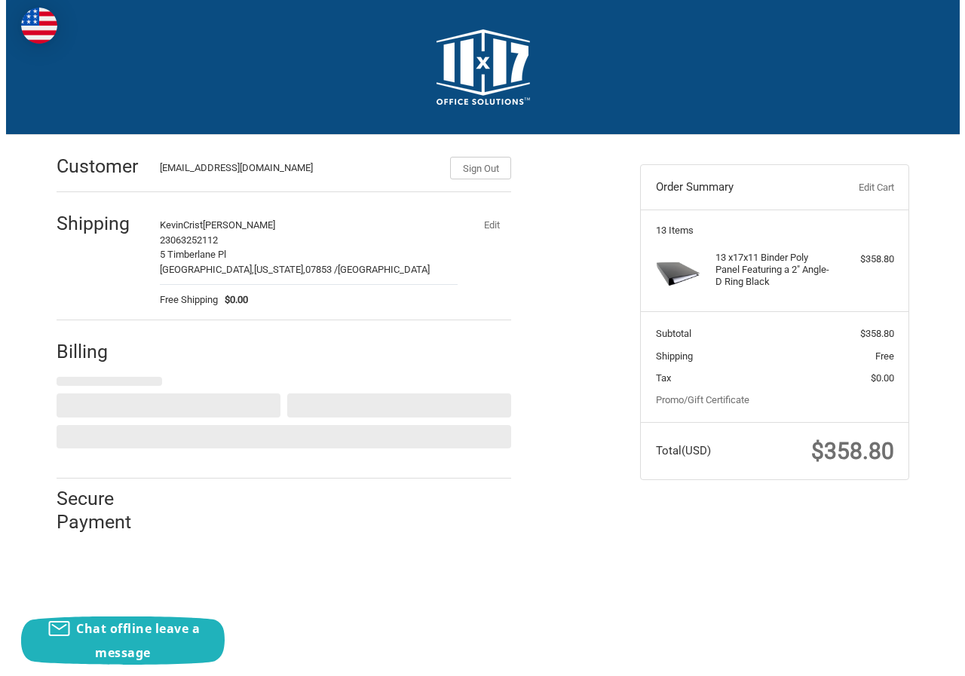
scroll to position [0, 0]
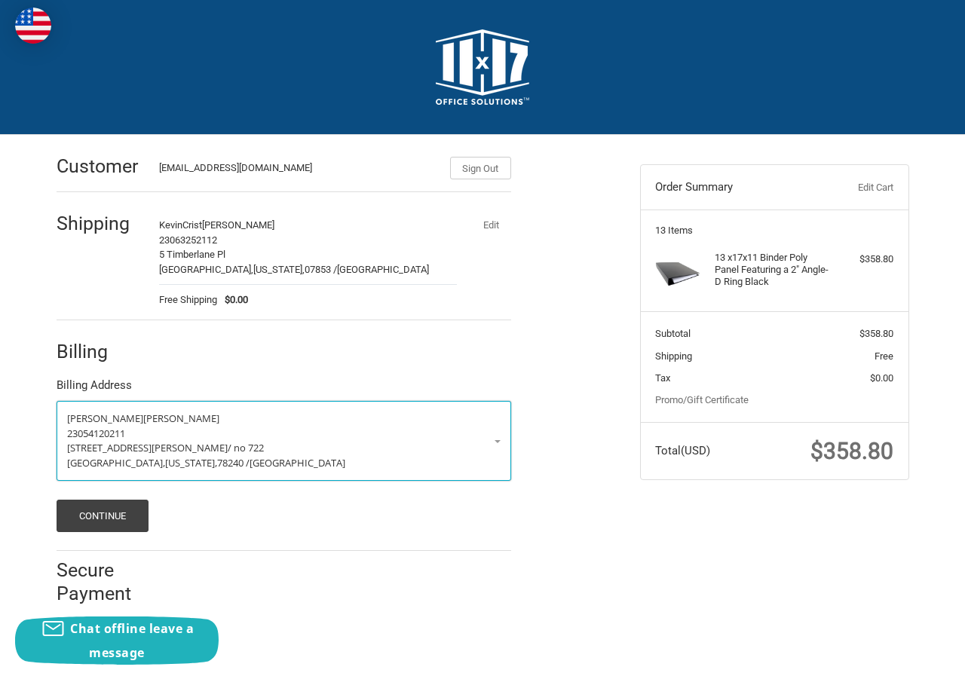
click at [220, 453] on p "5711 North Knoll no 722 / no 722" at bounding box center [283, 448] width 433 height 15
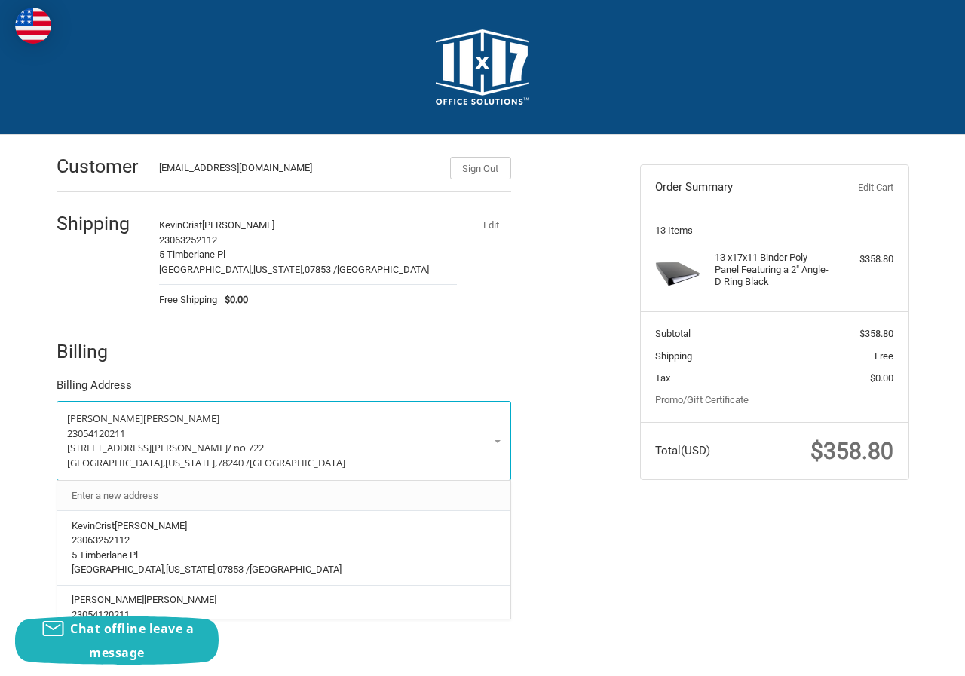
click at [151, 491] on link "Enter a new address" at bounding box center [283, 495] width 439 height 29
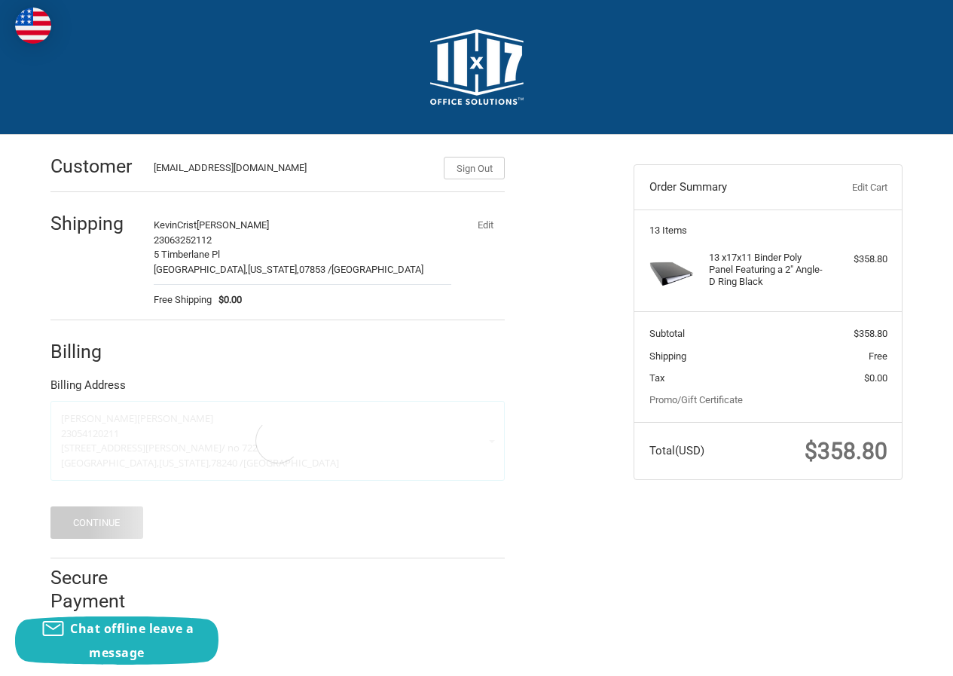
select select "US"
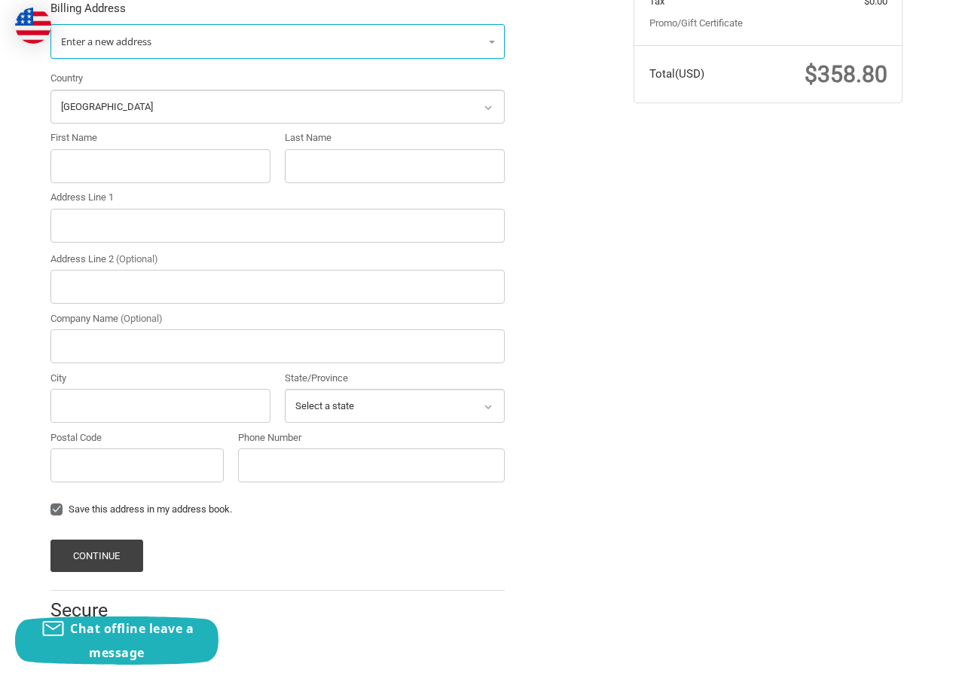
scroll to position [378, 0]
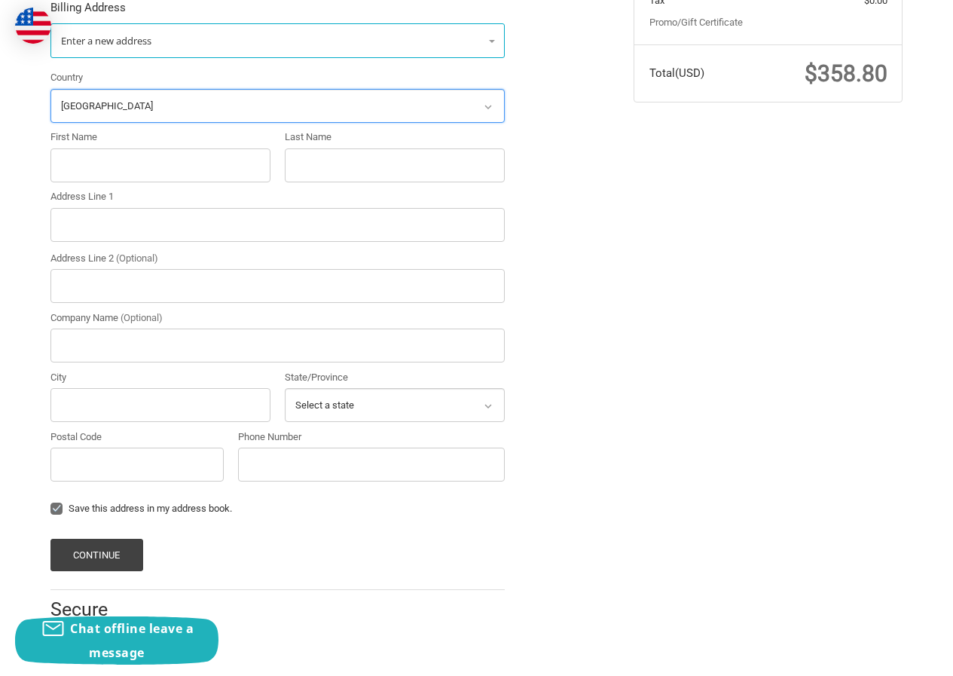
click at [167, 112] on select "Select a country Afghanistan Åland Islands Albania Algeria American Samoa Andor…" at bounding box center [277, 106] width 454 height 34
click at [0, 124] on div "Customer KevinCrist922@hotmail.com Sign Out Shipping KevinCrist John Adams 2306…" at bounding box center [476, 209] width 953 height 904
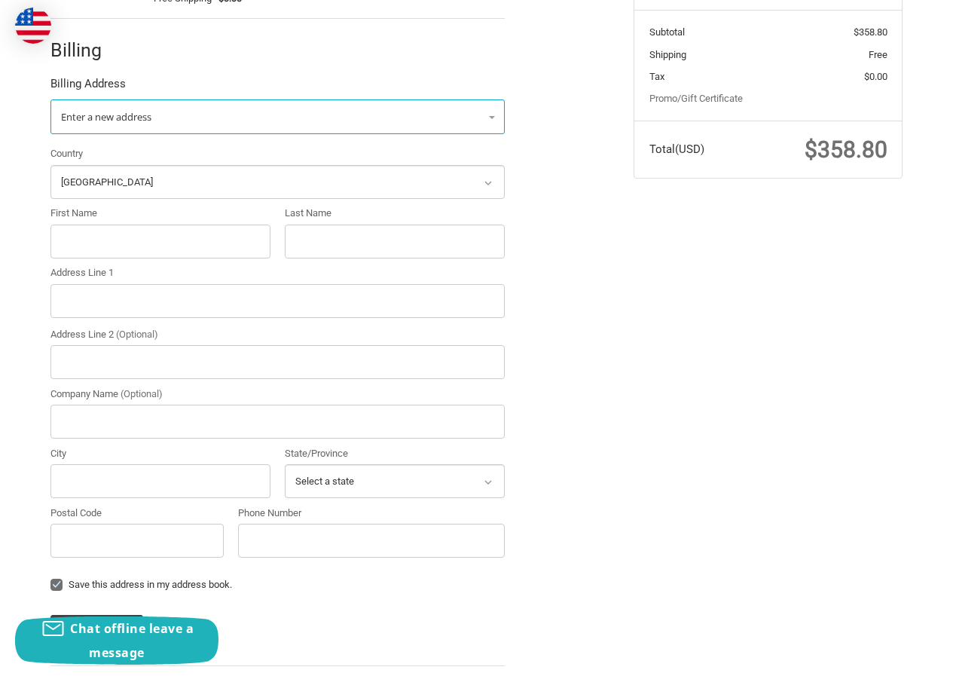
scroll to position [302, 0]
click at [102, 240] on input "First Name" at bounding box center [160, 241] width 220 height 34
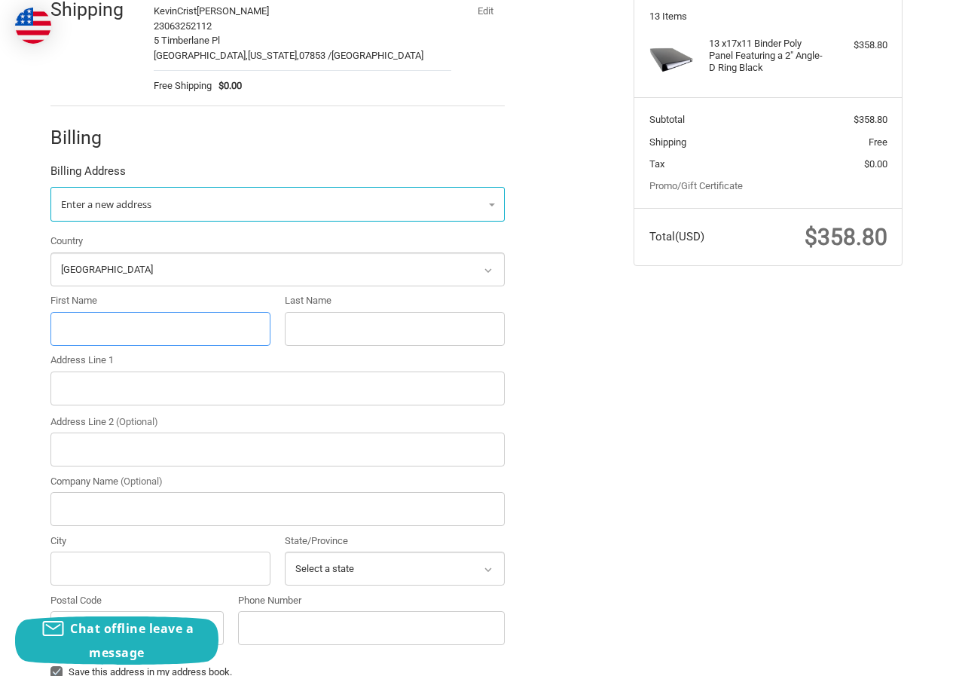
scroll to position [378, 0]
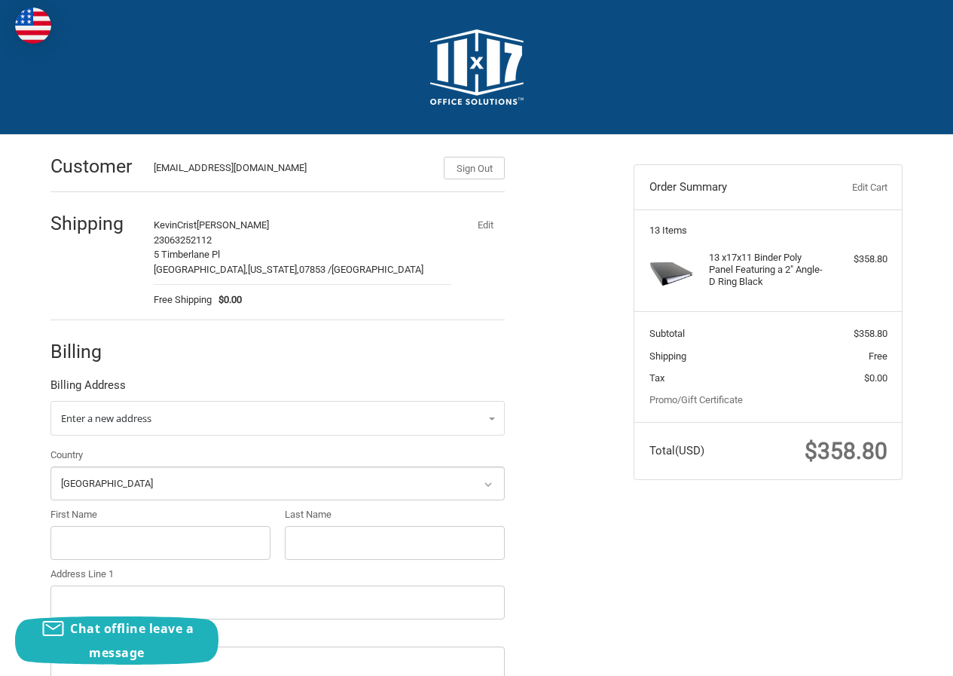
select select "US"
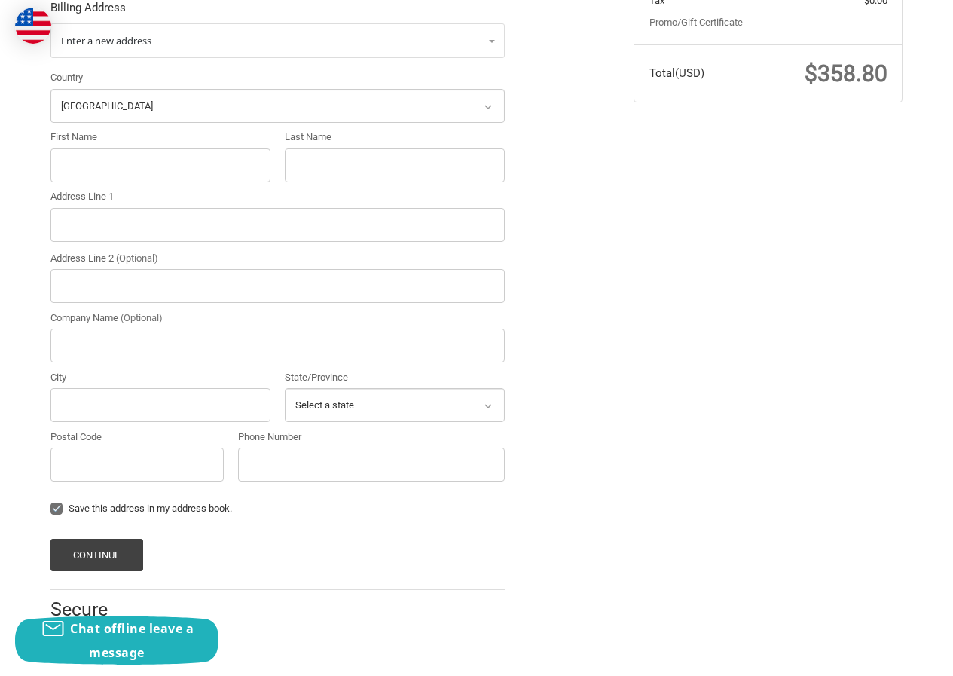
scroll to position [378, 0]
